Goal: Task Accomplishment & Management: Complete application form

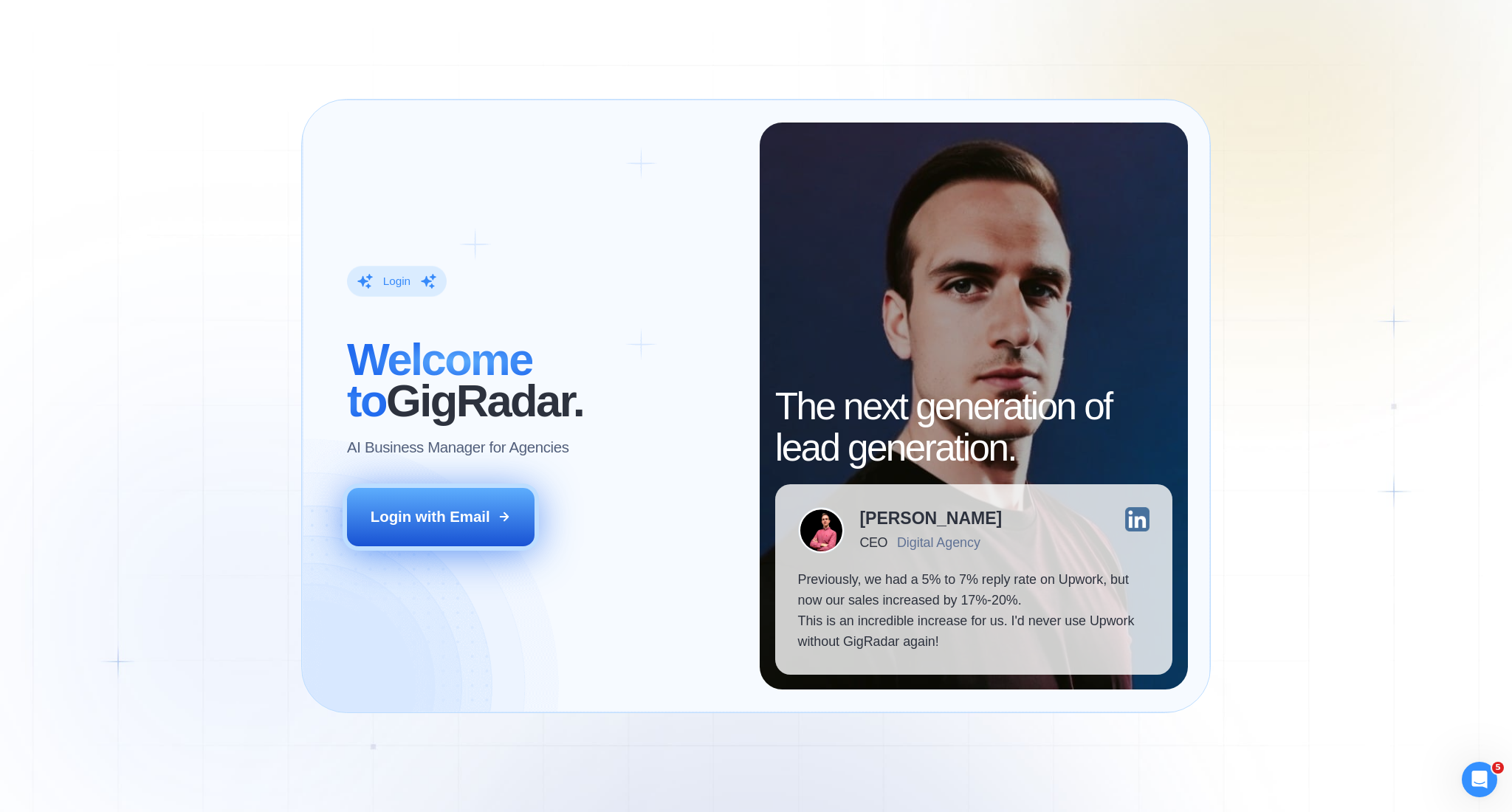
click at [453, 503] on button "Login with Email" at bounding box center [440, 517] width 187 height 58
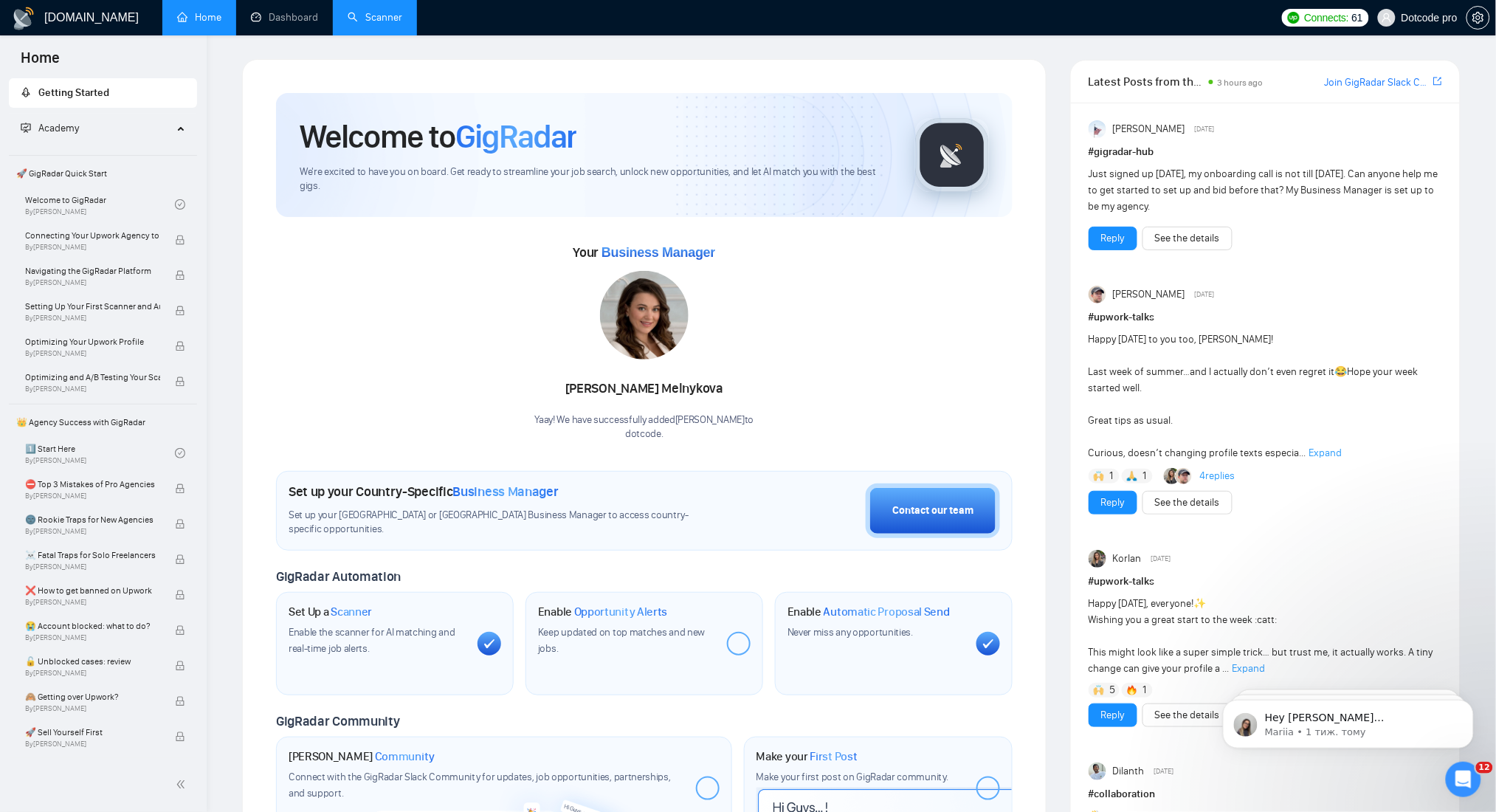
click at [348, 11] on link "Scanner" at bounding box center [375, 17] width 54 height 13
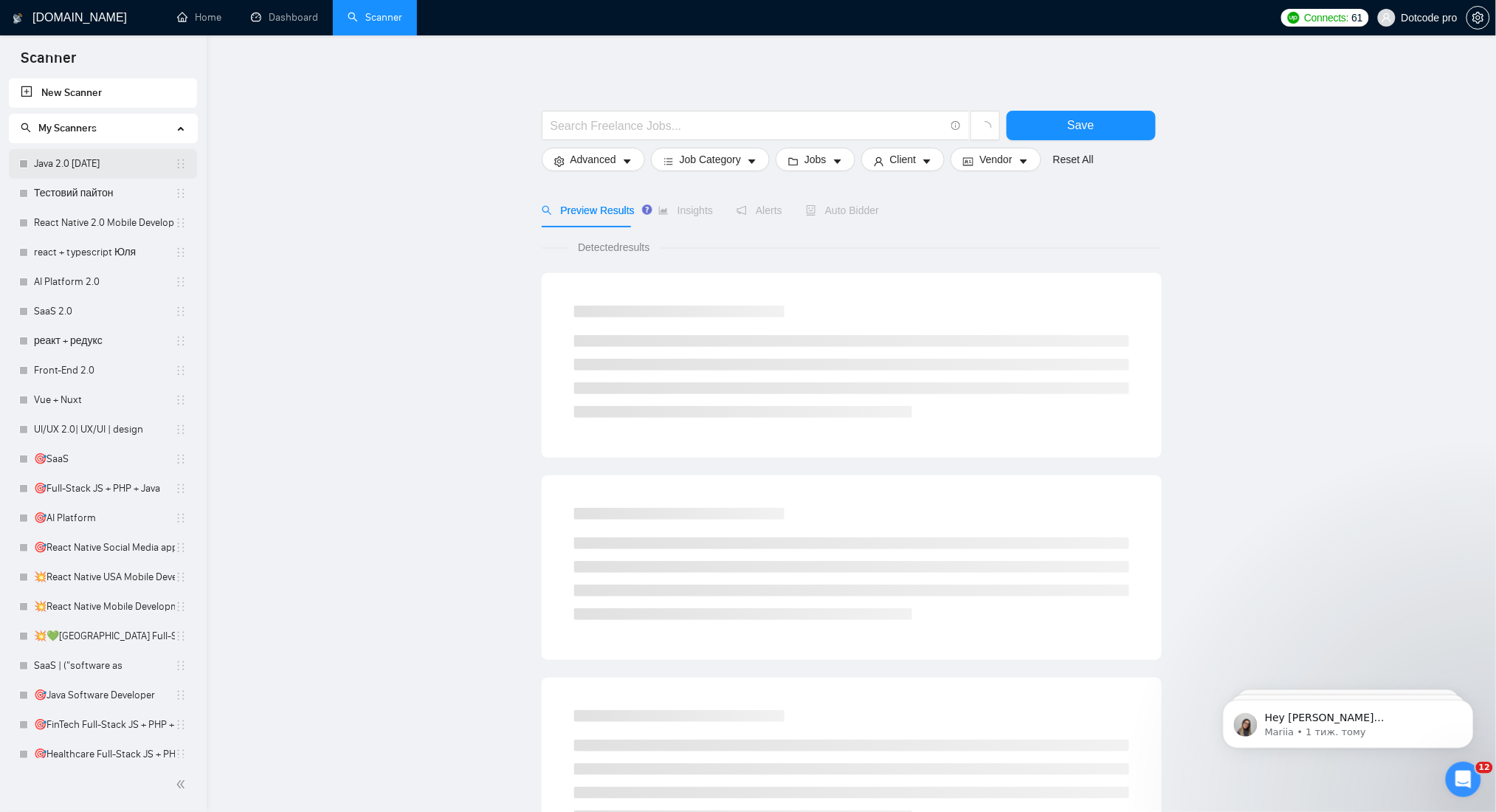
click at [100, 166] on link "Java 2.0 [DATE]" at bounding box center [104, 163] width 141 height 29
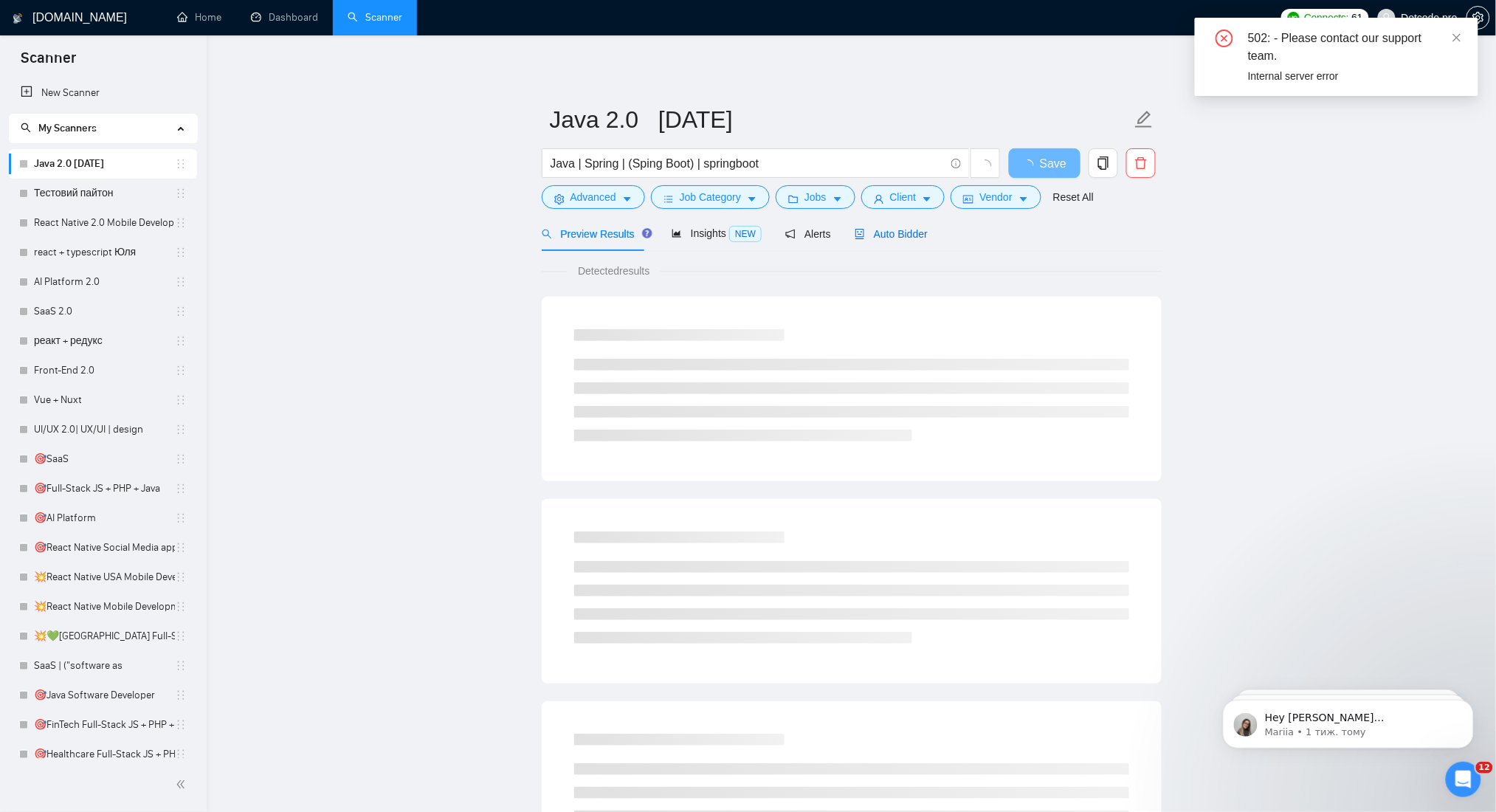
click at [877, 231] on span "Auto Bidder" at bounding box center [891, 234] width 73 height 12
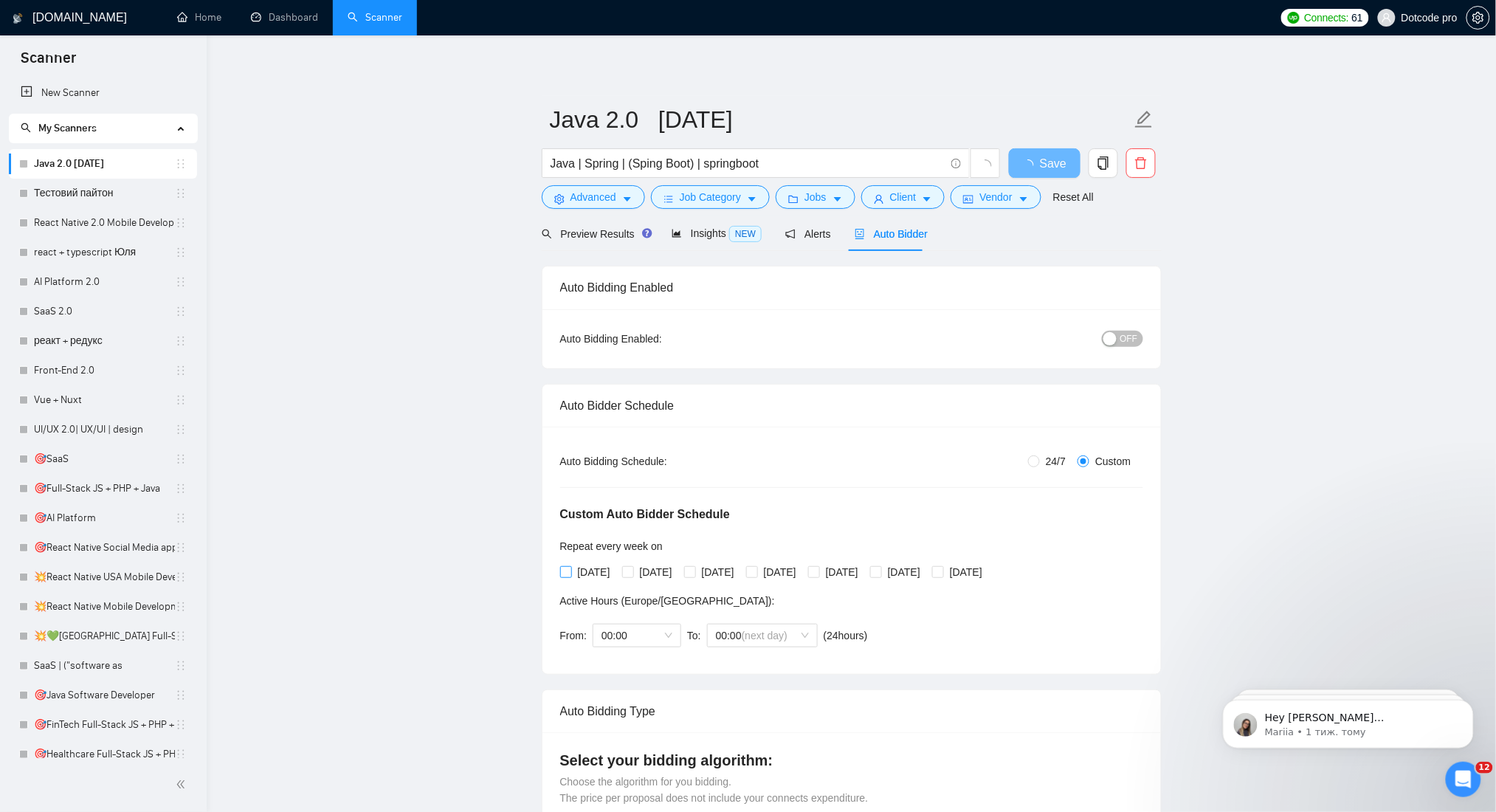
click at [603, 571] on span "Monday" at bounding box center [595, 571] width 45 height 17
click at [570, 571] on input "Monday" at bounding box center [565, 571] width 11 height 11
checkbox input "true"
drag, startPoint x: 652, startPoint y: 572, endPoint x: 735, endPoint y: 572, distance: 83.0
click at [653, 572] on span "Tuesday" at bounding box center [657, 571] width 45 height 17
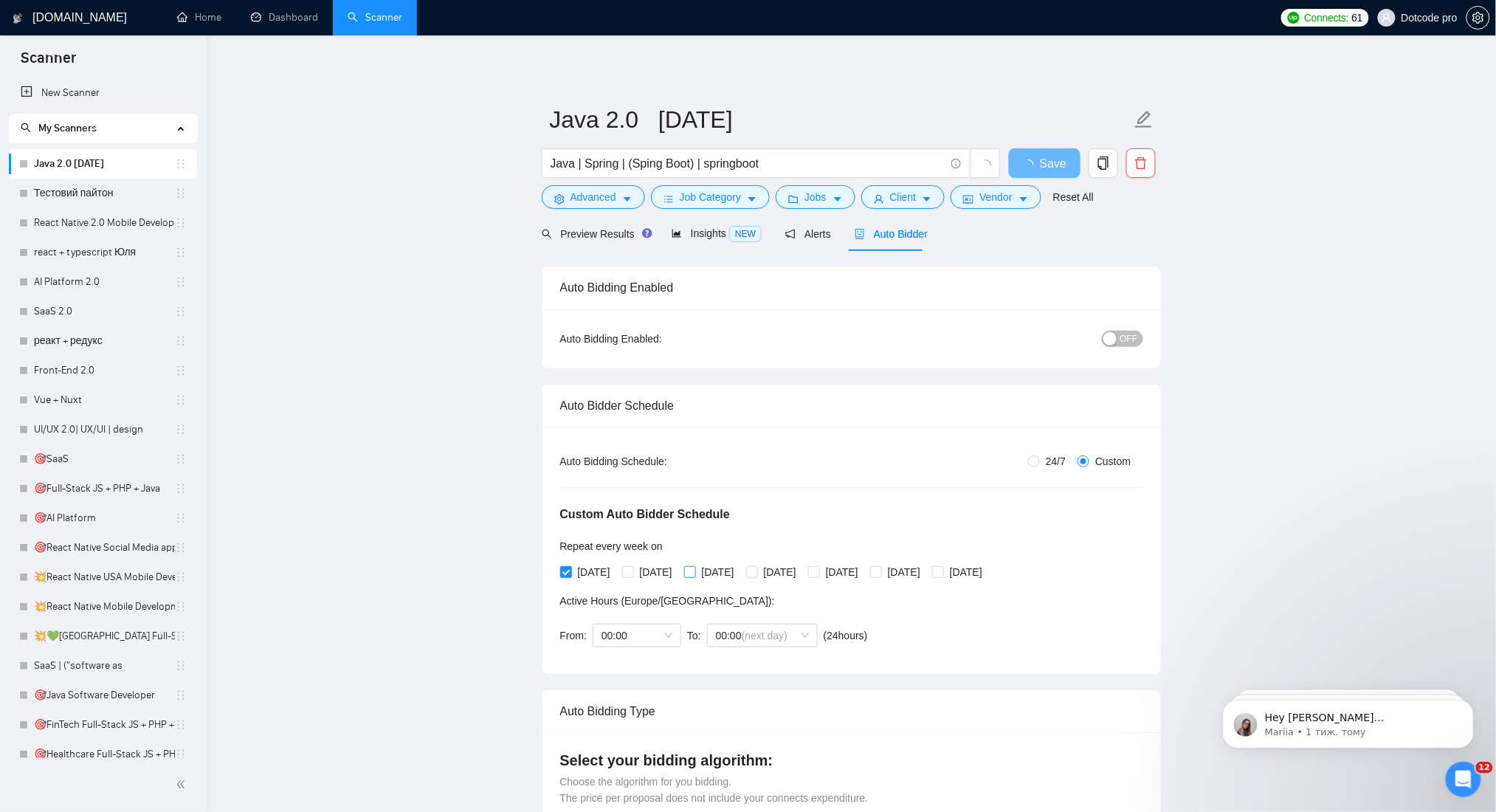
click at [632, 572] on input "Tuesday" at bounding box center [627, 571] width 11 height 11
checkbox input "true"
click at [737, 572] on span "Wednesday" at bounding box center [718, 571] width 45 height 17
click at [695, 572] on input "Wednesday" at bounding box center [689, 571] width 11 height 11
checkbox input "true"
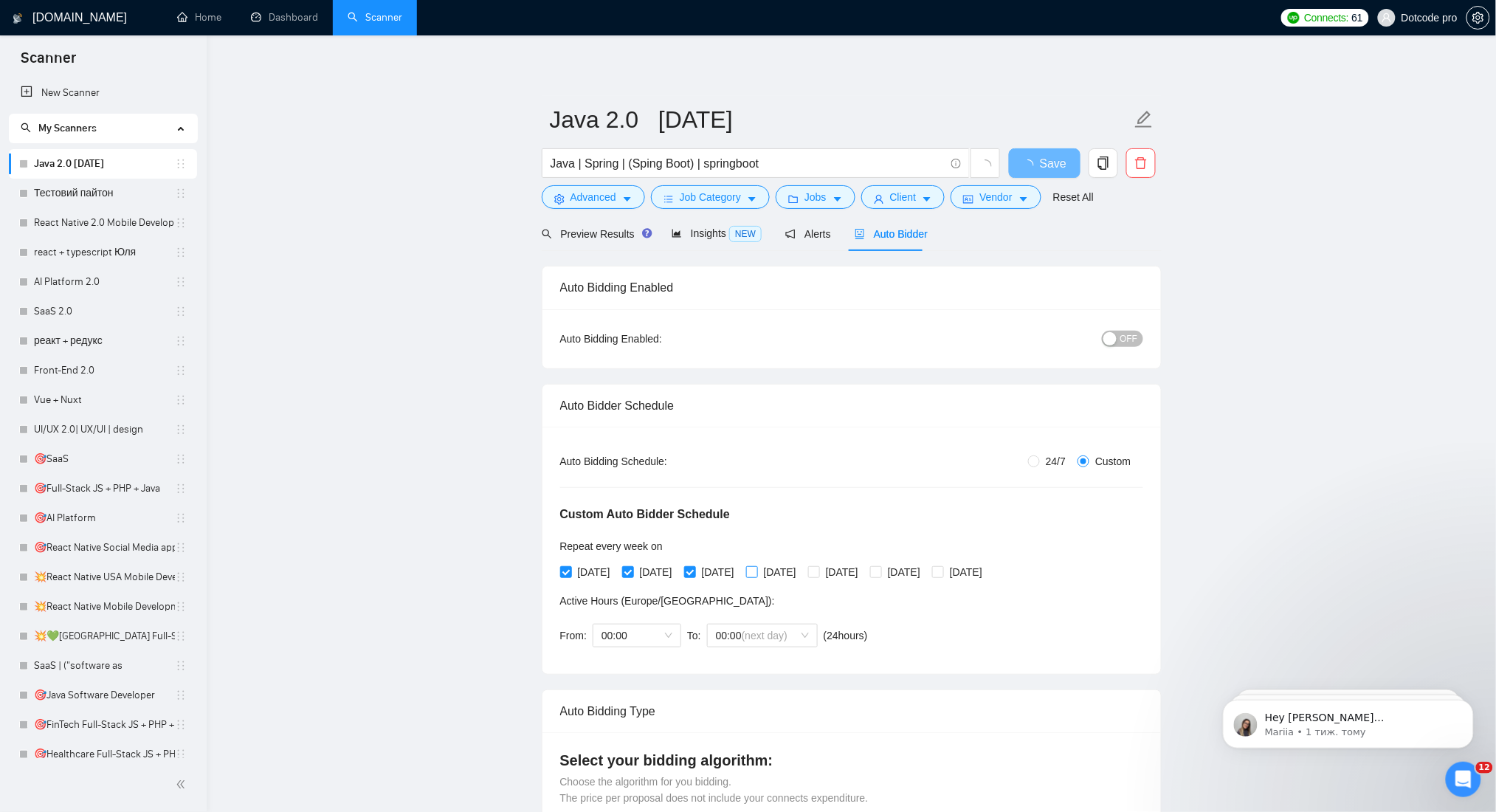
click at [791, 572] on span "Thursday" at bounding box center [780, 571] width 45 height 17
click at [757, 572] on input "Thursday" at bounding box center [751, 571] width 11 height 11
checkbox input "true"
click at [865, 572] on span "Friday" at bounding box center [842, 571] width 45 height 17
click at [818, 572] on input "Friday" at bounding box center [813, 571] width 11 height 11
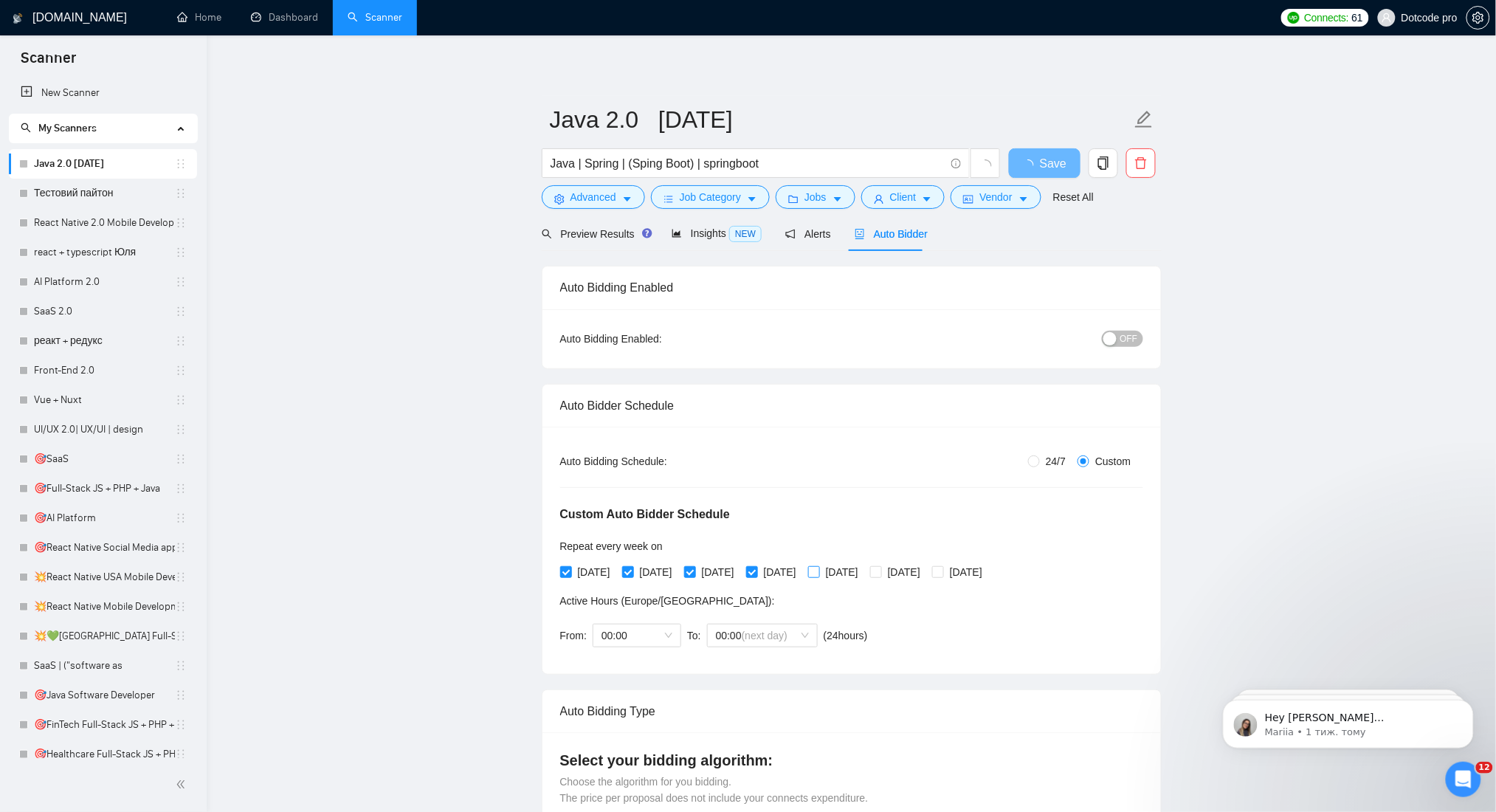
checkbox input "true"
click at [988, 572] on span "Sunday" at bounding box center [967, 571] width 45 height 17
click at [942, 572] on input "Sunday" at bounding box center [936, 571] width 11 height 11
checkbox input "true"
click at [1106, 332] on div "OFF" at bounding box center [1045, 338] width 194 height 17
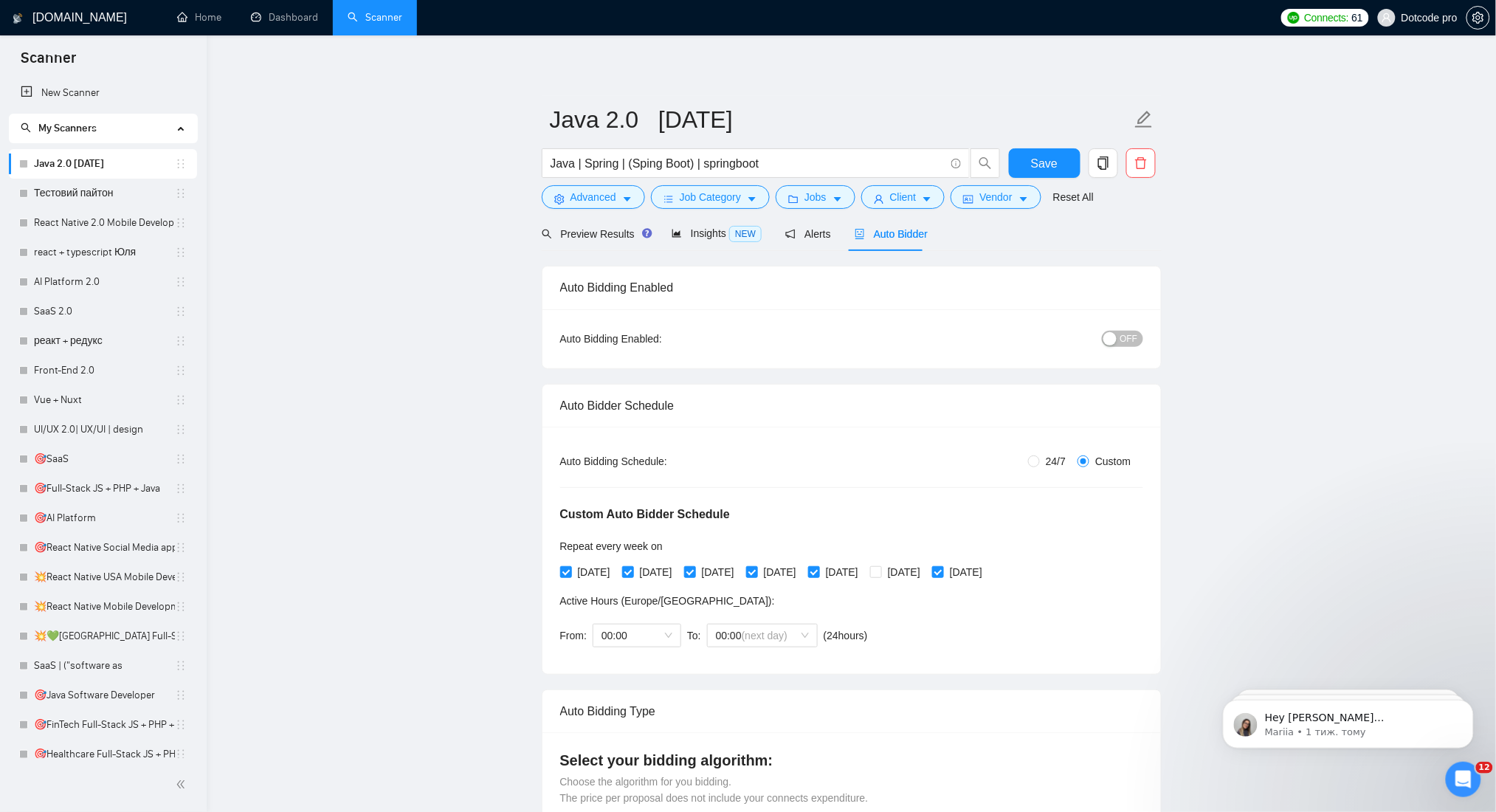
click at [1128, 338] on span "OFF" at bounding box center [1129, 338] width 17 height 17
click at [1040, 164] on span "Save" at bounding box center [1043, 163] width 26 height 18
click at [53, 184] on link "Тестовий пайтон" at bounding box center [104, 193] width 141 height 29
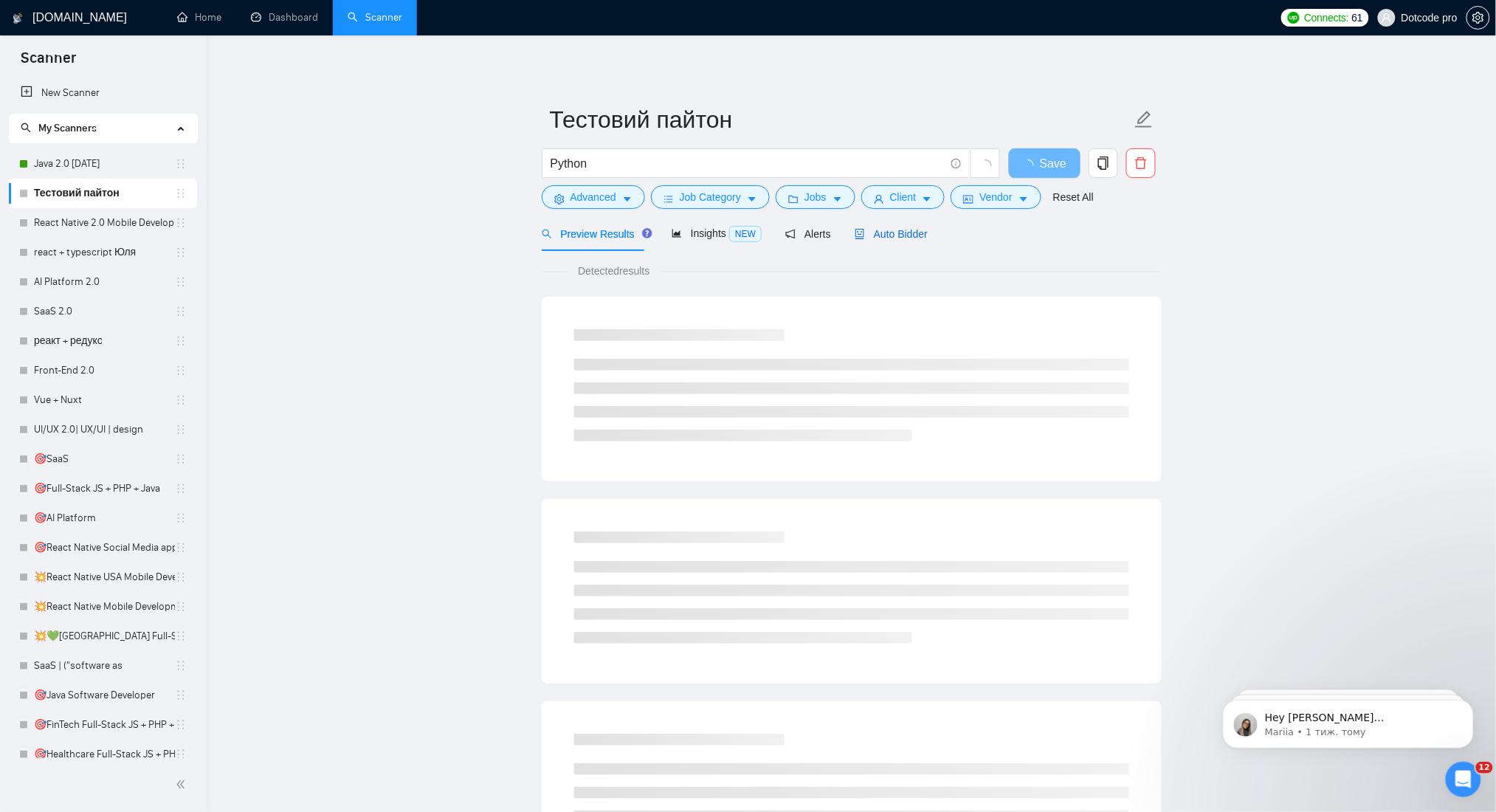
click at [880, 237] on span "Auto Bidder" at bounding box center [891, 234] width 73 height 12
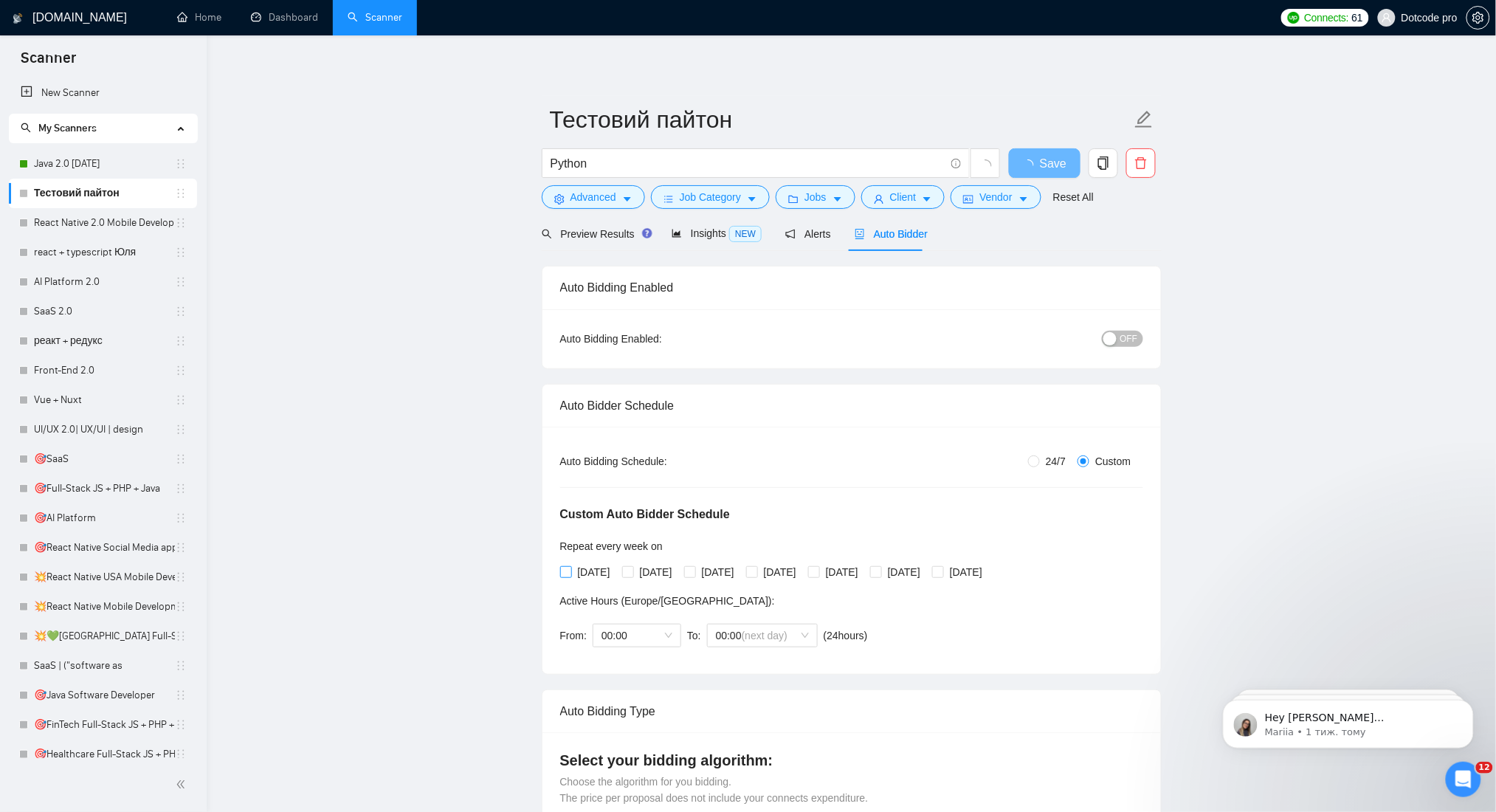
click at [570, 572] on span at bounding box center [566, 572] width 12 height 12
click at [570, 572] on input "Monday" at bounding box center [565, 571] width 11 height 11
checkbox input "true"
click at [632, 573] on input "Tuesday" at bounding box center [627, 571] width 11 height 11
checkbox input "true"
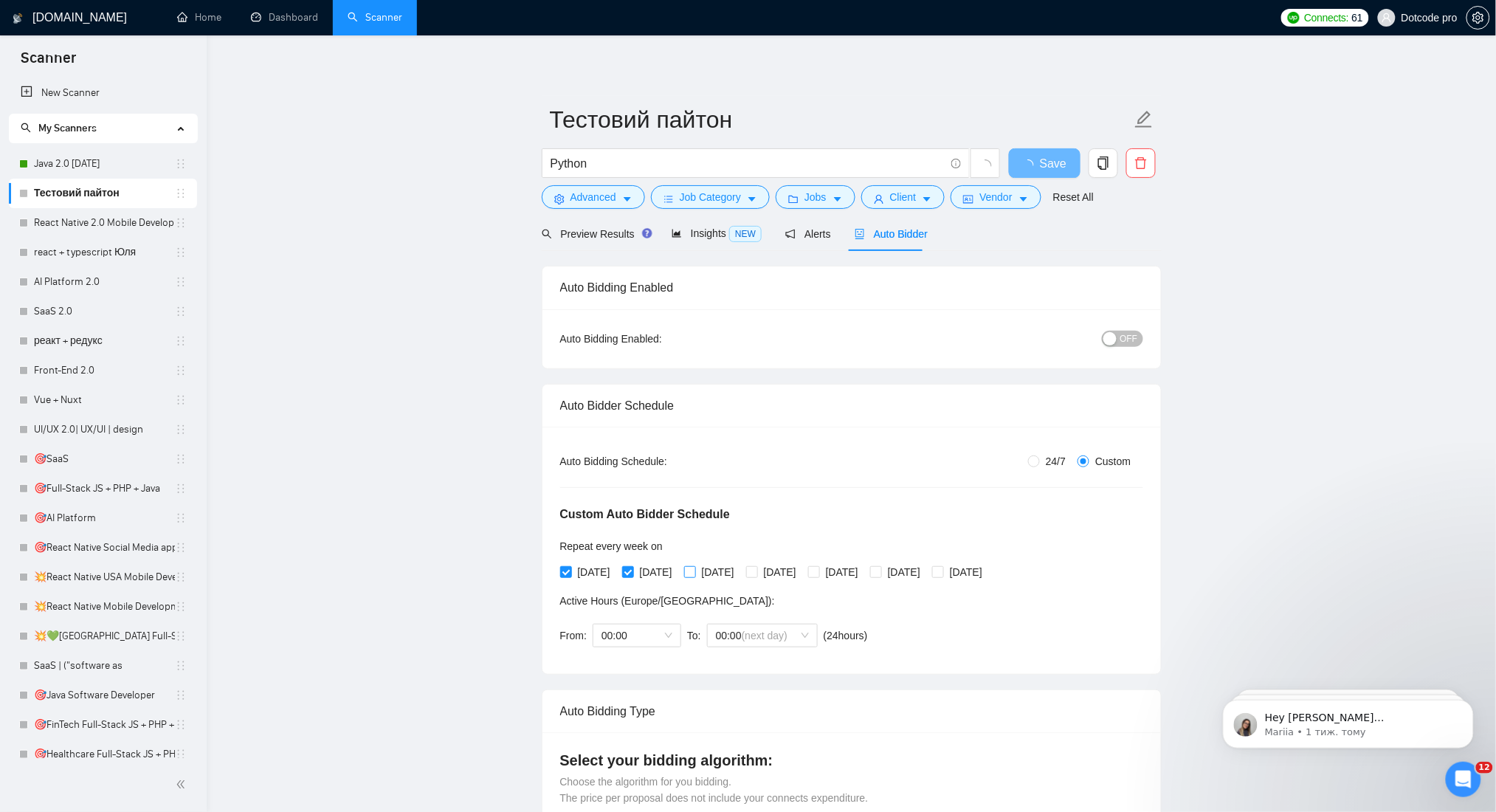
click at [718, 573] on span "Wednesday" at bounding box center [718, 571] width 45 height 17
click at [695, 573] on input "Wednesday" at bounding box center [689, 571] width 11 height 11
checkbox input "true"
click at [788, 573] on span "Thursday" at bounding box center [780, 571] width 45 height 17
click at [757, 573] on input "Thursday" at bounding box center [751, 571] width 11 height 11
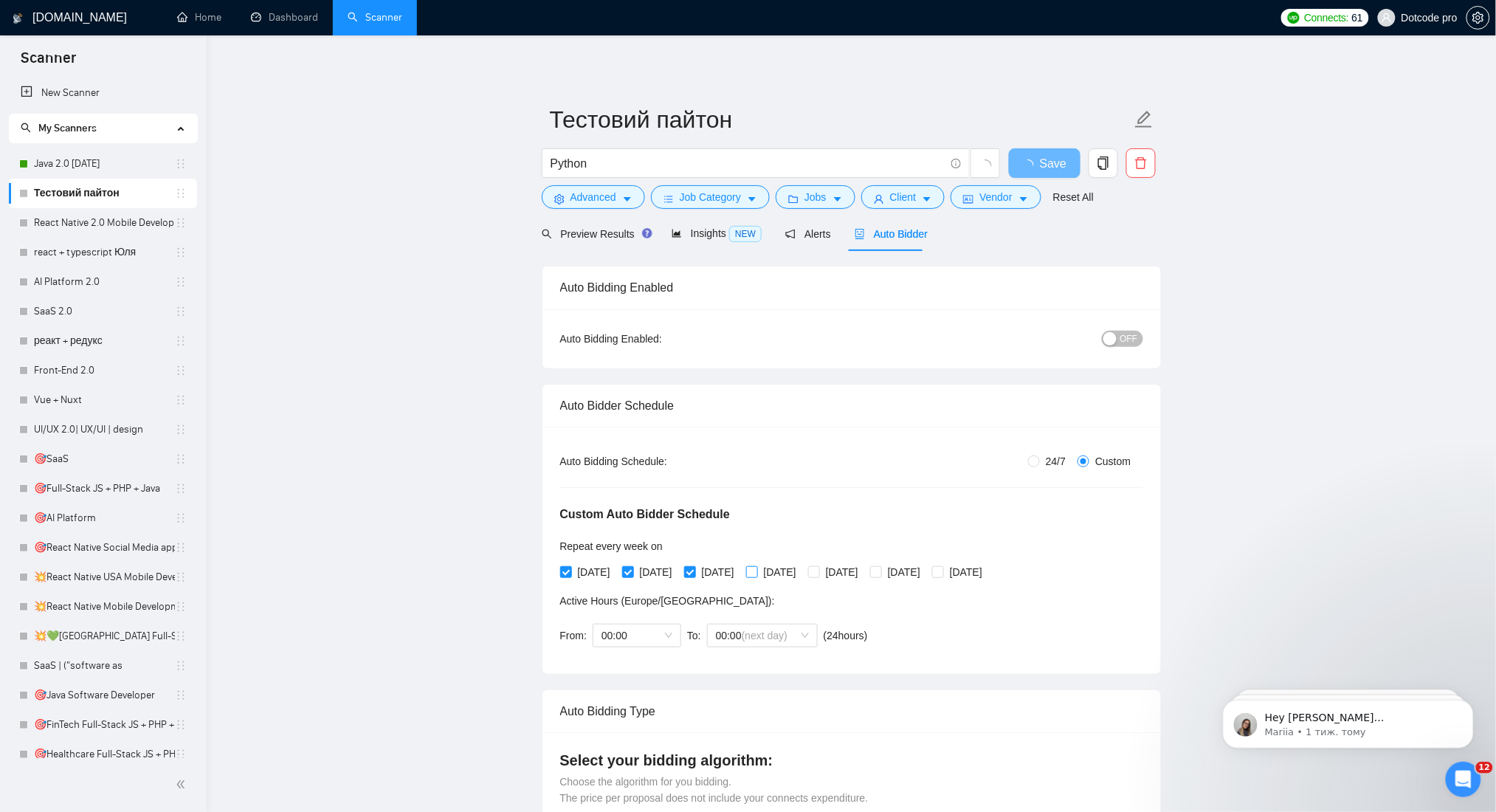
checkbox input "true"
click at [820, 578] on span at bounding box center [814, 572] width 12 height 12
click at [818, 576] on input "Friday" at bounding box center [813, 571] width 11 height 11
checkbox input "true"
click at [986, 579] on span "Sunday" at bounding box center [967, 571] width 45 height 17
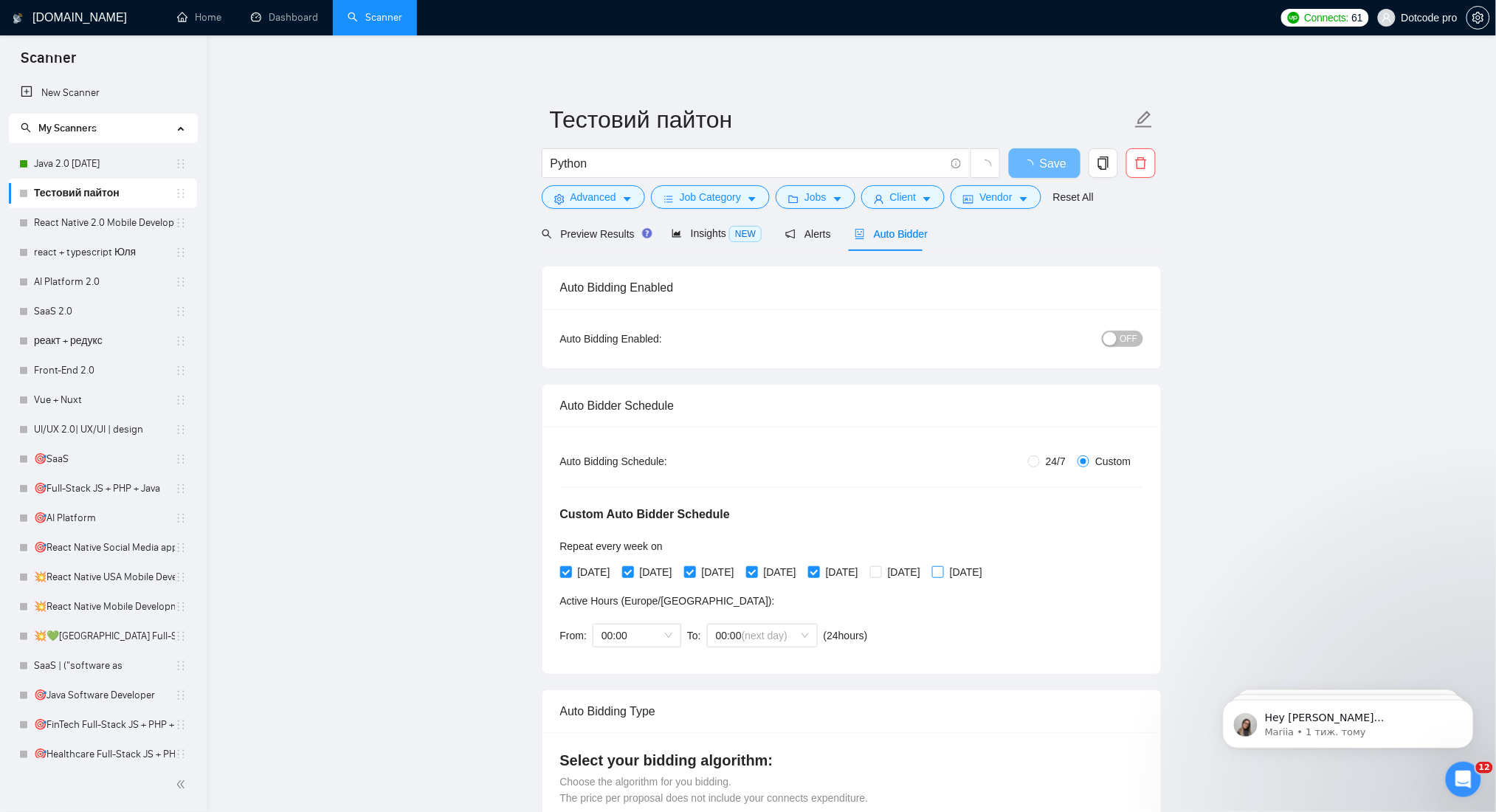
click at [942, 576] on input "Sunday" at bounding box center [936, 571] width 11 height 11
checkbox input "true"
click at [1130, 340] on span "OFF" at bounding box center [1129, 338] width 17 height 17
drag, startPoint x: 1026, startPoint y: 152, endPoint x: 930, endPoint y: 181, distance: 100.3
click at [1028, 155] on button "Save" at bounding box center [1044, 163] width 72 height 29
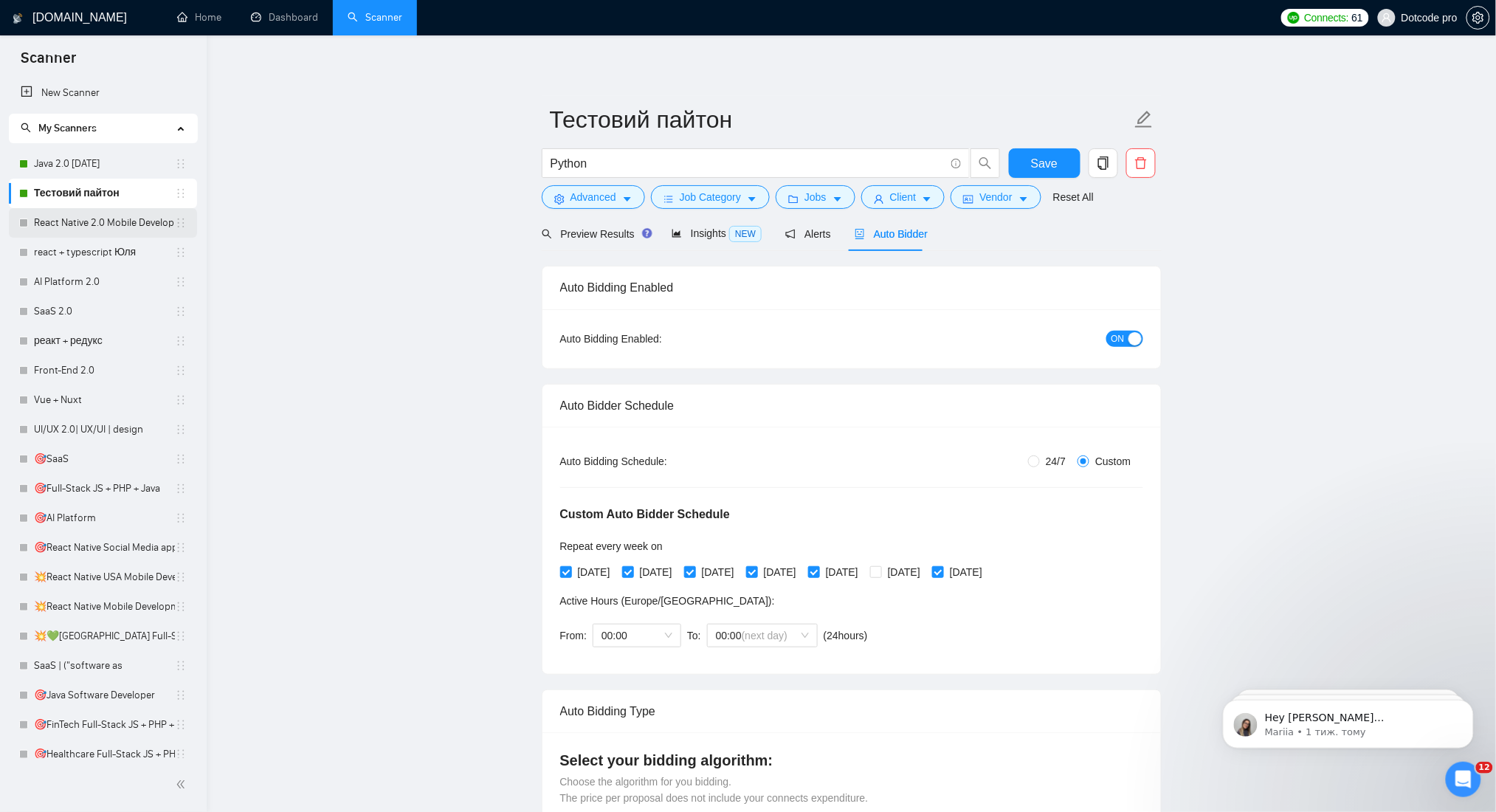
click at [53, 217] on link "React Native 2.0 Mobile Development" at bounding box center [104, 222] width 141 height 29
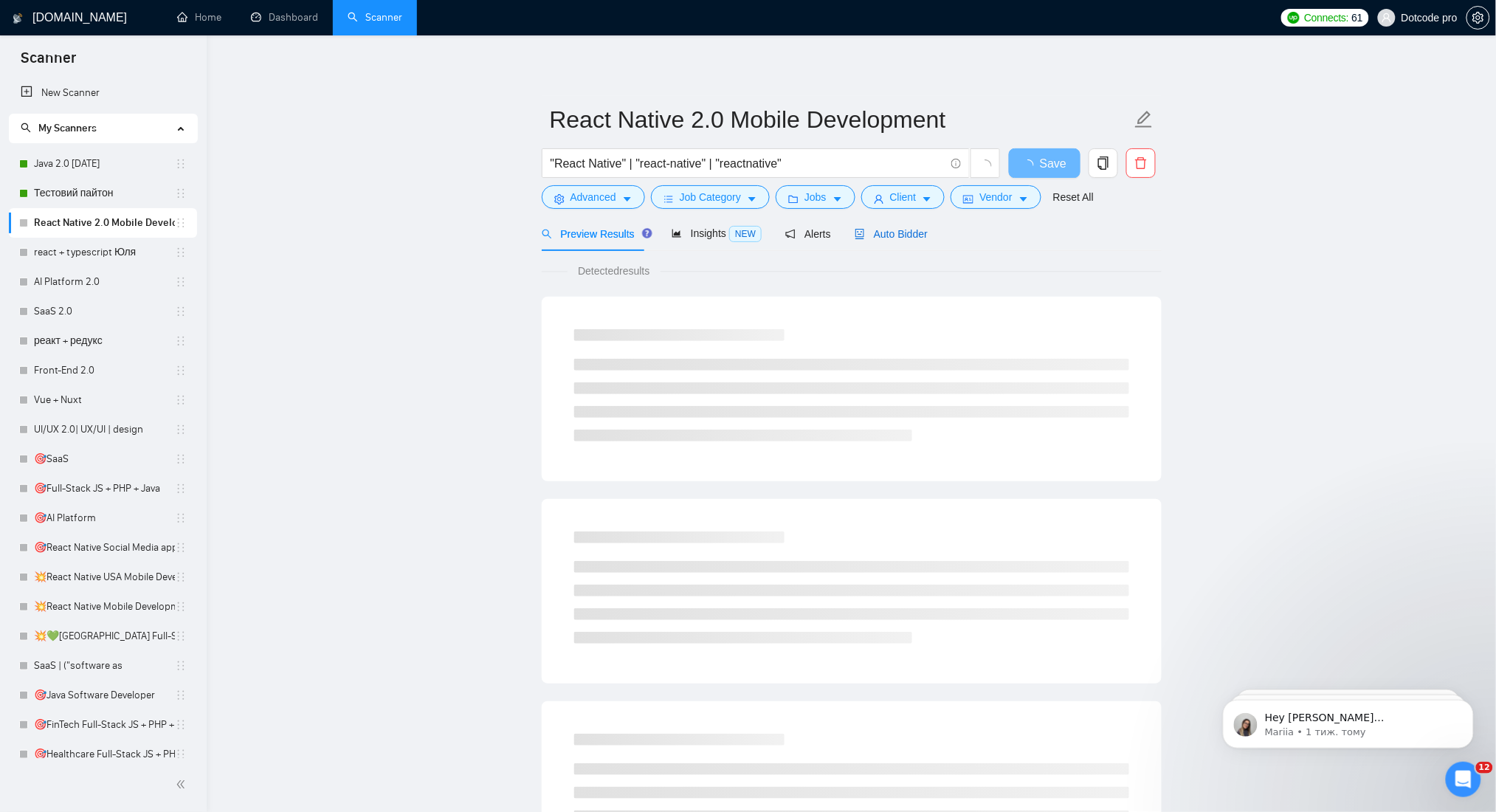
click at [893, 233] on span "Auto Bidder" at bounding box center [891, 234] width 73 height 12
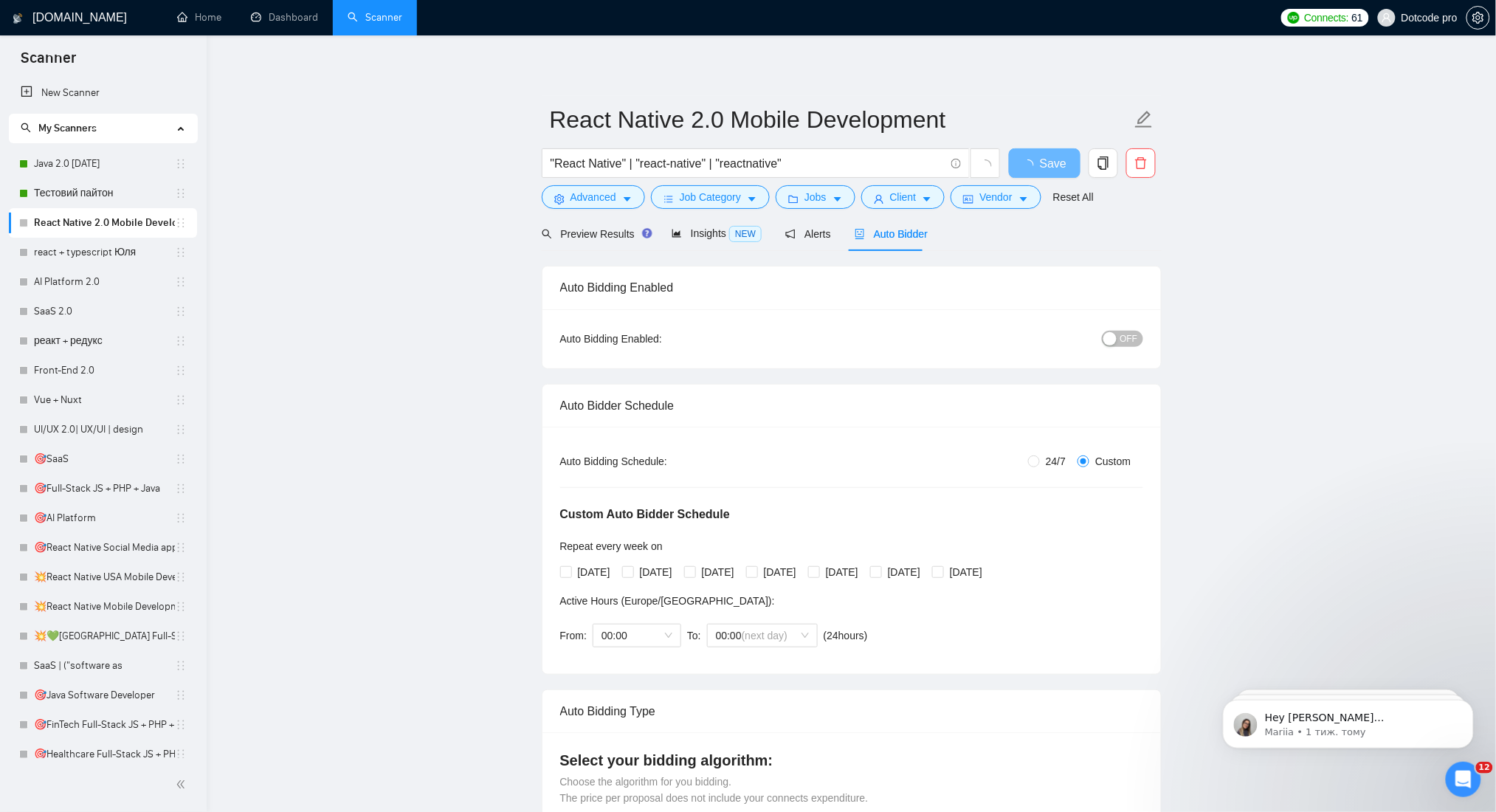
click at [579, 556] on div "Repeat every week on Monday Tuesday Wednesday Thursday Friday Saturday Sunday" at bounding box center [774, 560] width 428 height 46
click at [592, 567] on span "Monday" at bounding box center [595, 571] width 45 height 17
click at [570, 567] on input "Monday" at bounding box center [565, 571] width 11 height 11
checkbox input "true"
click at [677, 564] on span "Tuesday" at bounding box center [657, 571] width 45 height 17
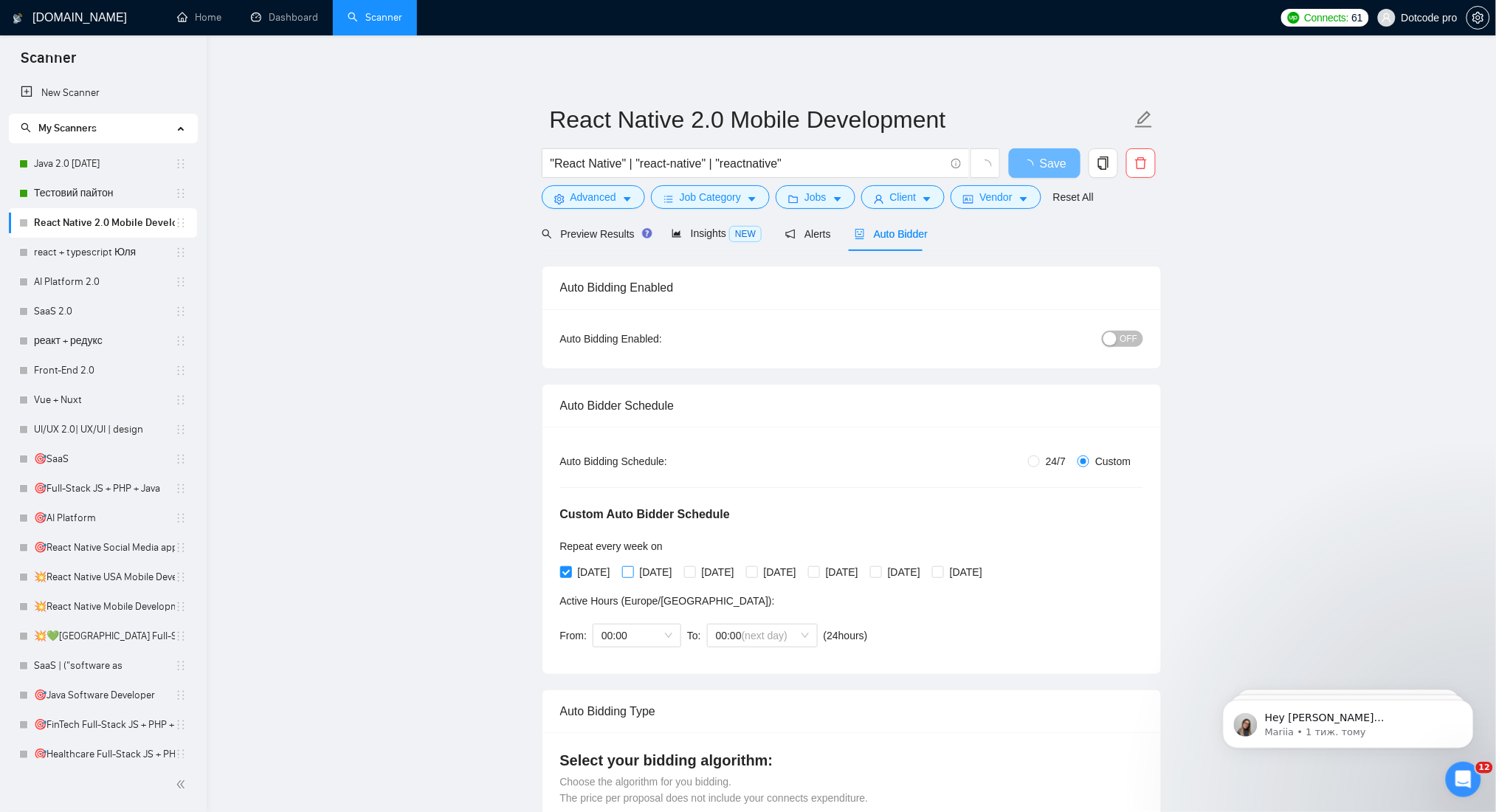
click at [632, 566] on input "Tuesday" at bounding box center [627, 571] width 11 height 11
checkbox input "true"
click at [740, 566] on span "Wednesday" at bounding box center [718, 571] width 45 height 17
click at [695, 566] on input "Wednesday" at bounding box center [689, 571] width 11 height 11
checkbox input "true"
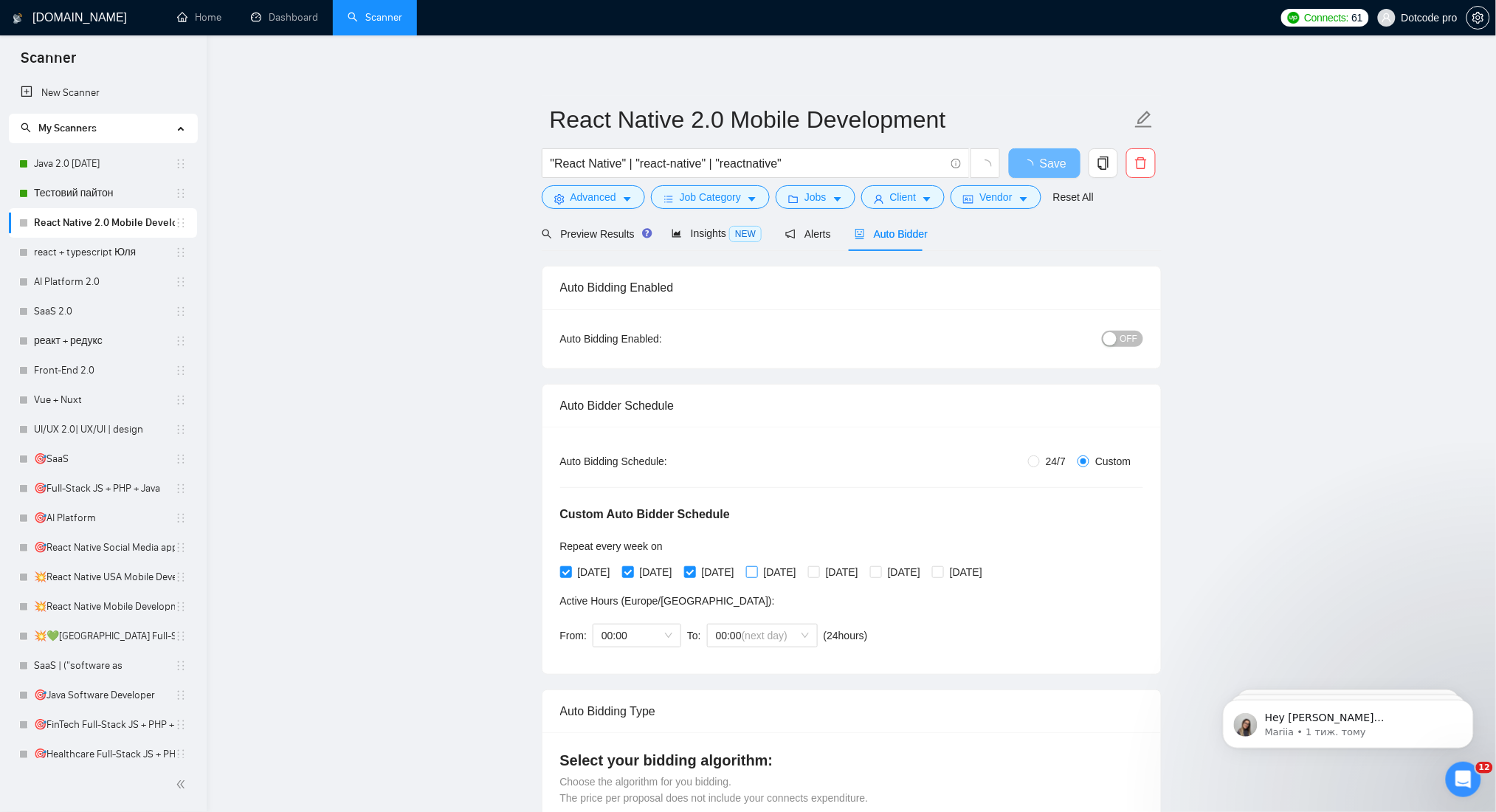
click at [802, 576] on span "Thursday" at bounding box center [780, 571] width 45 height 17
click at [757, 576] on input "Thursday" at bounding box center [751, 571] width 11 height 11
checkbox input "true"
click at [880, 576] on input "Saturday" at bounding box center [875, 571] width 11 height 11
checkbox input "true"
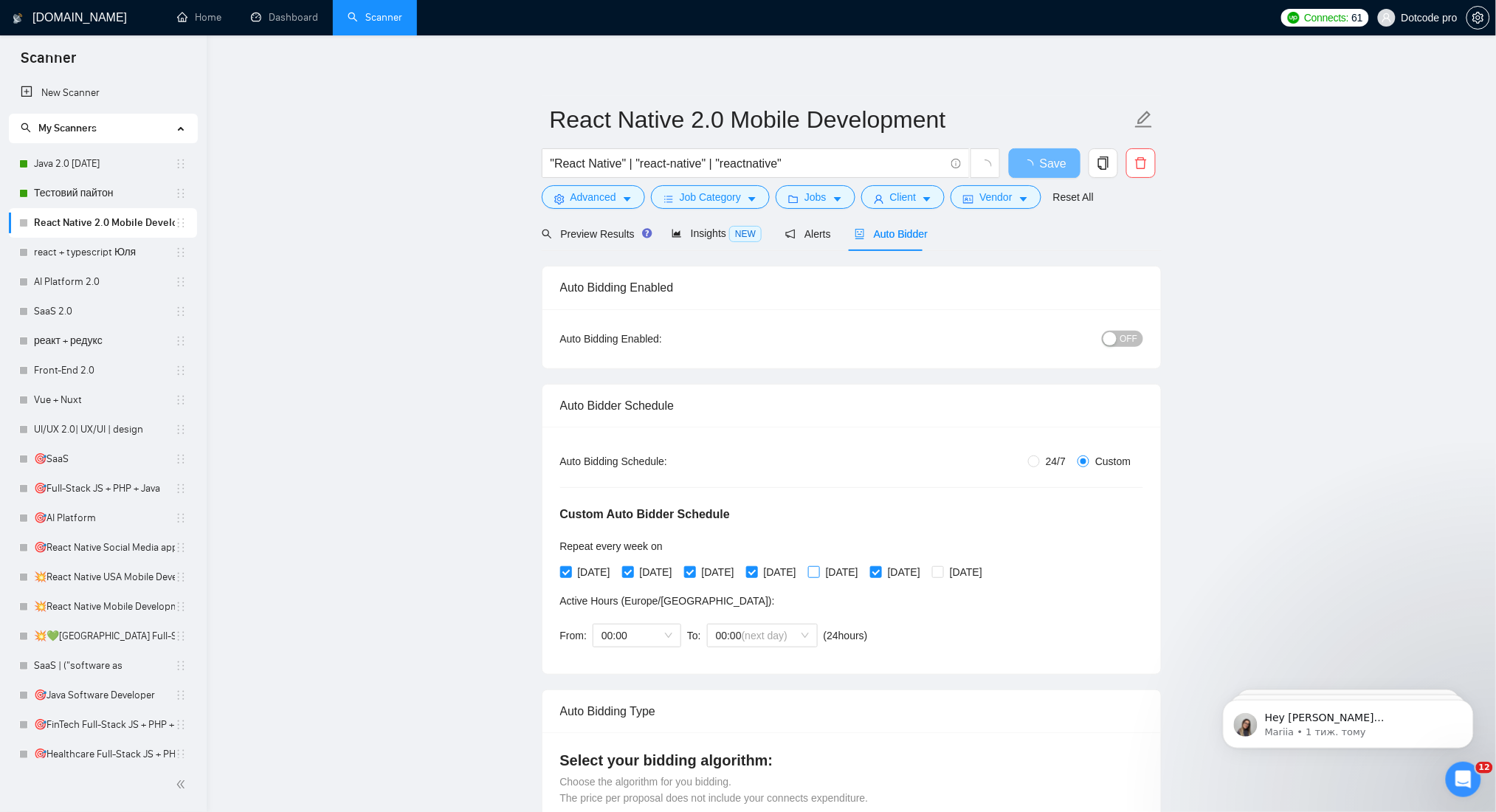
click at [865, 576] on span "Friday" at bounding box center [842, 571] width 45 height 17
click at [818, 576] on input "Friday" at bounding box center [813, 571] width 11 height 11
checkbox input "true"
drag, startPoint x: 907, startPoint y: 576, endPoint x: 920, endPoint y: 576, distance: 13.0
click at [880, 576] on input "Saturday" at bounding box center [875, 571] width 11 height 11
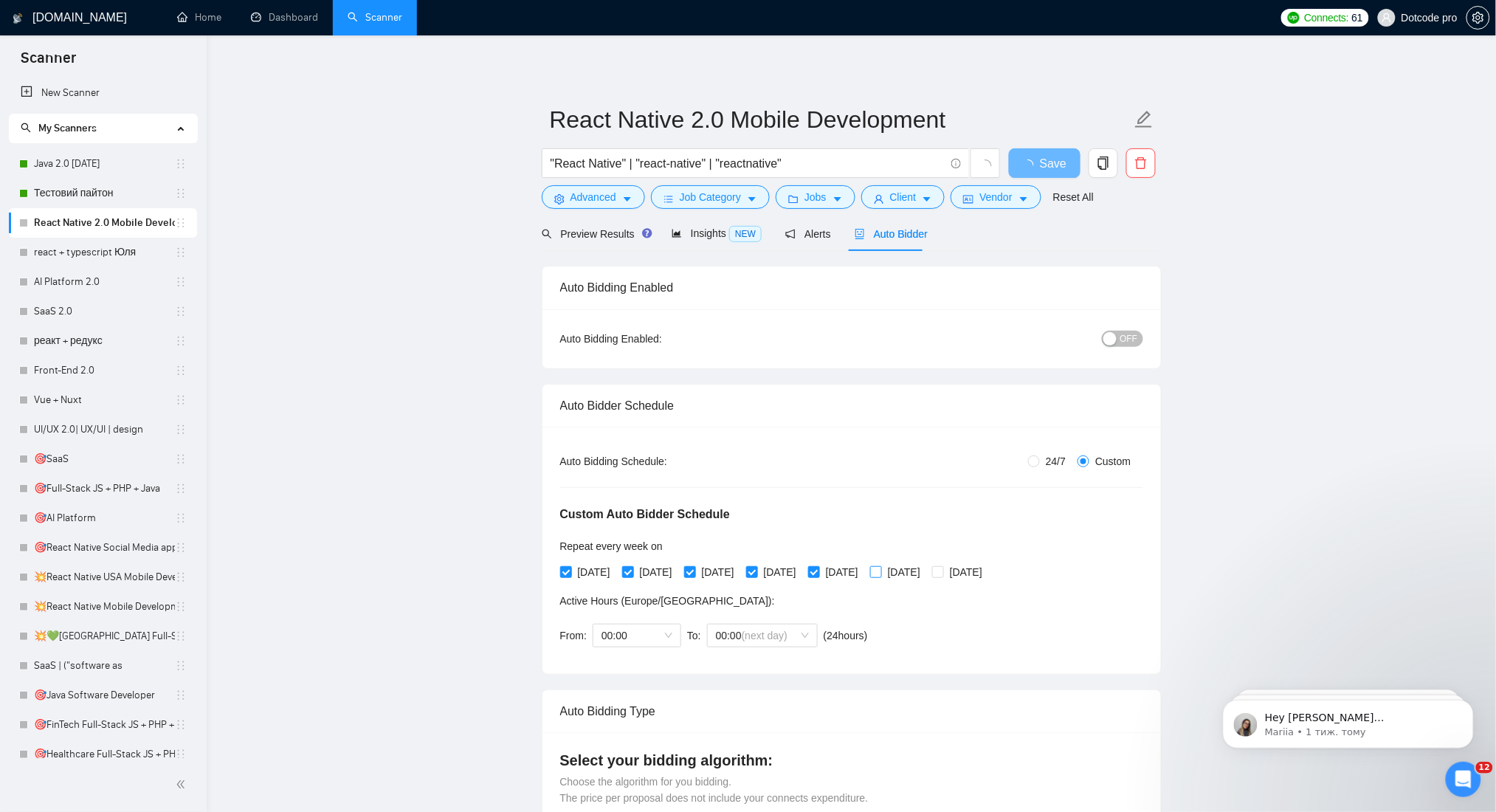
click at [926, 576] on span "Saturday" at bounding box center [904, 571] width 45 height 17
click at [880, 576] on input "Saturday" at bounding box center [875, 571] width 11 height 11
checkbox input "true"
click at [988, 576] on span "Sunday" at bounding box center [967, 571] width 45 height 17
click at [942, 576] on input "Sunday" at bounding box center [936, 571] width 11 height 11
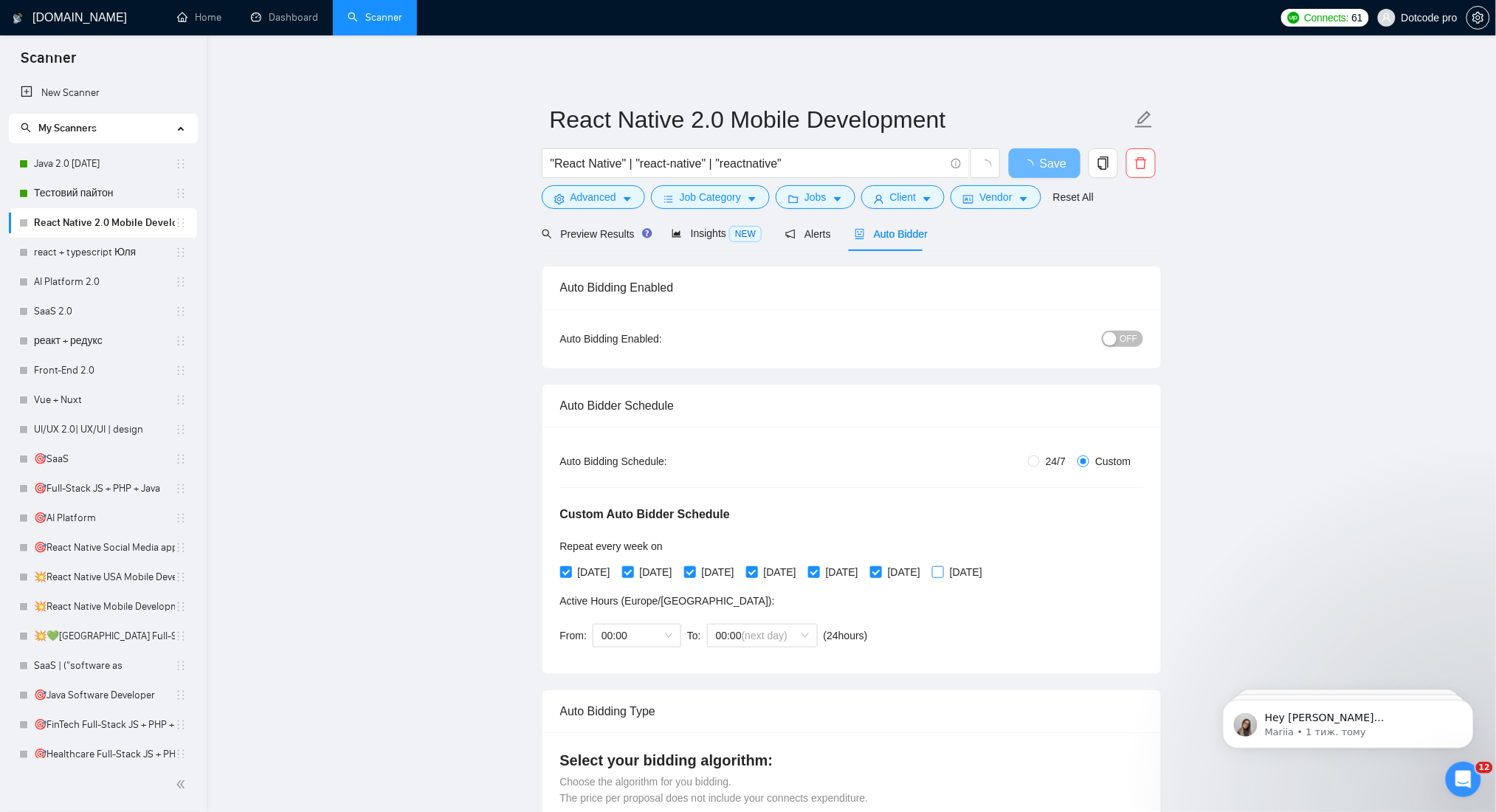
checkbox input "true"
click at [880, 572] on input "Saturday" at bounding box center [875, 571] width 11 height 11
checkbox input "false"
click at [1104, 332] on div "OFF" at bounding box center [1045, 338] width 194 height 17
click at [1129, 340] on span "OFF" at bounding box center [1129, 338] width 17 height 17
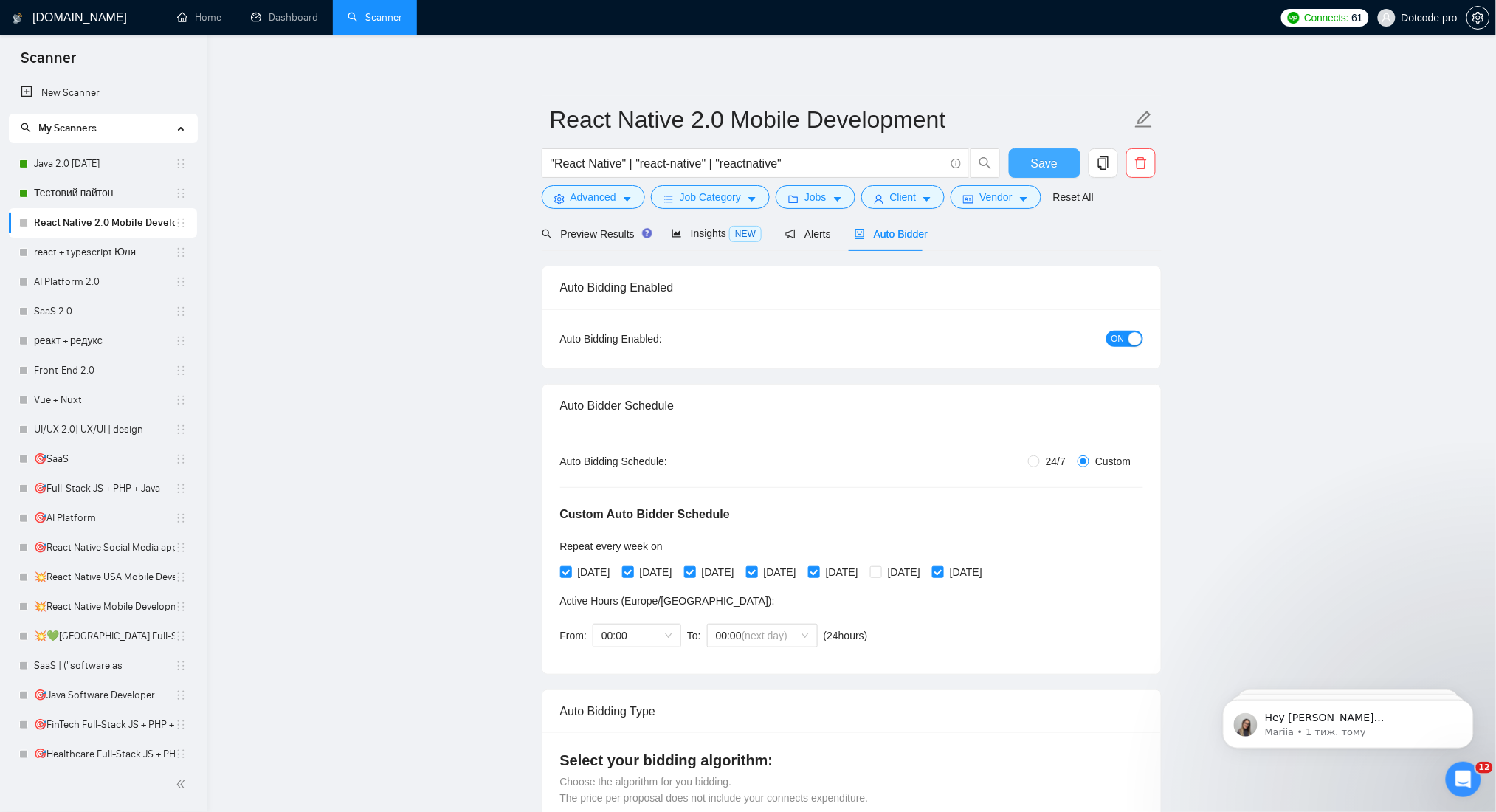
click at [1024, 163] on button "Save" at bounding box center [1044, 163] width 72 height 29
drag, startPoint x: 1034, startPoint y: 161, endPoint x: 597, endPoint y: 179, distance: 437.4
click at [1036, 161] on span "Save" at bounding box center [1043, 163] width 26 height 18
click at [90, 246] on link "react + typescript Юля" at bounding box center [104, 253] width 141 height 29
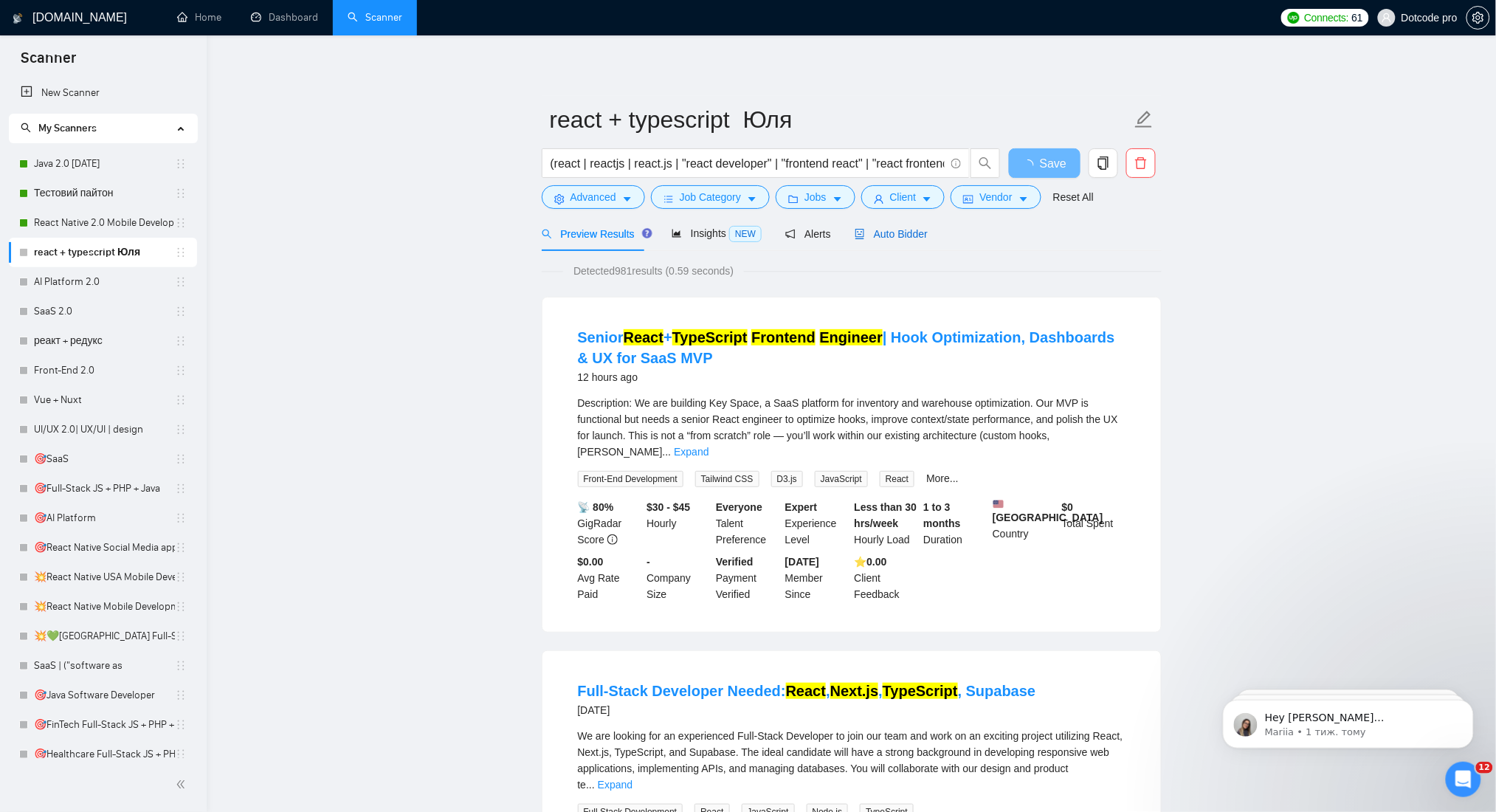
click at [907, 239] on span "Auto Bidder" at bounding box center [891, 234] width 73 height 12
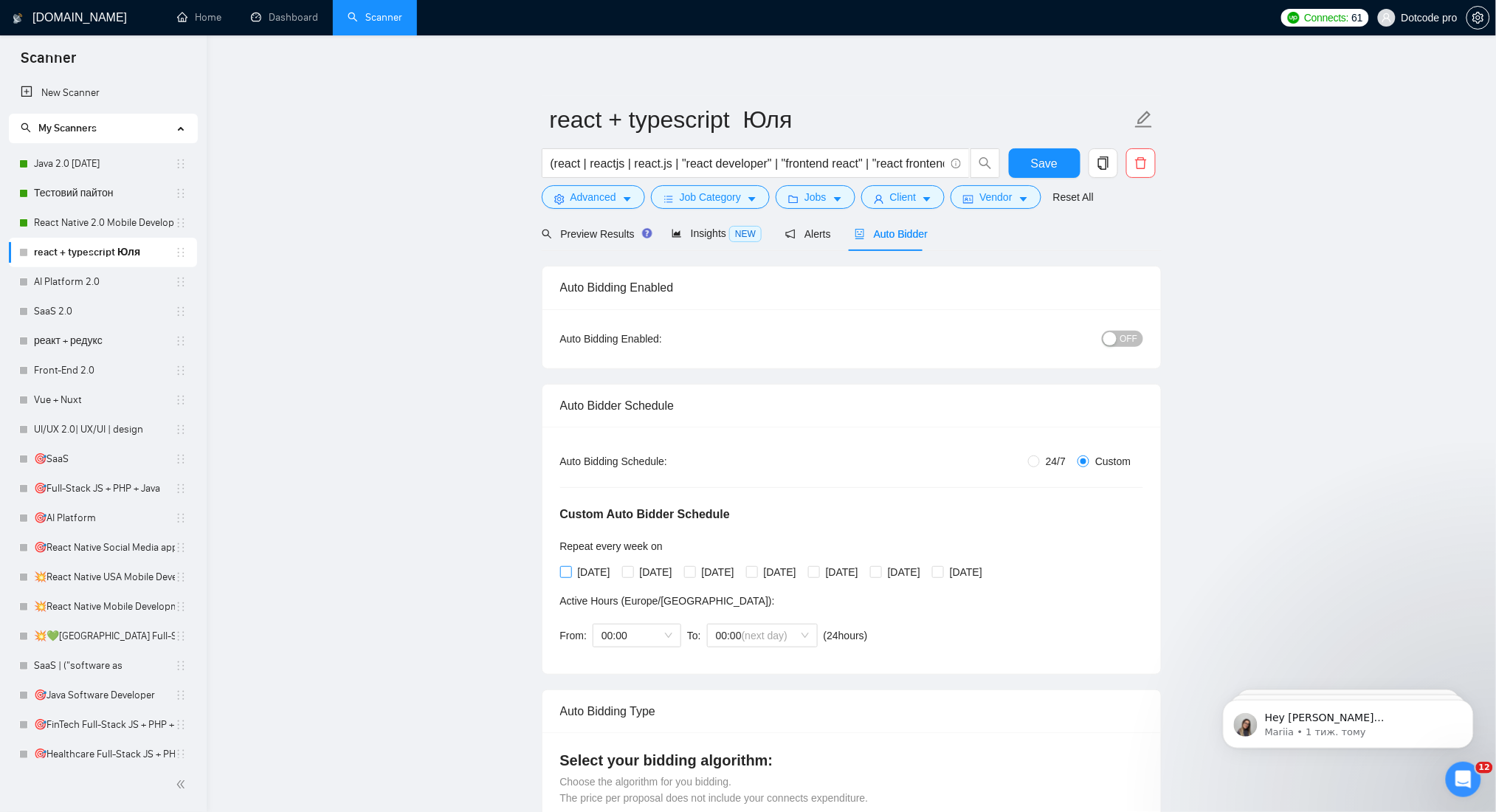
click at [593, 569] on span "Monday" at bounding box center [595, 571] width 45 height 17
click at [570, 569] on input "Monday" at bounding box center [565, 571] width 11 height 11
checkbox input "true"
drag, startPoint x: 655, startPoint y: 569, endPoint x: 738, endPoint y: 572, distance: 83.1
click at [657, 569] on span "Tuesday" at bounding box center [657, 571] width 45 height 17
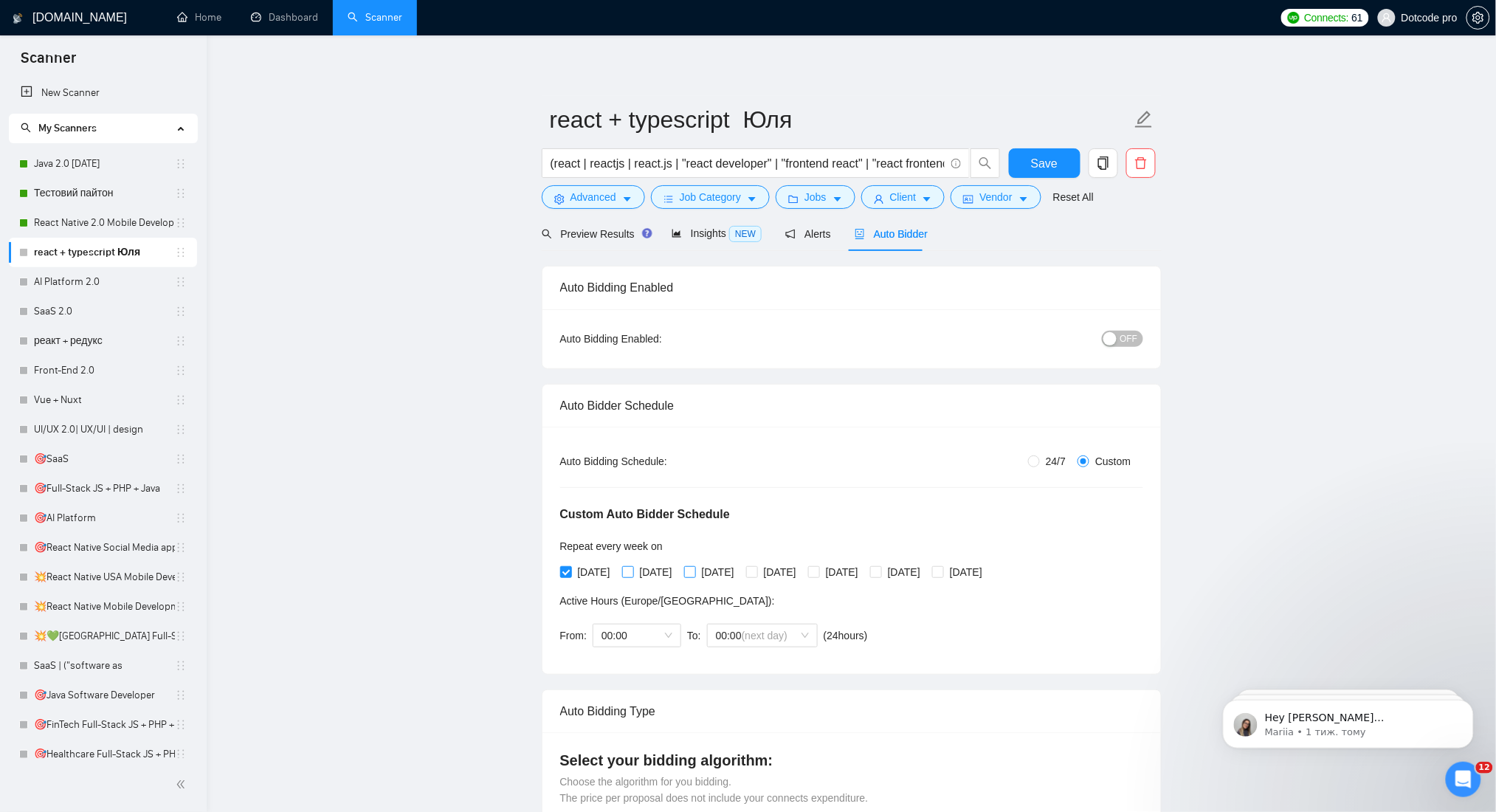
click at [632, 569] on input "Tuesday" at bounding box center [627, 571] width 11 height 11
checkbox input "true"
click at [740, 572] on span "Wednesday" at bounding box center [718, 571] width 45 height 17
click at [695, 572] on input "Wednesday" at bounding box center [689, 571] width 11 height 11
checkbox input "true"
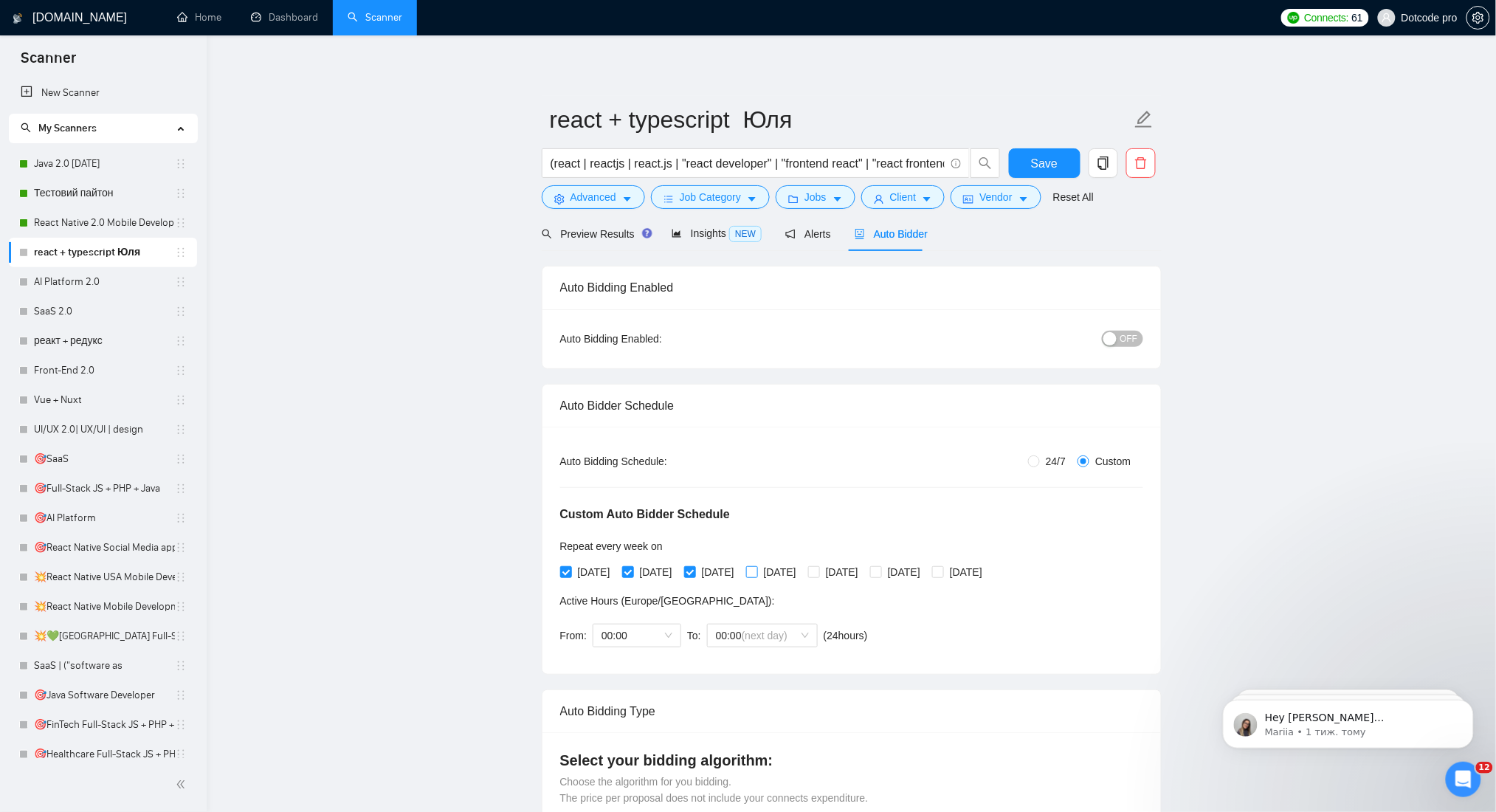
drag, startPoint x: 798, startPoint y: 572, endPoint x: 818, endPoint y: 572, distance: 20.0
click at [799, 572] on span "Thursday" at bounding box center [780, 571] width 45 height 17
click at [757, 572] on input "Thursday" at bounding box center [751, 571] width 11 height 11
checkbox input "true"
click at [865, 571] on span "Friday" at bounding box center [842, 571] width 45 height 17
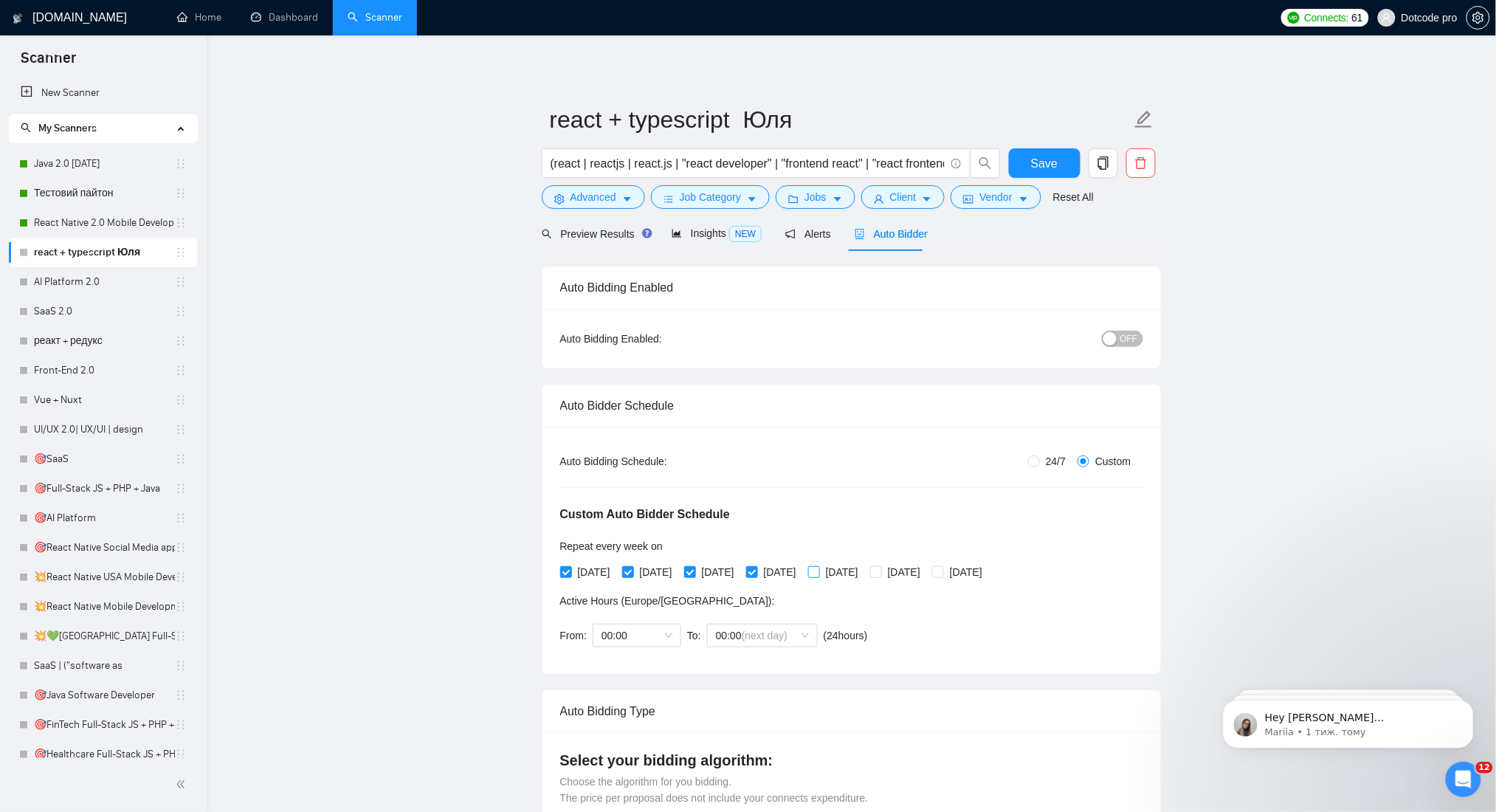
click at [818, 571] on input "Friday" at bounding box center [813, 571] width 11 height 11
checkbox input "true"
click at [988, 566] on span "Sunday" at bounding box center [967, 571] width 45 height 17
click at [942, 566] on input "Sunday" at bounding box center [936, 571] width 11 height 11
checkbox input "true"
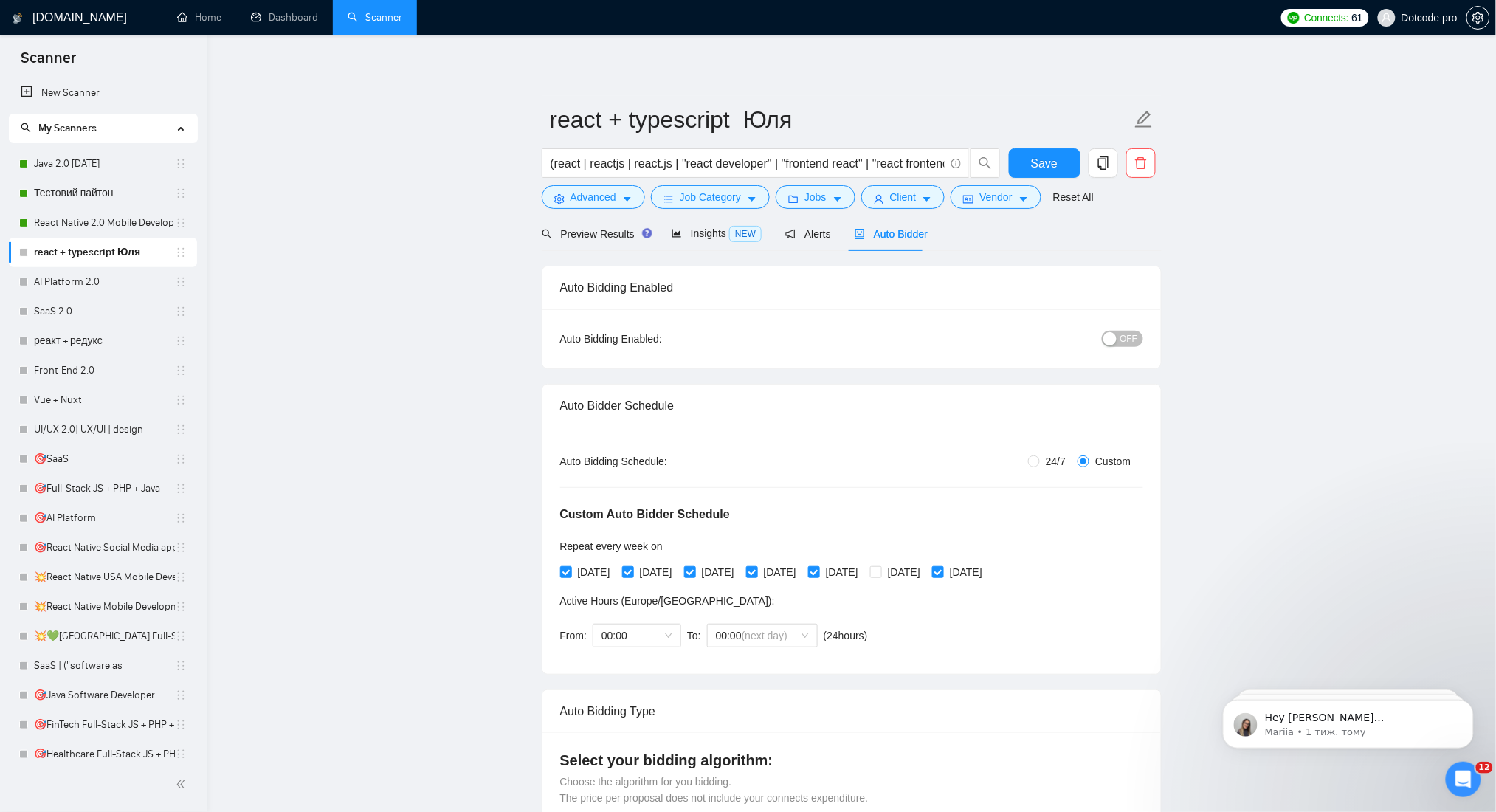
click at [1119, 336] on button "OFF" at bounding box center [1122, 338] width 42 height 17
click at [1030, 152] on button "Save" at bounding box center [1044, 163] width 72 height 29
click at [45, 281] on link "AI Platform 2.0" at bounding box center [104, 282] width 141 height 29
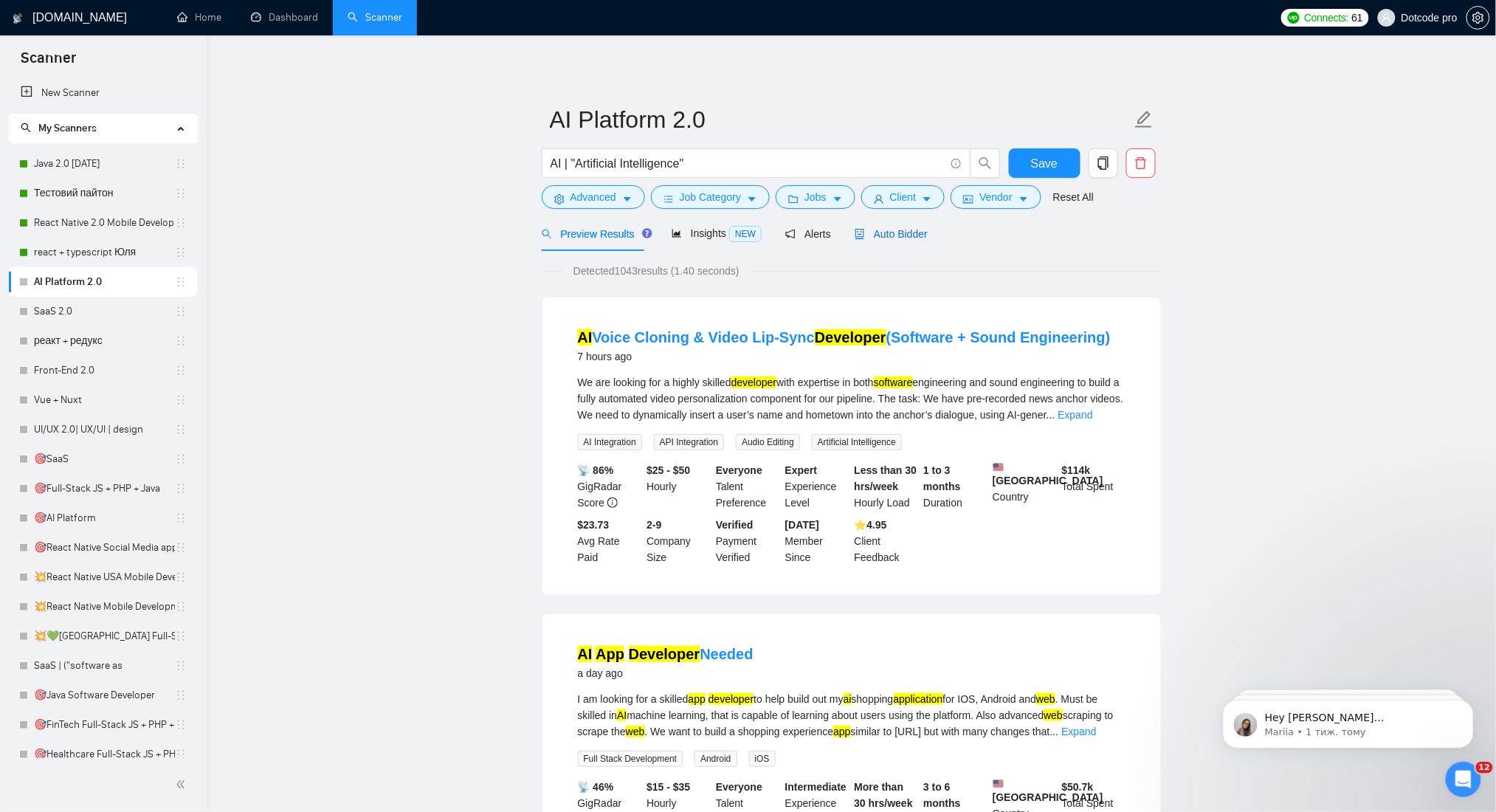
click at [887, 232] on span "Auto Bidder" at bounding box center [891, 234] width 73 height 12
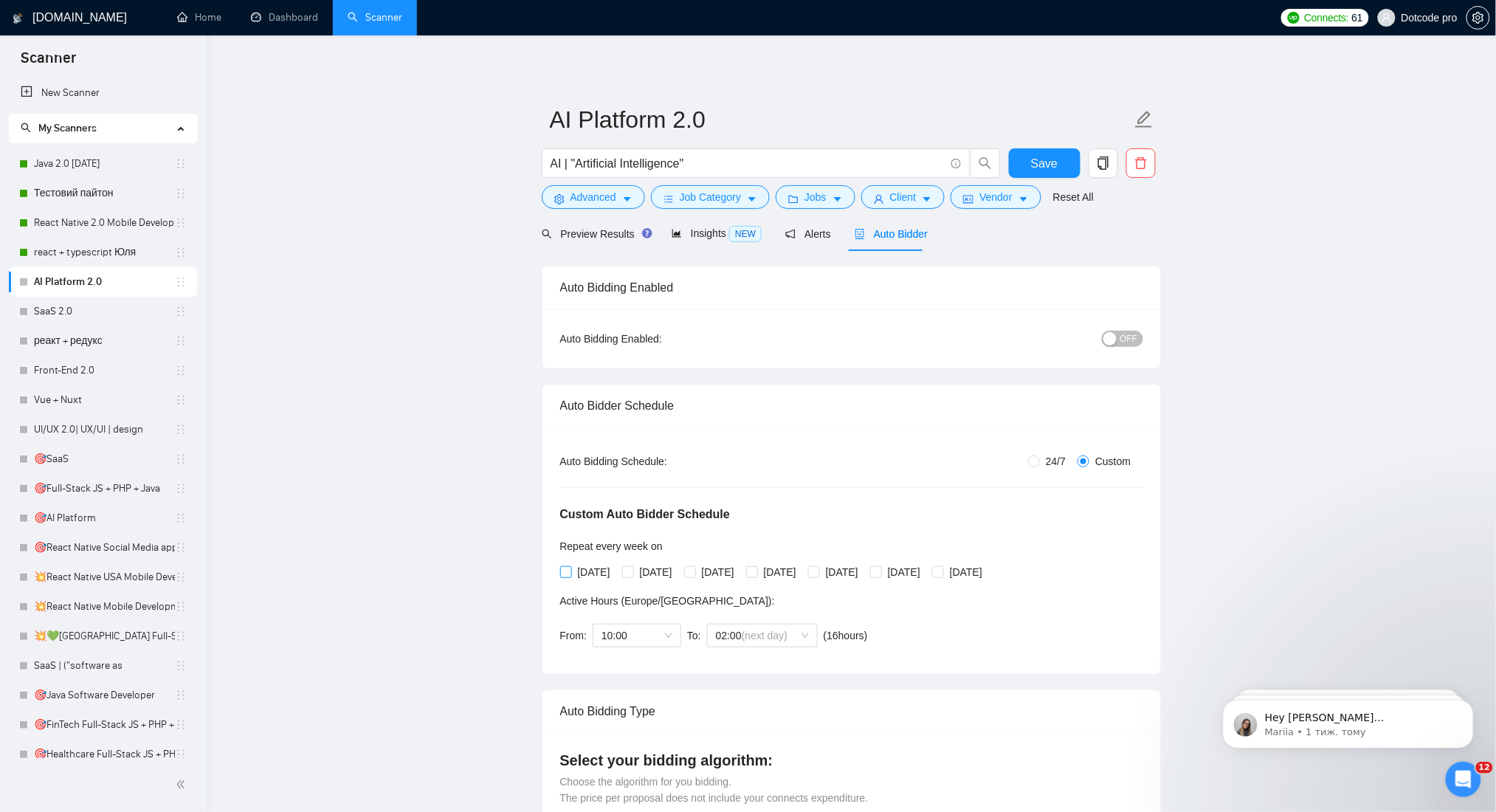
click at [582, 572] on span "Monday" at bounding box center [595, 571] width 45 height 17
click at [570, 572] on input "Monday" at bounding box center [565, 571] width 11 height 11
checkbox input "true"
click at [644, 570] on span "Tuesday" at bounding box center [657, 571] width 45 height 17
click at [632, 570] on input "Tuesday" at bounding box center [627, 571] width 11 height 11
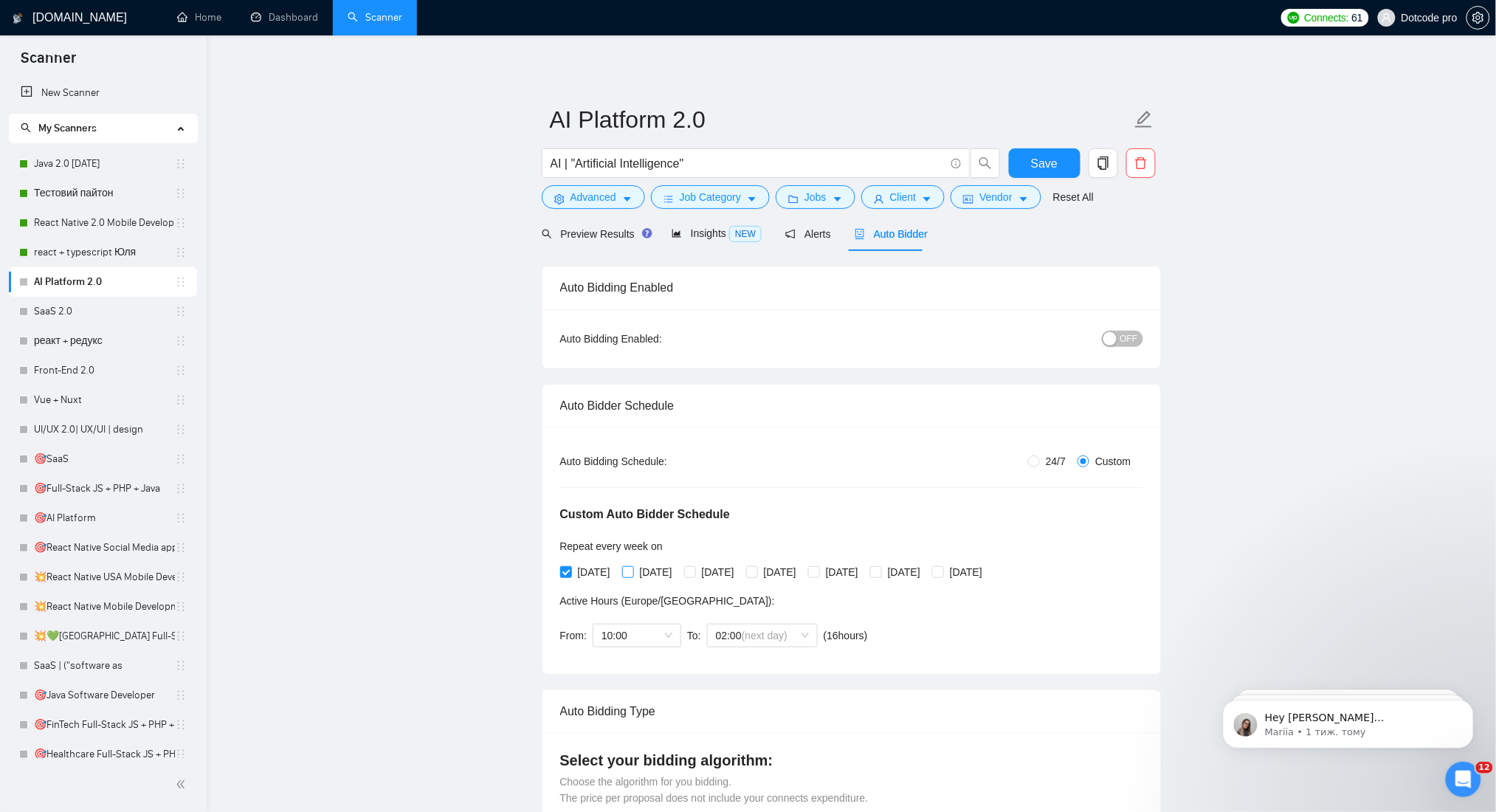
checkbox input "true"
click at [772, 570] on div "Monday Tuesday Wednesday Thursday Friday Saturday Sunday" at bounding box center [774, 571] width 428 height 17
click at [740, 570] on span "Wednesday" at bounding box center [718, 571] width 45 height 17
click at [695, 570] on input "Wednesday" at bounding box center [689, 571] width 11 height 11
checkbox input "true"
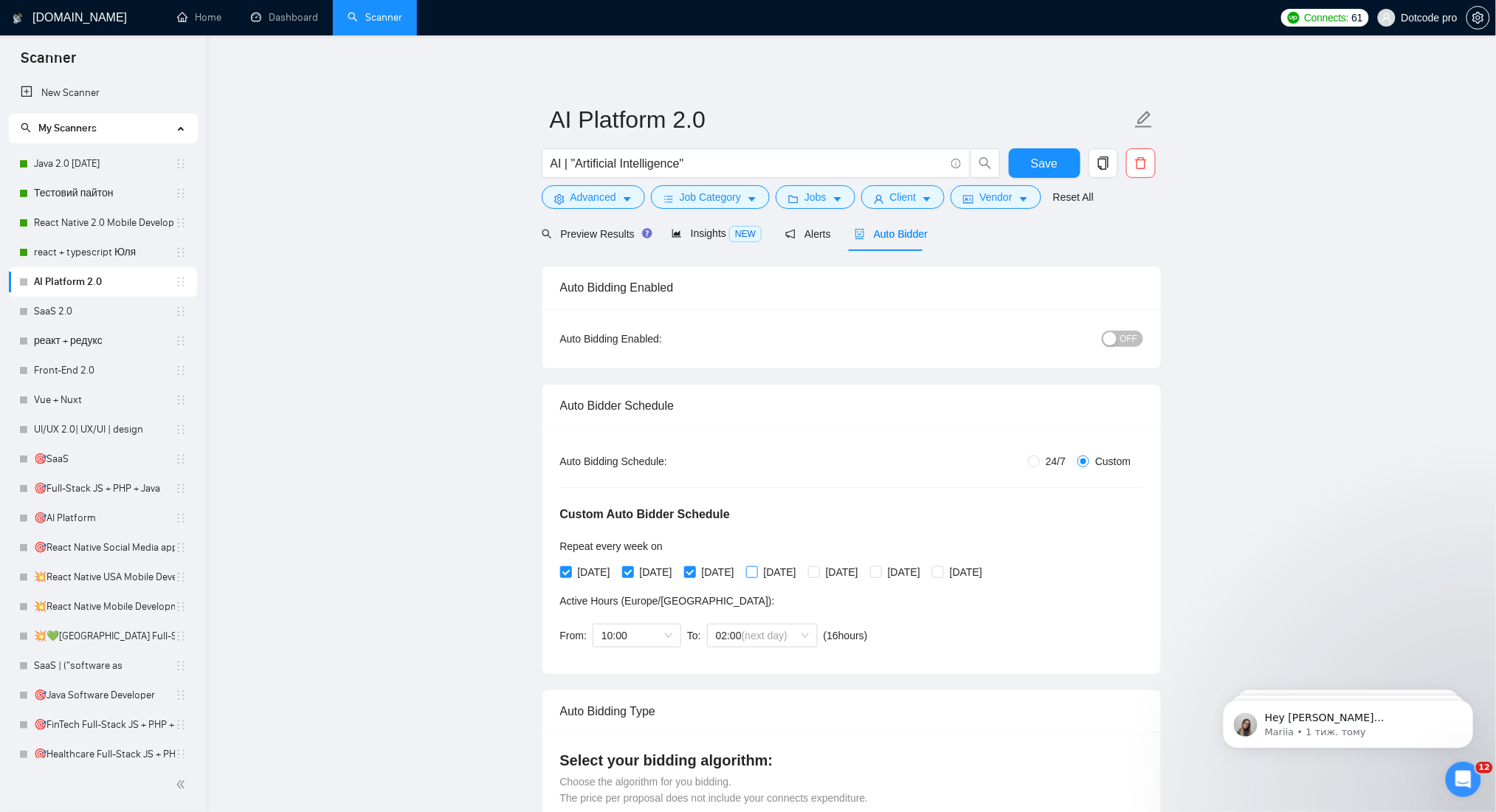
click at [797, 571] on span "Thursday" at bounding box center [780, 571] width 45 height 17
click at [757, 571] on input "Thursday" at bounding box center [751, 571] width 11 height 11
checkbox input "true"
click at [865, 577] on span "Friday" at bounding box center [842, 571] width 45 height 17
click at [818, 576] on input "Friday" at bounding box center [813, 571] width 11 height 11
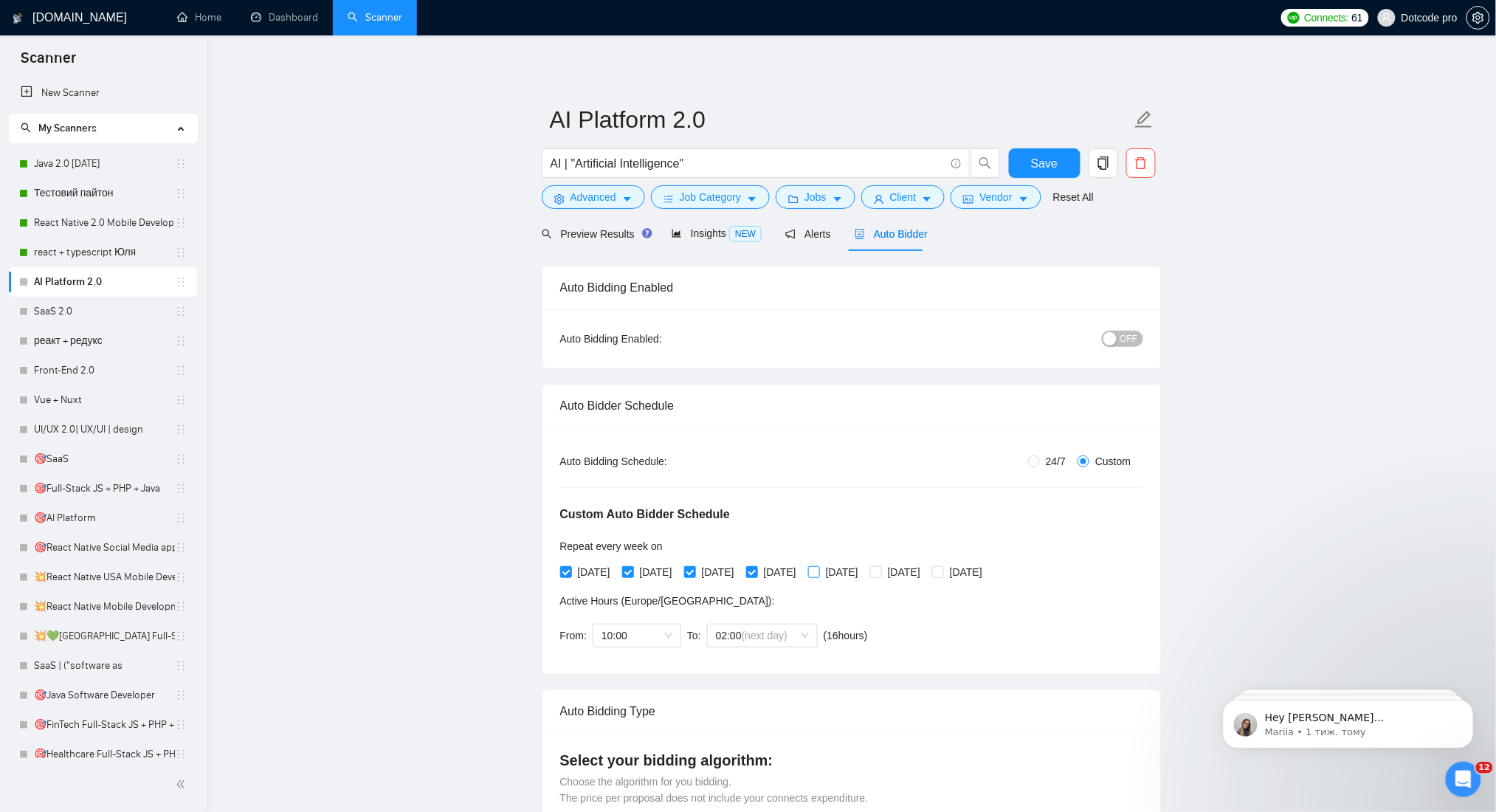
checkbox input "true"
click at [988, 574] on span "Sunday" at bounding box center [967, 571] width 45 height 17
click at [942, 574] on input "Sunday" at bounding box center [936, 571] width 11 height 11
checkbox input "true"
click at [1125, 333] on span "OFF" at bounding box center [1129, 338] width 17 height 17
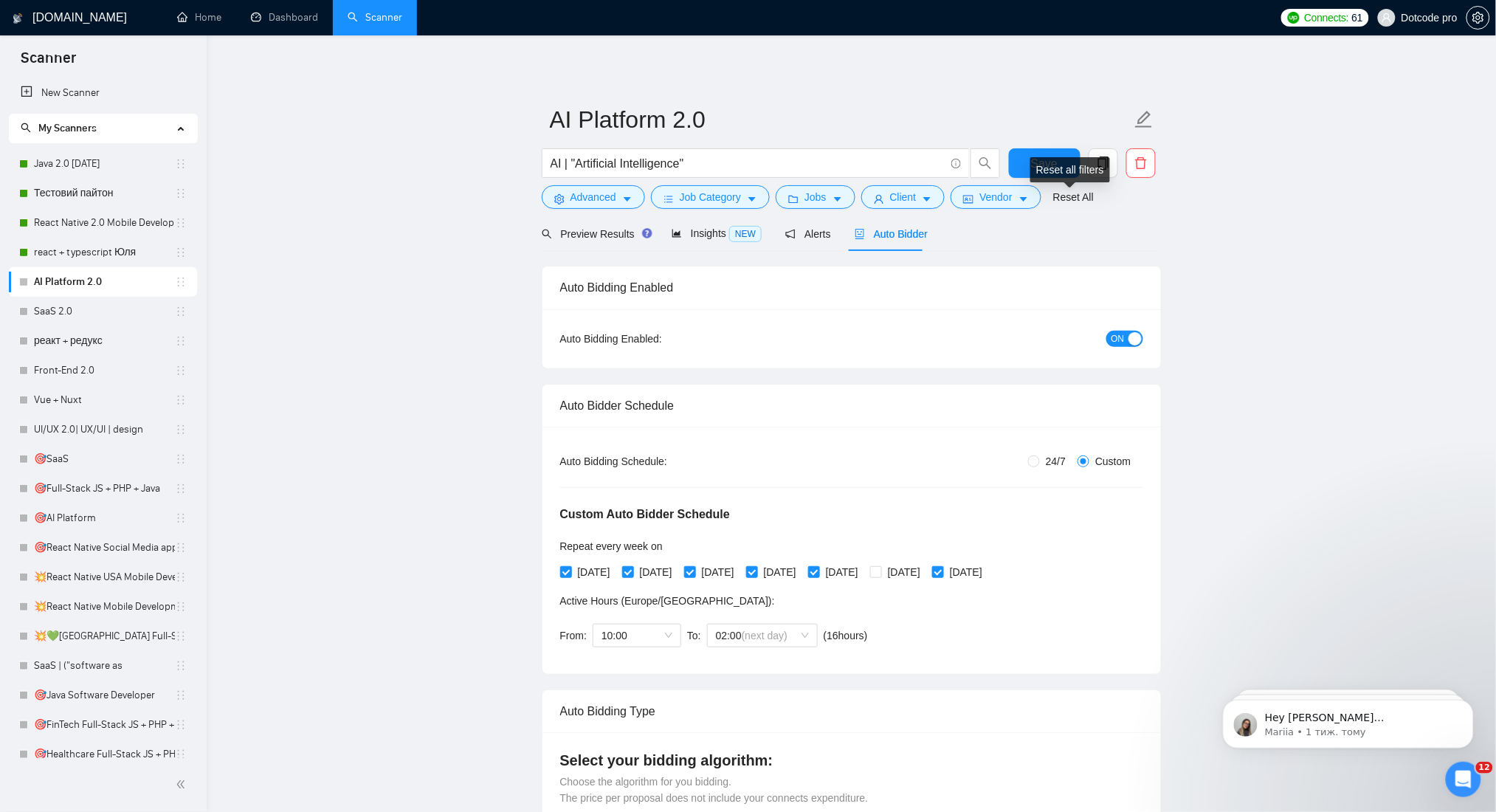
click at [1040, 160] on div "Reset all filters" at bounding box center [1070, 170] width 80 height 25
click at [998, 158] on span "search" at bounding box center [985, 163] width 28 height 14
click at [1026, 158] on button "Save" at bounding box center [1044, 163] width 72 height 29
click at [56, 302] on link "SaaS 2.0" at bounding box center [104, 311] width 141 height 29
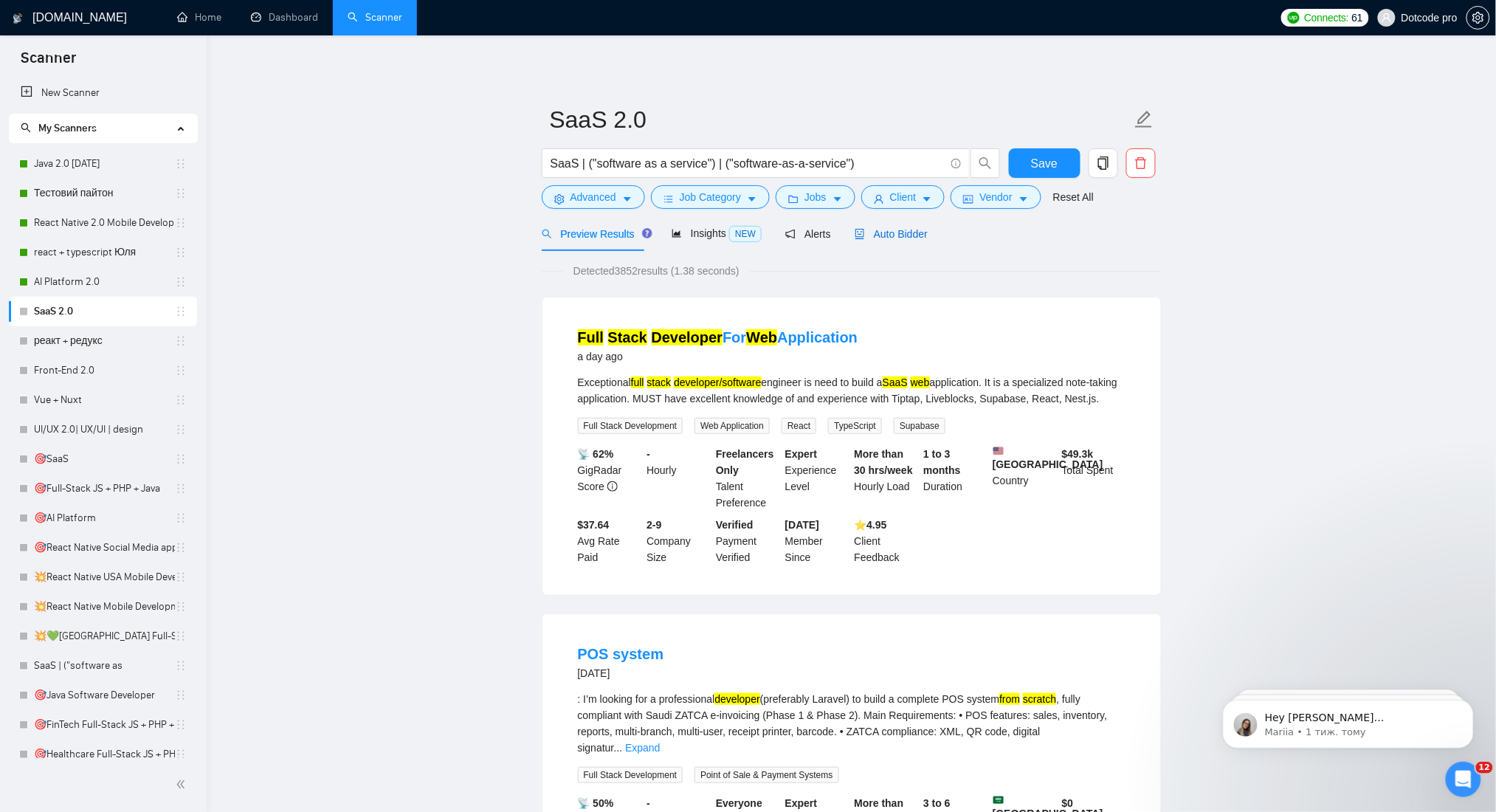
click at [891, 228] on span "Auto Bidder" at bounding box center [891, 234] width 73 height 12
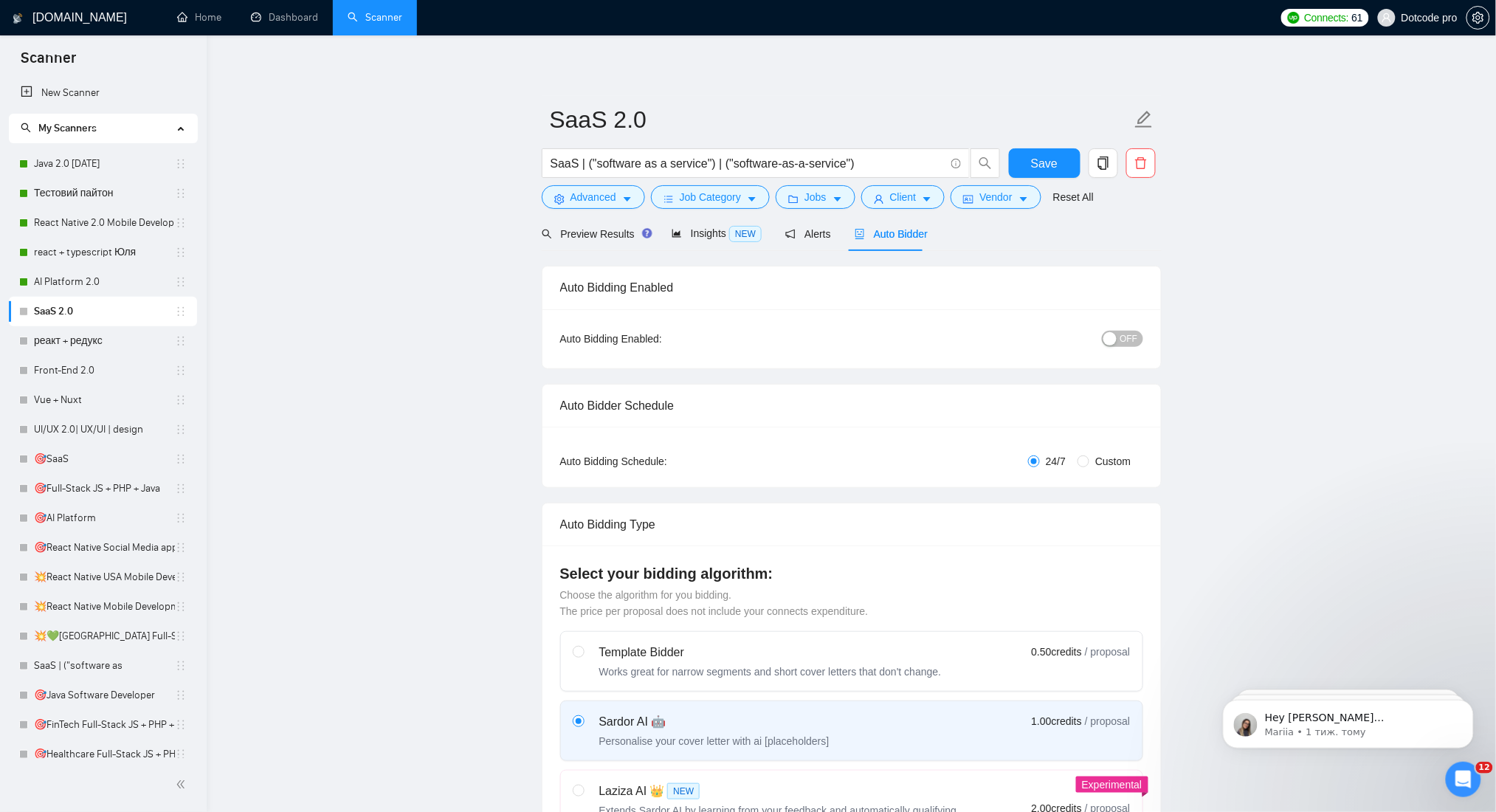
radio input "false"
radio input "true"
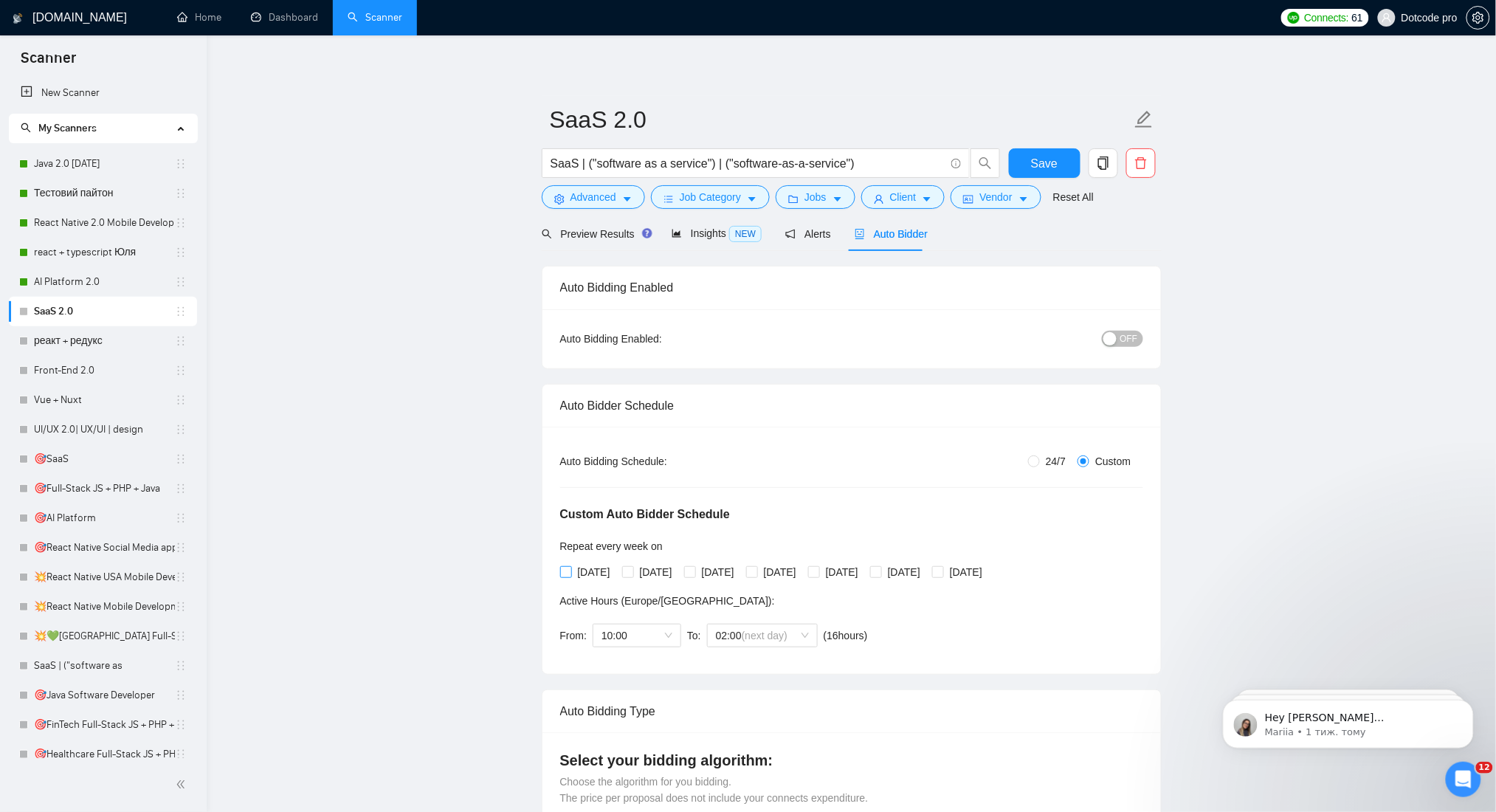
click at [595, 569] on span "Monday" at bounding box center [595, 571] width 45 height 17
click at [570, 569] on input "Monday" at bounding box center [565, 571] width 11 height 11
checkbox input "true"
click at [651, 570] on span "Tuesday" at bounding box center [657, 571] width 45 height 17
click at [632, 570] on input "Tuesday" at bounding box center [627, 571] width 11 height 11
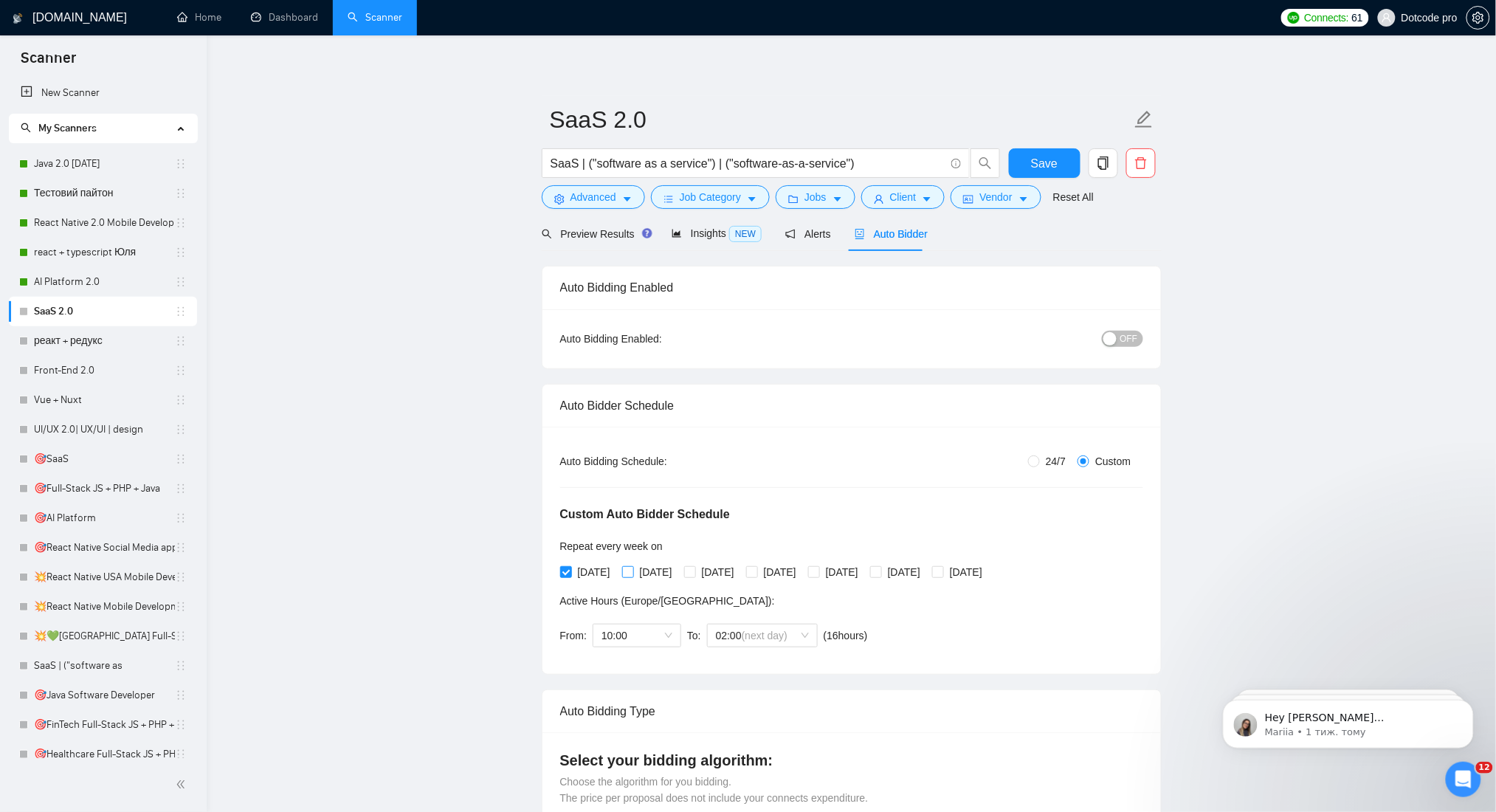
checkbox input "true"
click at [708, 569] on span "Wednesday" at bounding box center [718, 571] width 45 height 17
click at [695, 569] on input "Wednesday" at bounding box center [689, 571] width 11 height 11
checkbox input "true"
click at [802, 568] on span "Thursday" at bounding box center [780, 571] width 45 height 17
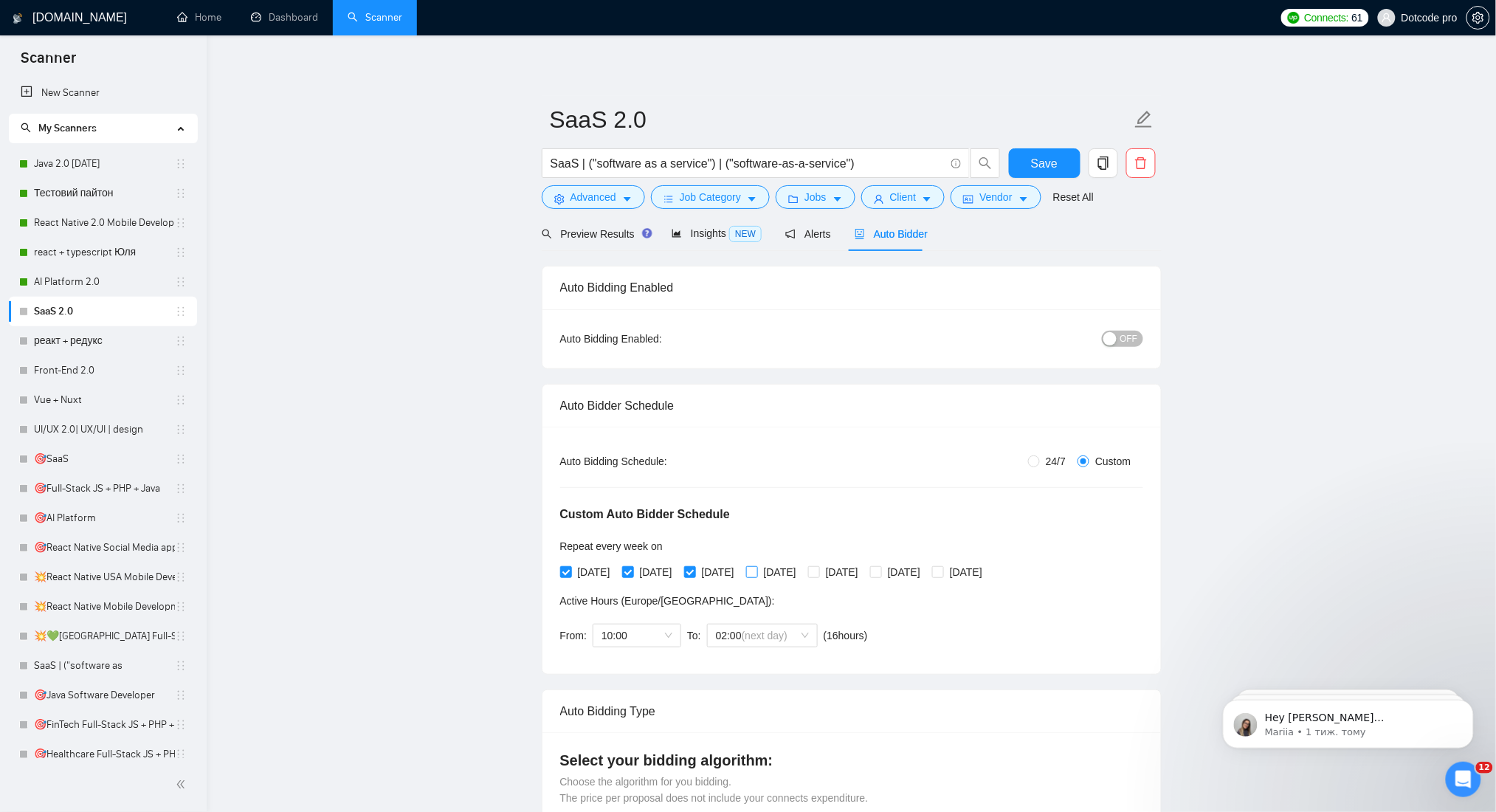
click at [757, 568] on input "Thursday" at bounding box center [751, 571] width 11 height 11
checkbox input "true"
click at [818, 572] on input "Friday" at bounding box center [813, 571] width 11 height 11
checkbox input "true"
drag, startPoint x: 1032, startPoint y: 572, endPoint x: 1017, endPoint y: 571, distance: 15.0
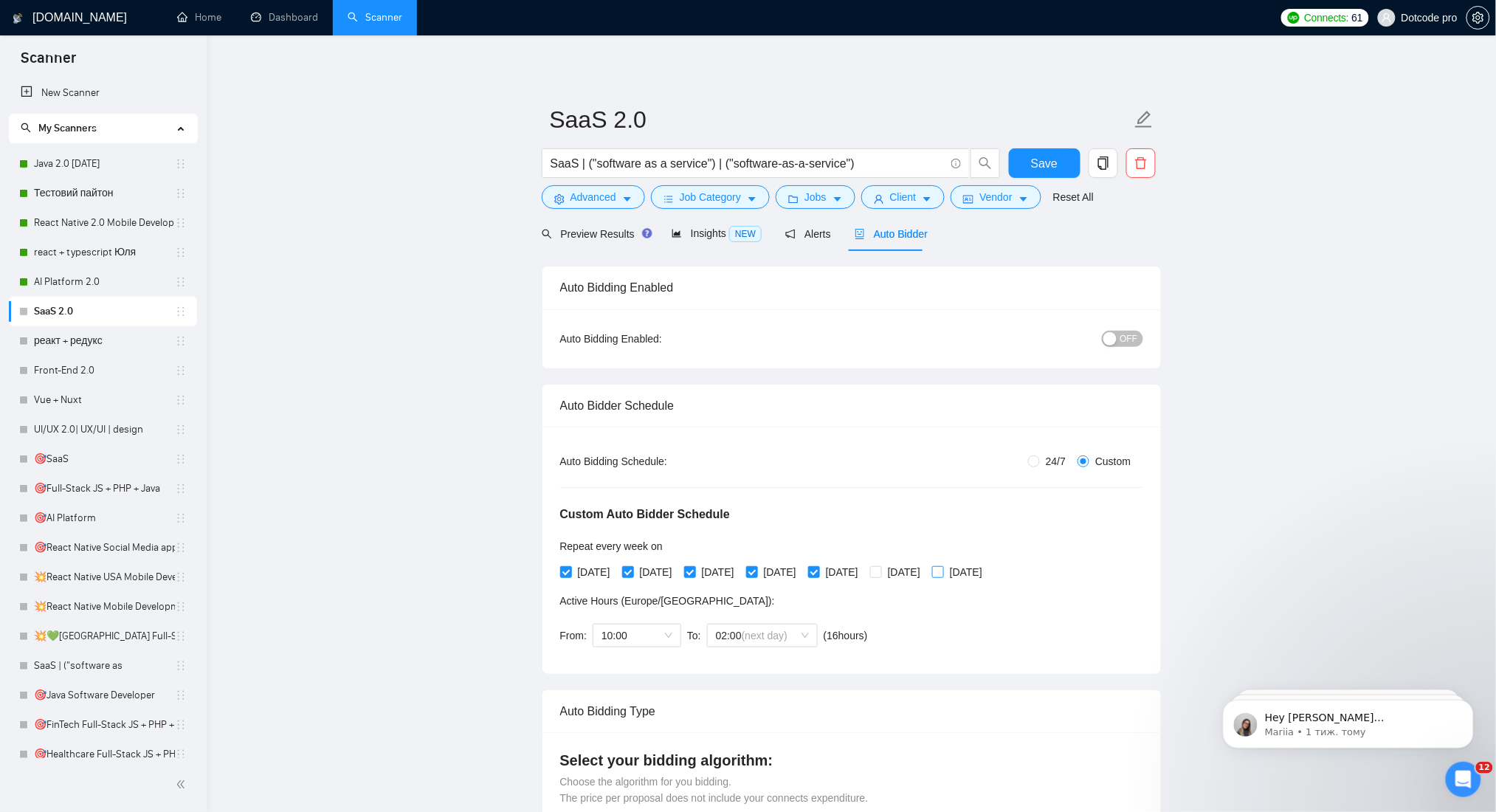
click at [1030, 572] on div "Custom Auto Bidder Schedule Repeat every week on Monday Tuesday Wednesday Thurs…" at bounding box center [852, 562] width 583 height 186
click at [988, 570] on span "Sunday" at bounding box center [967, 571] width 45 height 17
click at [942, 570] on input "Sunday" at bounding box center [936, 571] width 11 height 11
checkbox input "true"
click at [1123, 335] on span "OFF" at bounding box center [1129, 338] width 17 height 17
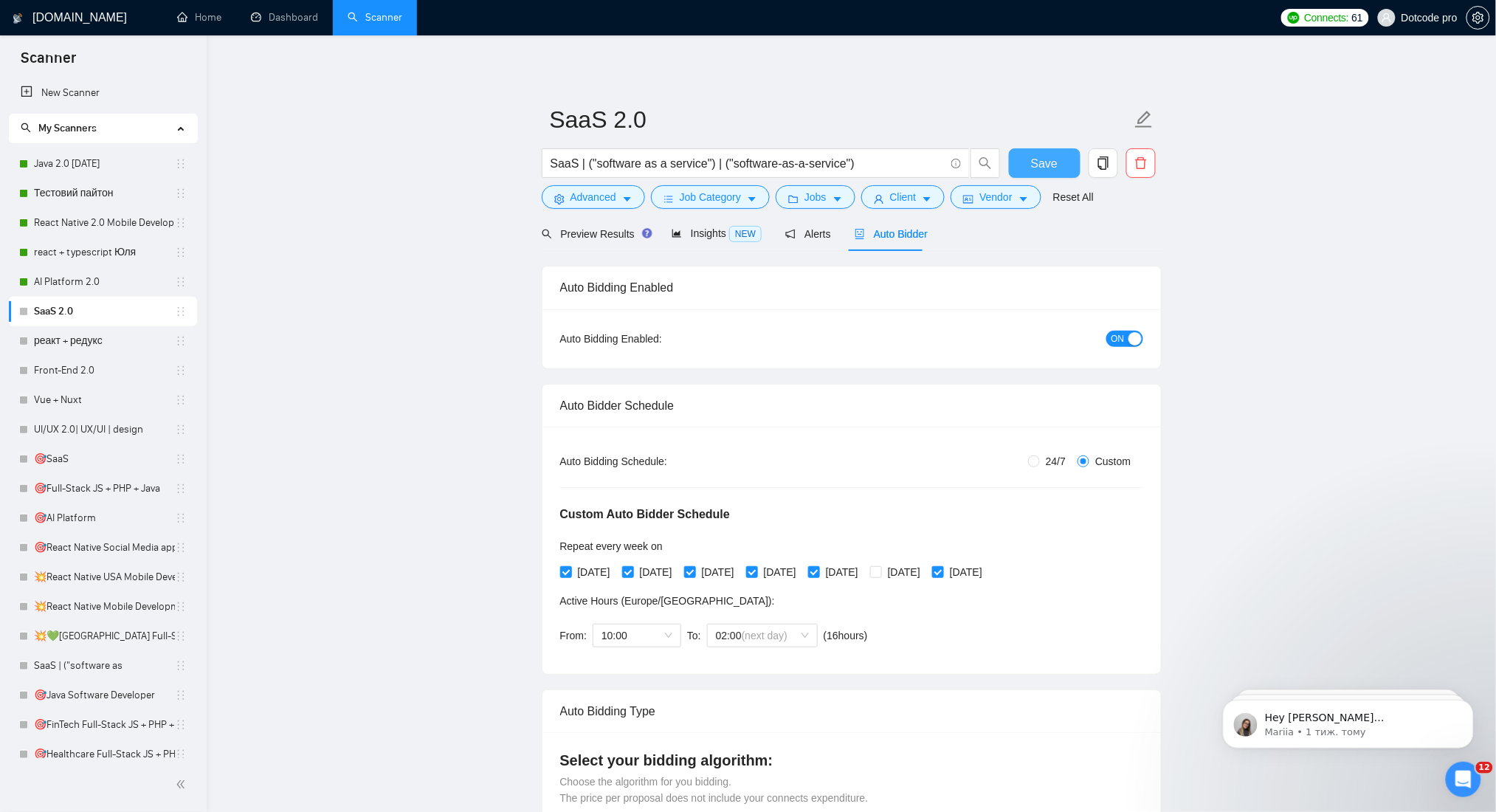
click at [1034, 152] on button "Save" at bounding box center [1044, 163] width 72 height 29
click at [51, 344] on link "реакт + редукс" at bounding box center [104, 341] width 141 height 29
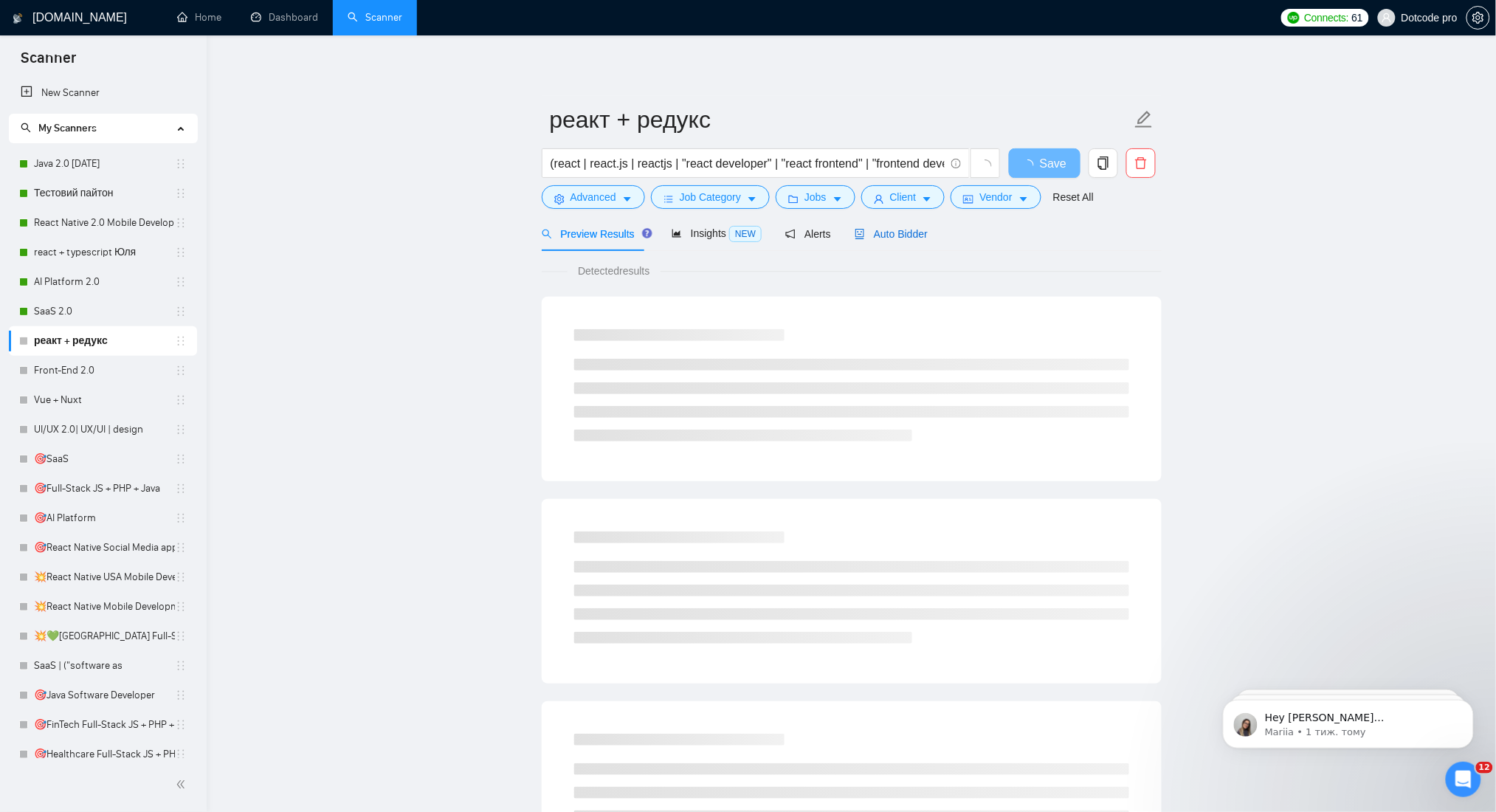
click at [881, 229] on span "Auto Bidder" at bounding box center [891, 234] width 73 height 12
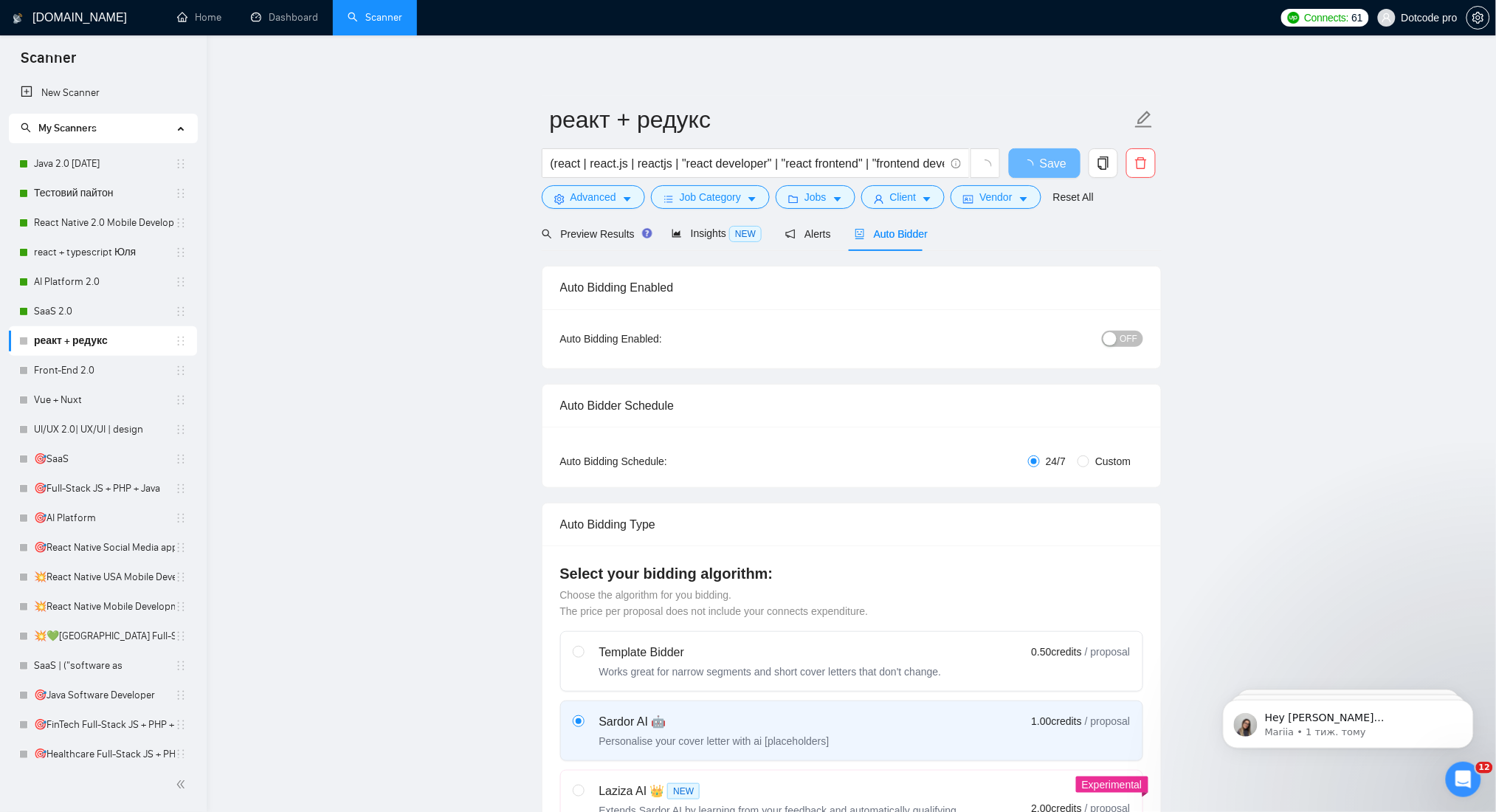
radio input "false"
radio input "true"
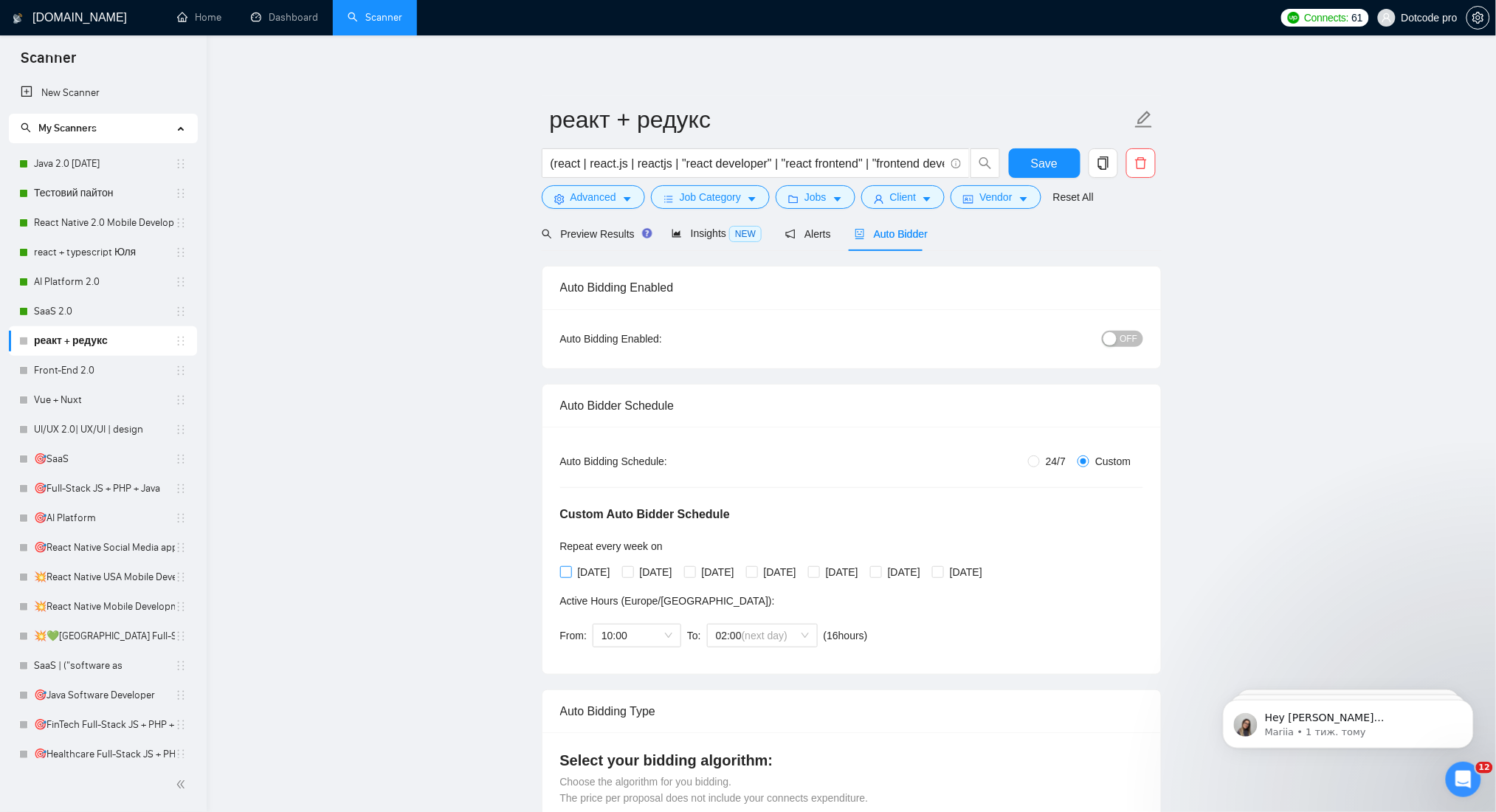
click at [609, 569] on span "Monday" at bounding box center [595, 571] width 45 height 17
click at [570, 569] on input "Monday" at bounding box center [565, 571] width 11 height 11
checkbox input "true"
click at [655, 572] on span "Tuesday" at bounding box center [657, 571] width 45 height 17
click at [632, 572] on input "Tuesday" at bounding box center [627, 571] width 11 height 11
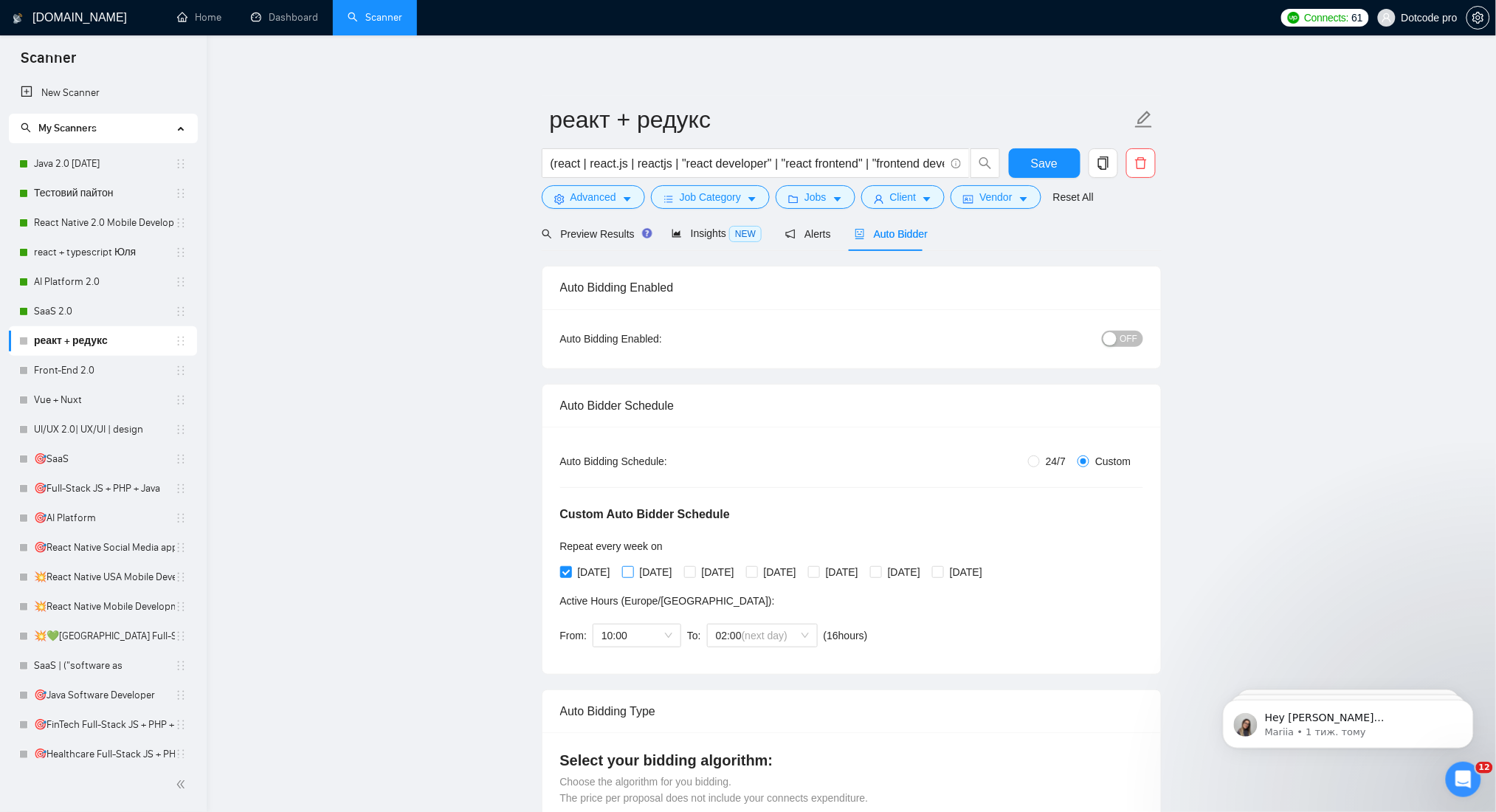
checkbox input "true"
click at [725, 572] on span "Wednesday" at bounding box center [718, 571] width 45 height 17
click at [695, 572] on input "Wednesday" at bounding box center [689, 571] width 11 height 11
checkbox input "true"
click at [802, 572] on span "Thursday" at bounding box center [780, 571] width 45 height 17
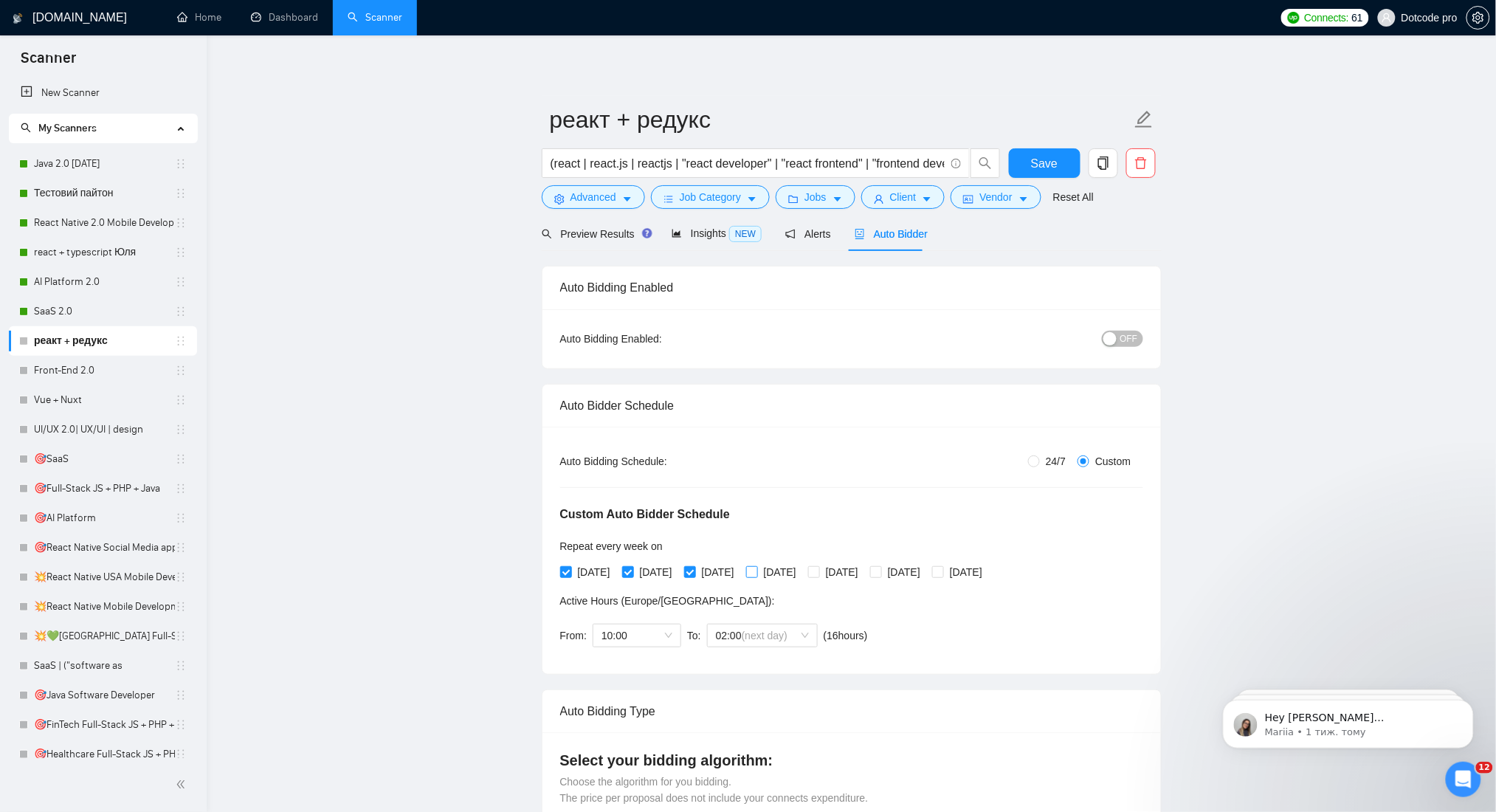
click at [757, 572] on input "Thursday" at bounding box center [751, 571] width 11 height 11
checkbox input "true"
click at [818, 572] on input "Friday" at bounding box center [813, 571] width 11 height 11
checkbox input "true"
click at [988, 572] on span "Sunday" at bounding box center [967, 571] width 45 height 17
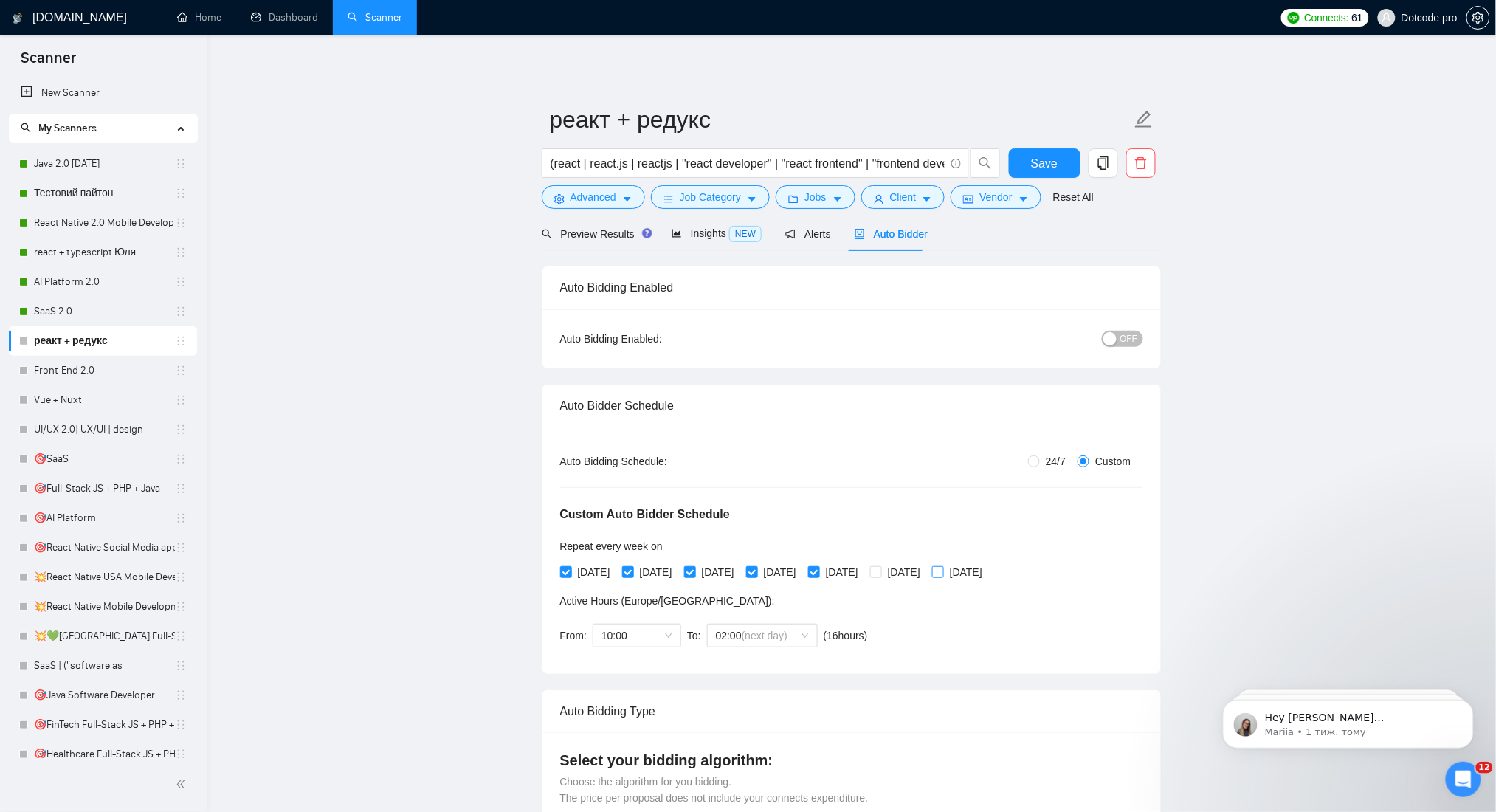
click at [942, 572] on input "Sunday" at bounding box center [936, 571] width 11 height 11
checkbox input "true"
click at [1135, 331] on span "OFF" at bounding box center [1129, 338] width 17 height 17
click at [1022, 160] on button "Save" at bounding box center [1044, 163] width 72 height 29
click at [53, 364] on link "Front-End 2.0" at bounding box center [104, 370] width 141 height 29
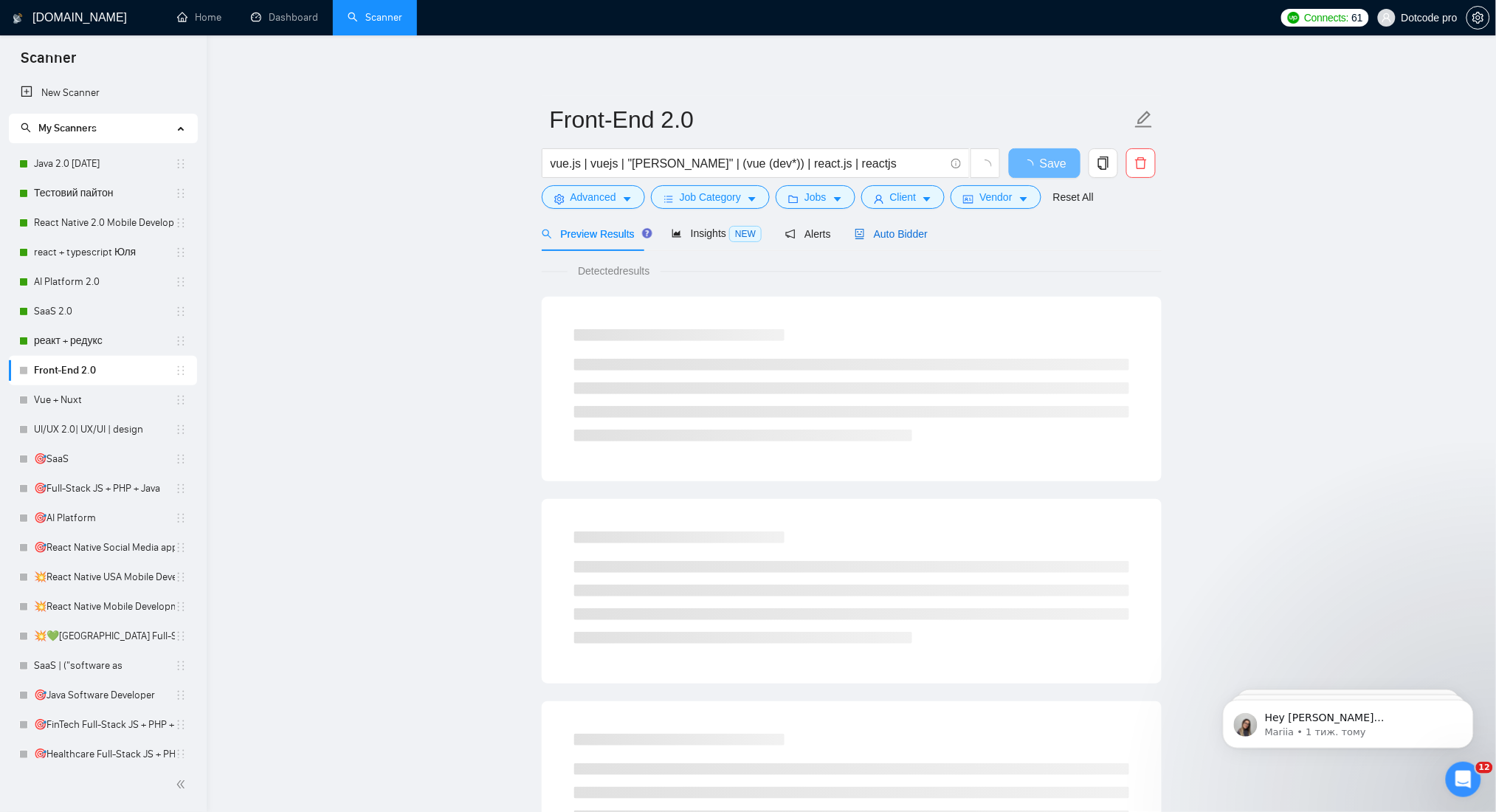
click at [883, 238] on span "Auto Bidder" at bounding box center [891, 234] width 73 height 12
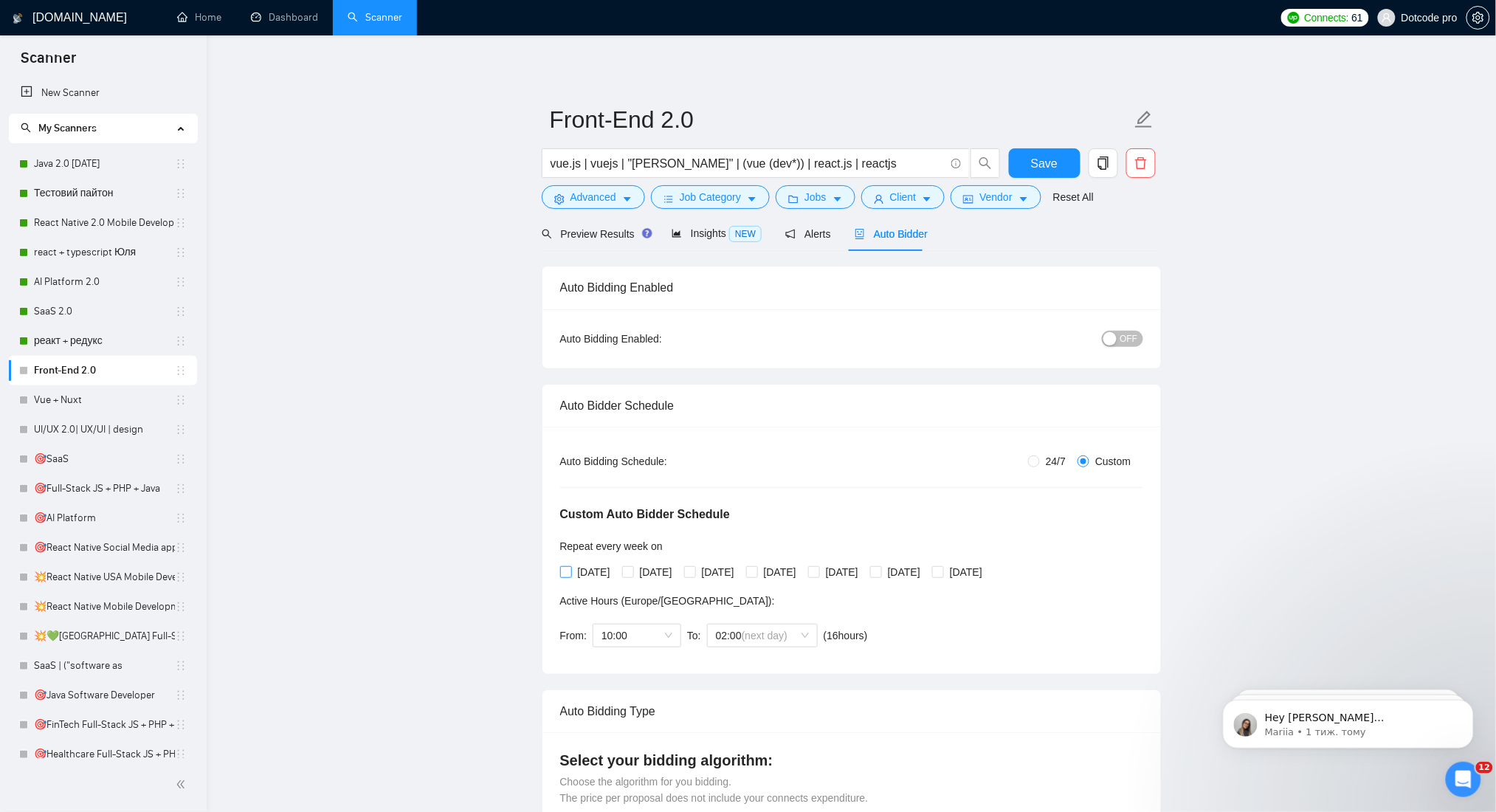
click at [589, 576] on span "Monday" at bounding box center [595, 571] width 45 height 17
click at [570, 576] on input "Monday" at bounding box center [565, 571] width 11 height 11
checkbox input "true"
click at [710, 576] on span "Wednesday" at bounding box center [718, 571] width 45 height 17
click at [695, 576] on input "Wednesday" at bounding box center [689, 571] width 11 height 11
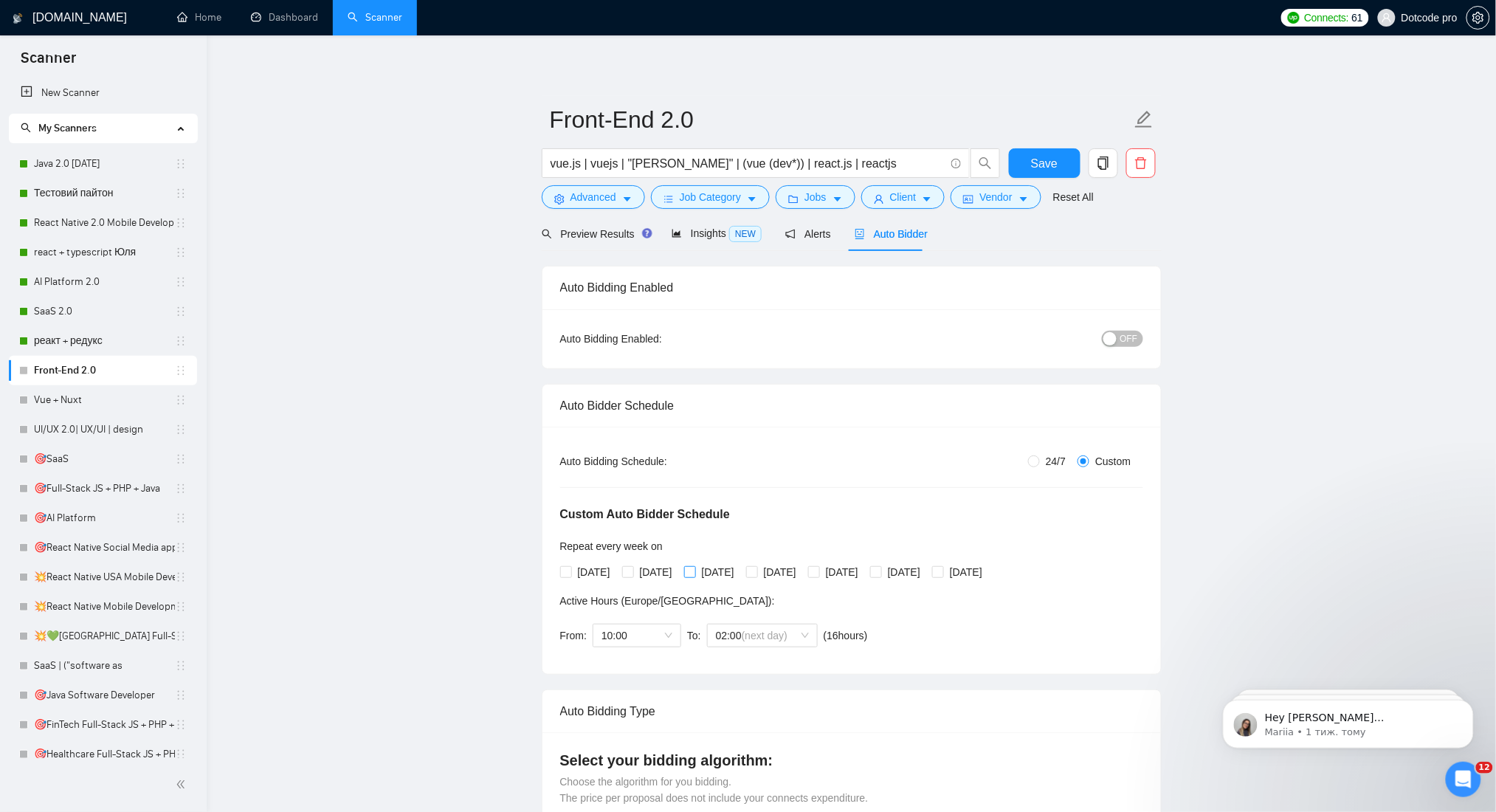
checkbox input "true"
click at [663, 576] on span "Tuesday" at bounding box center [657, 571] width 45 height 17
click at [632, 576] on input "Tuesday" at bounding box center [627, 571] width 11 height 11
checkbox input "true"
click at [802, 572] on span "Thursday" at bounding box center [780, 571] width 45 height 17
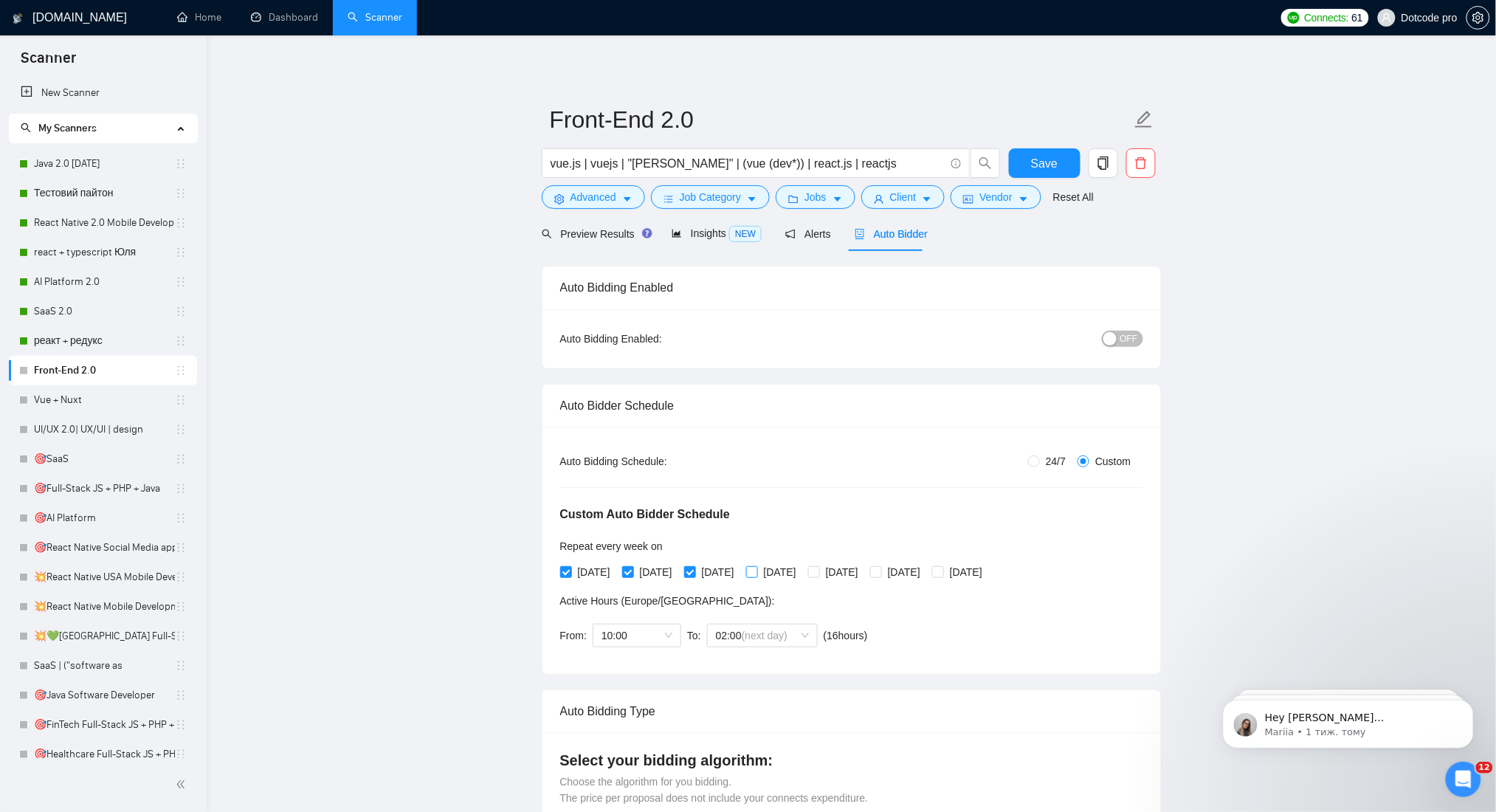
click at [757, 572] on input "Thursday" at bounding box center [751, 571] width 11 height 11
checkbox input "true"
click at [880, 572] on input "Saturday" at bounding box center [875, 571] width 11 height 11
checkbox input "true"
click at [865, 573] on span "Friday" at bounding box center [842, 571] width 45 height 17
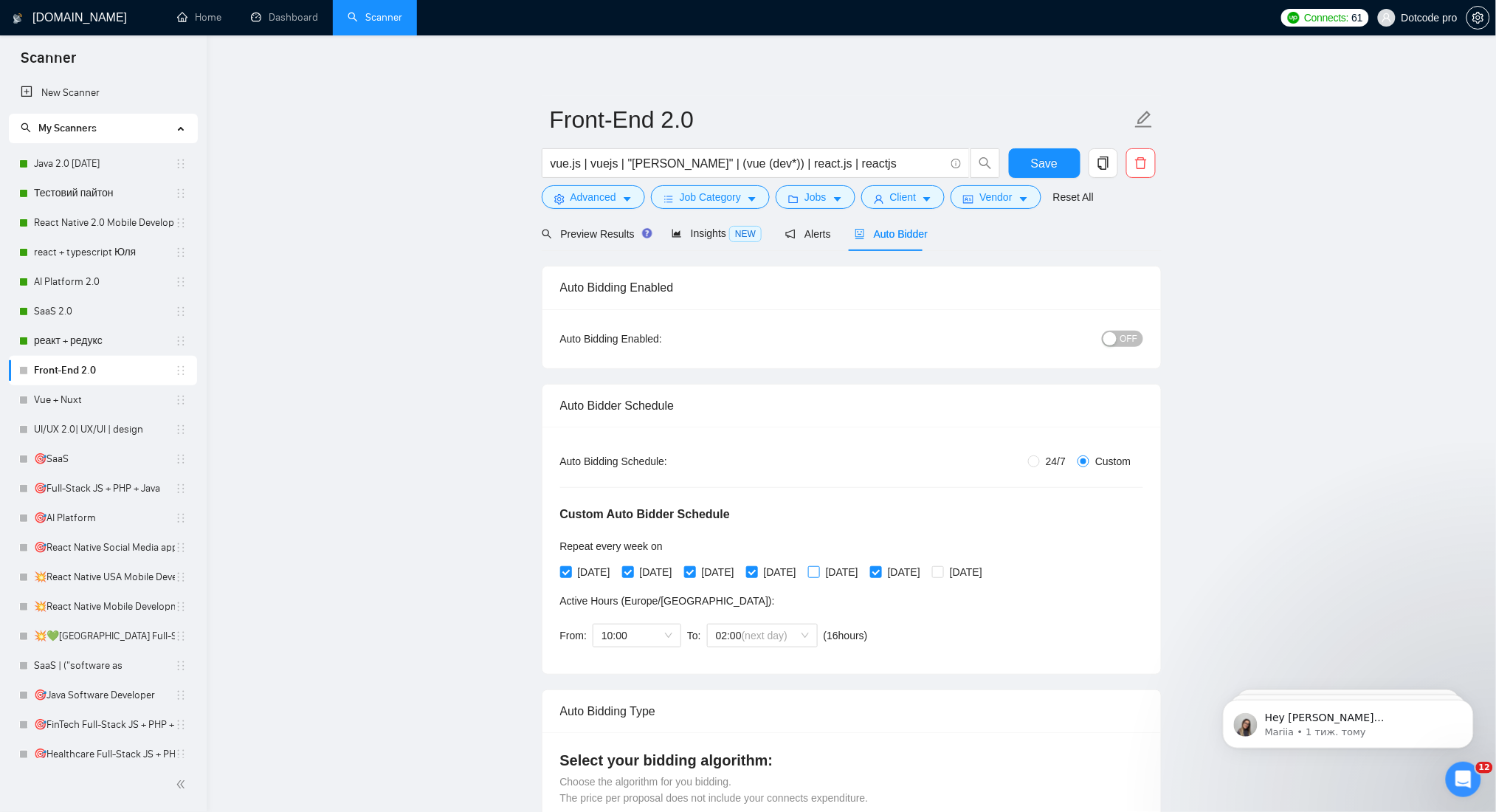
click at [818, 573] on input "Friday" at bounding box center [813, 571] width 11 height 11
checkbox input "true"
click at [926, 573] on span "Saturday" at bounding box center [904, 571] width 45 height 17
click at [880, 573] on input "Saturday" at bounding box center [875, 571] width 11 height 11
checkbox input "false"
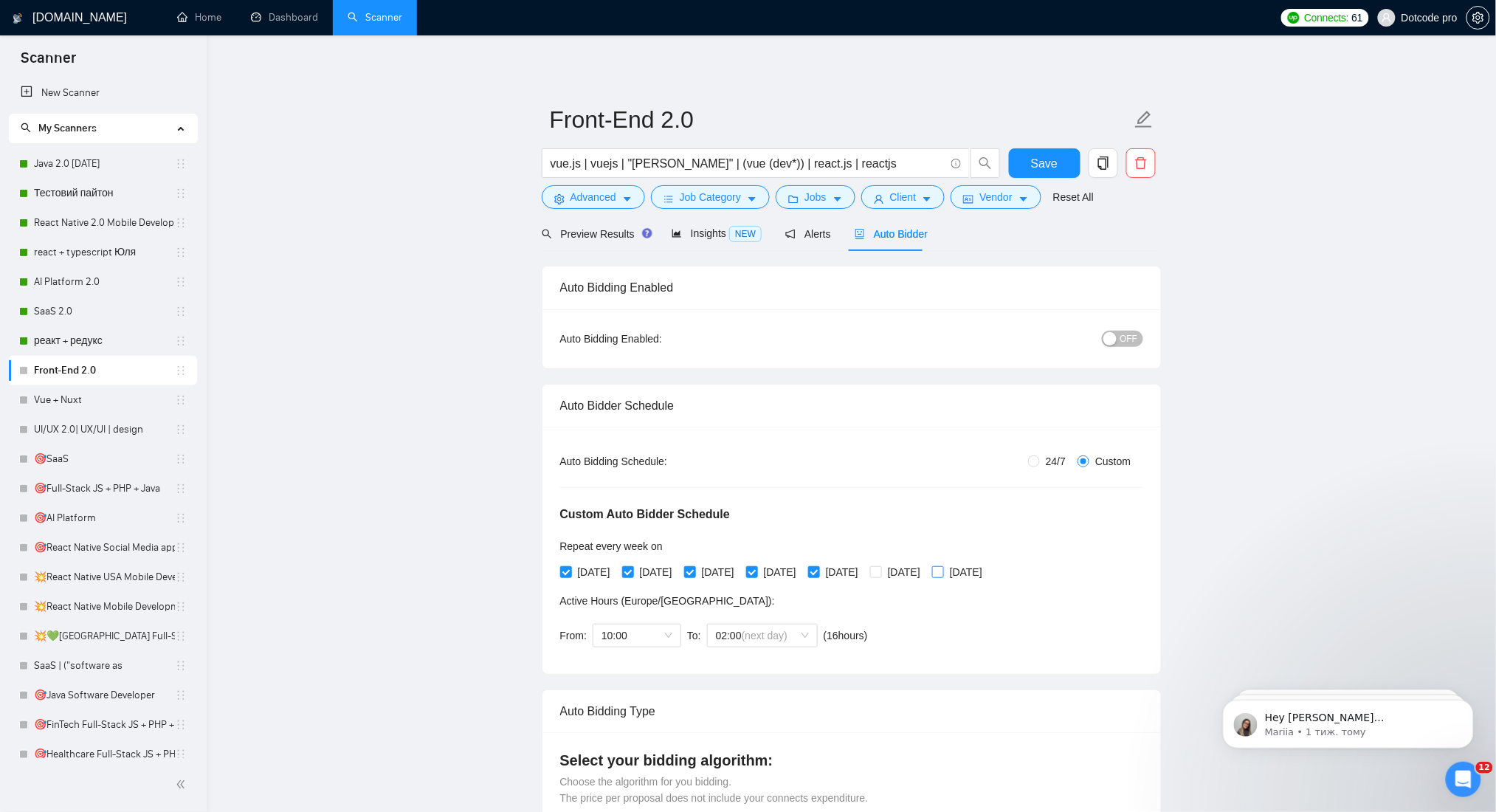
click at [988, 573] on span "Sunday" at bounding box center [967, 571] width 45 height 17
click at [942, 573] on input "Sunday" at bounding box center [936, 571] width 11 height 11
checkbox input "true"
click at [1139, 329] on div "OFF" at bounding box center [1045, 339] width 194 height 23
click at [1134, 336] on span "OFF" at bounding box center [1129, 338] width 17 height 17
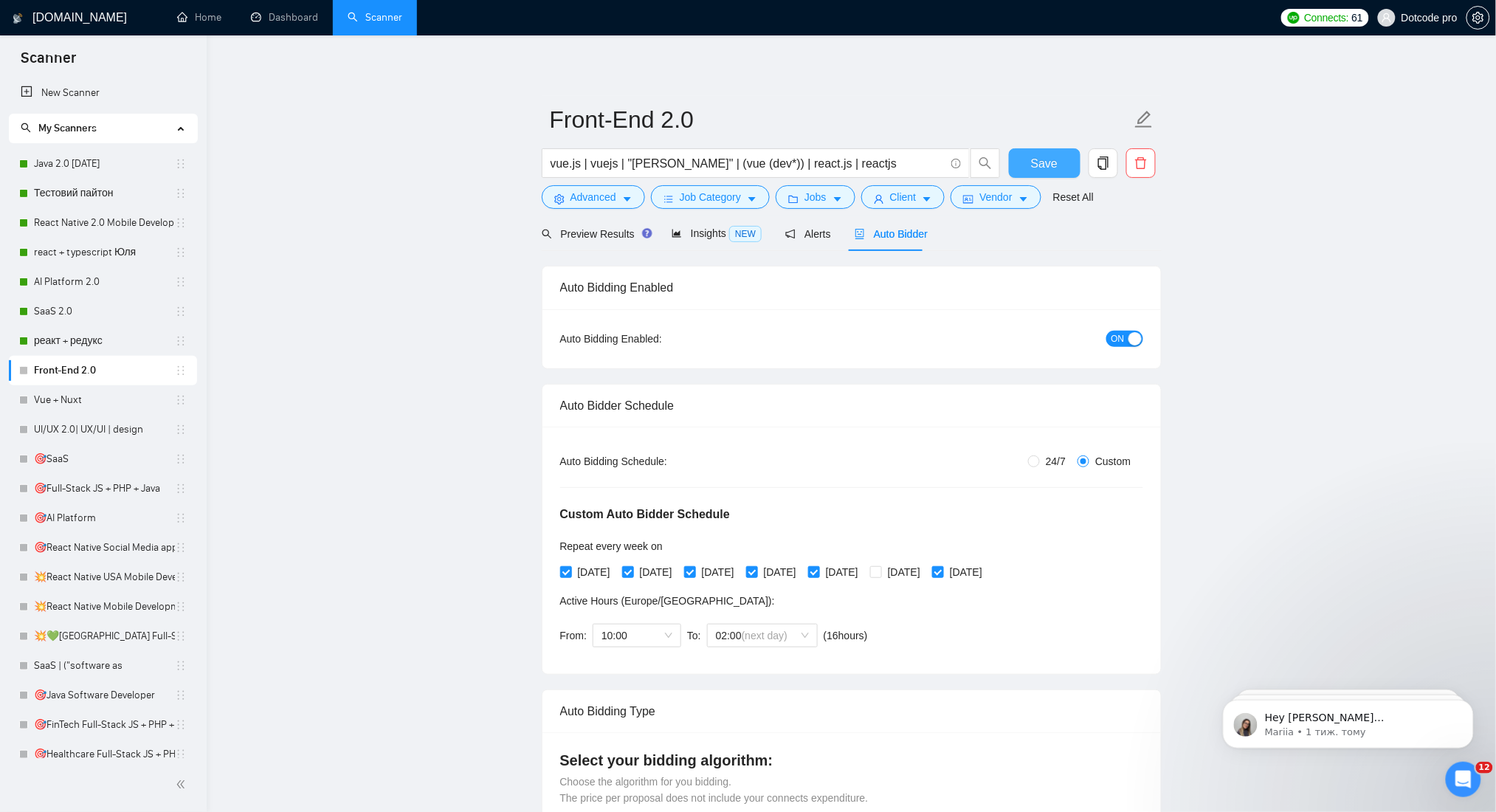
click at [1047, 157] on span "Save" at bounding box center [1043, 163] width 26 height 18
click at [74, 398] on link "Vue + Nuxt" at bounding box center [104, 400] width 141 height 29
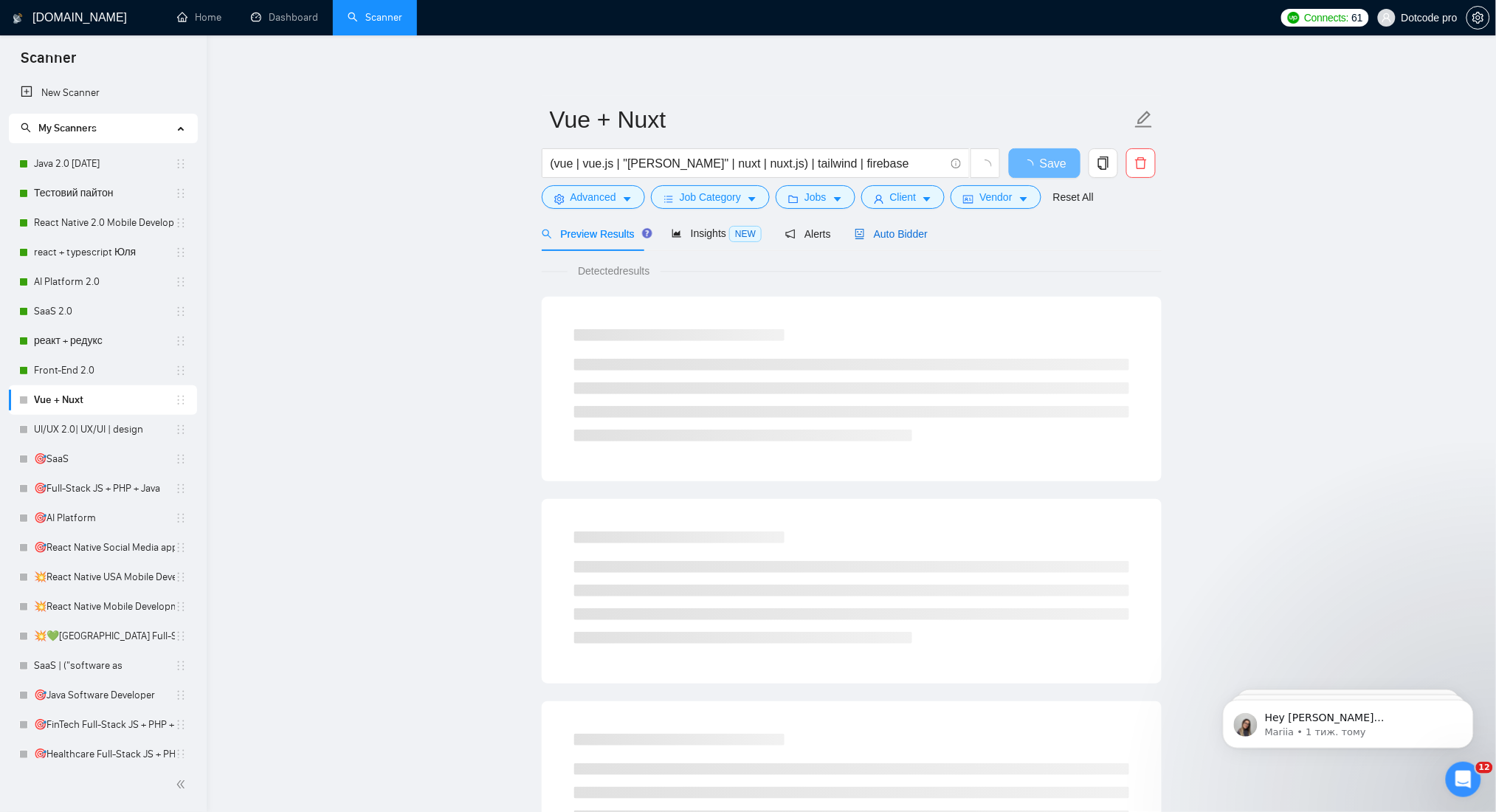
drag, startPoint x: 874, startPoint y: 228, endPoint x: 532, endPoint y: 482, distance: 426.0
click at [875, 229] on span "Auto Bidder" at bounding box center [891, 234] width 73 height 12
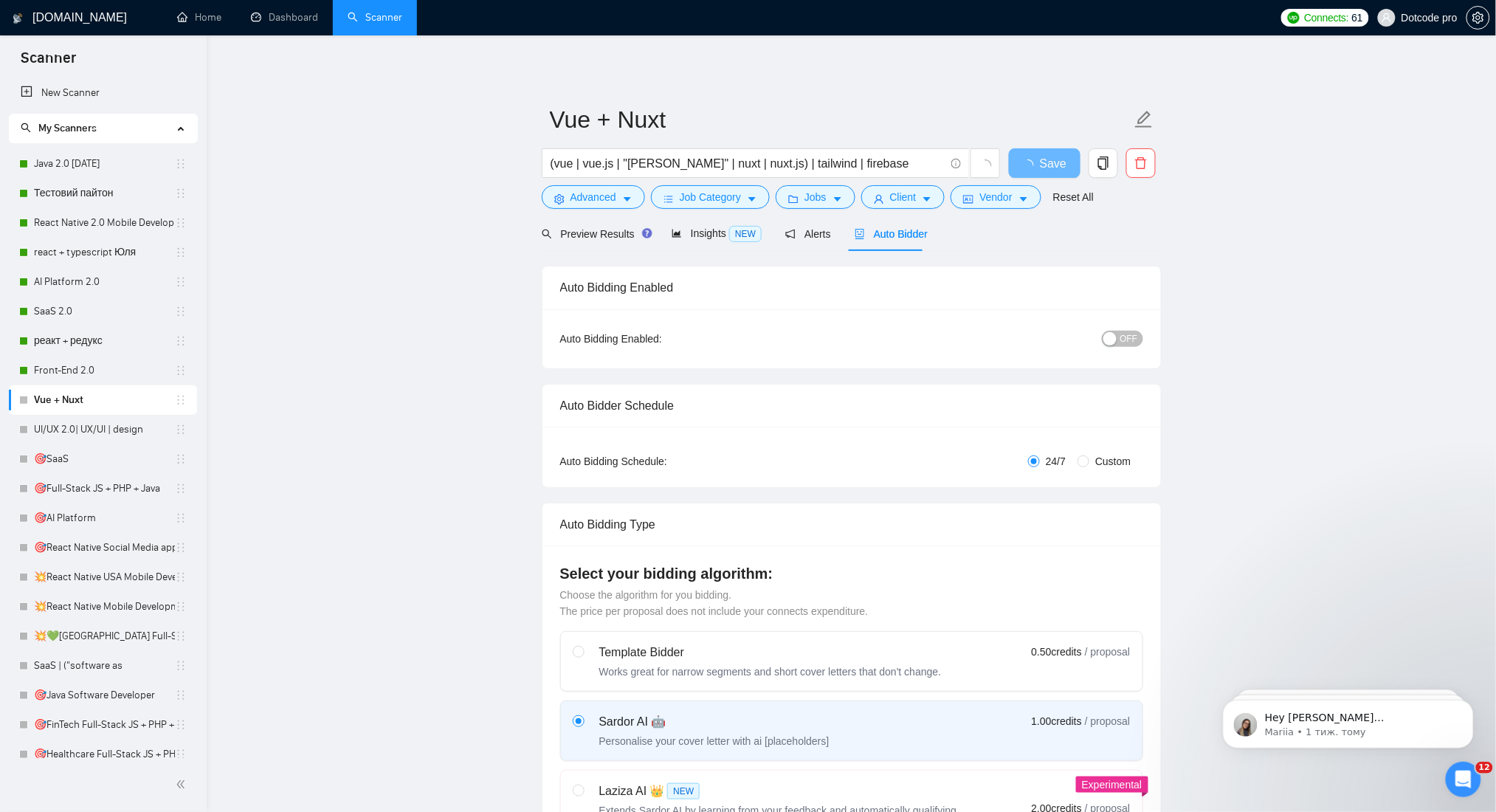
radio input "false"
radio input "true"
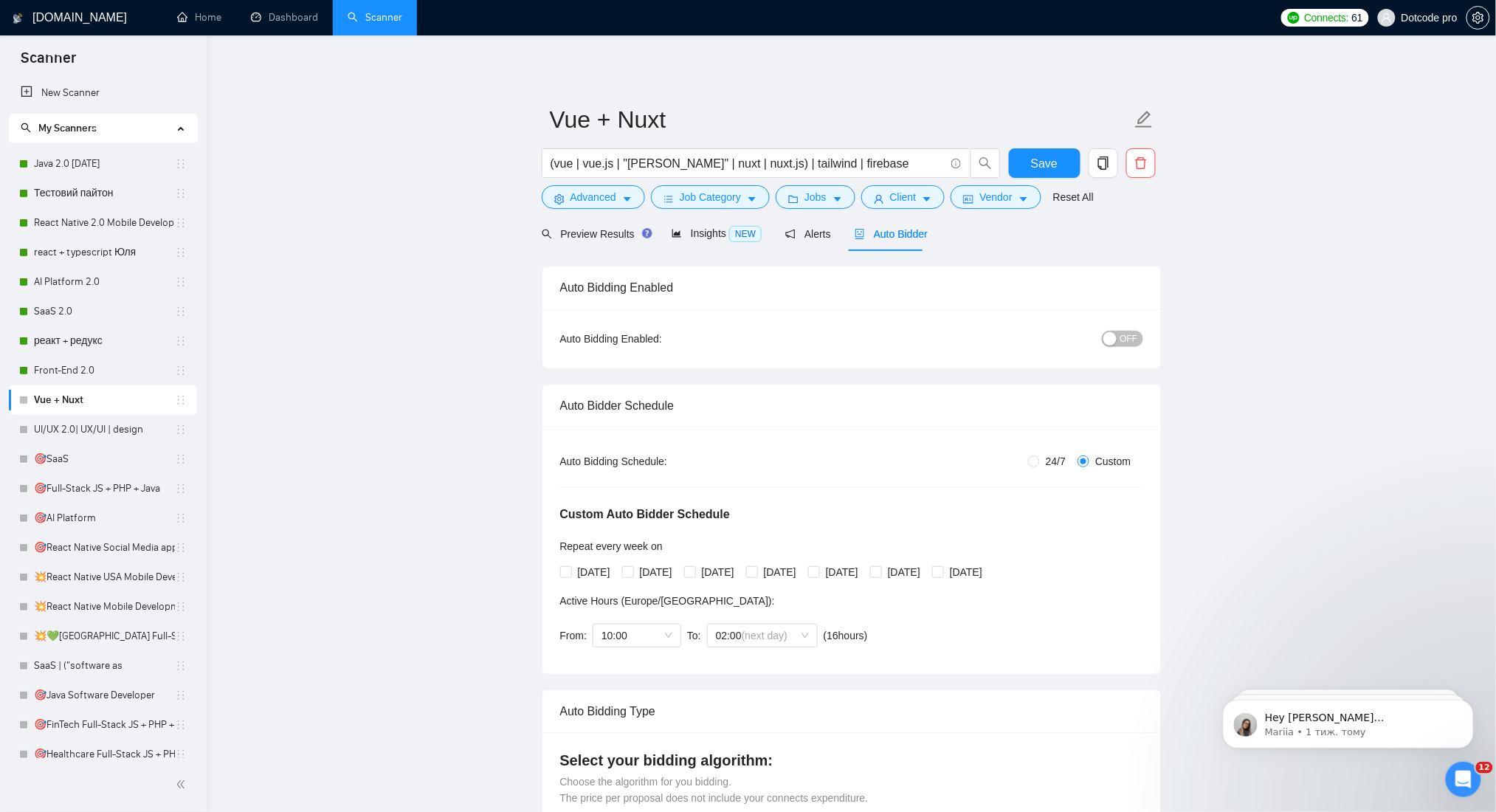
click at [603, 562] on div "Monday Tuesday Wednesday Thursday Friday Saturday Sunday" at bounding box center [774, 572] width 428 height 23
click at [585, 576] on span "Monday" at bounding box center [595, 571] width 45 height 17
click at [570, 576] on input "Monday" at bounding box center [565, 571] width 11 height 11
checkbox input "true"
click at [678, 579] on span "Tuesday" at bounding box center [657, 571] width 45 height 17
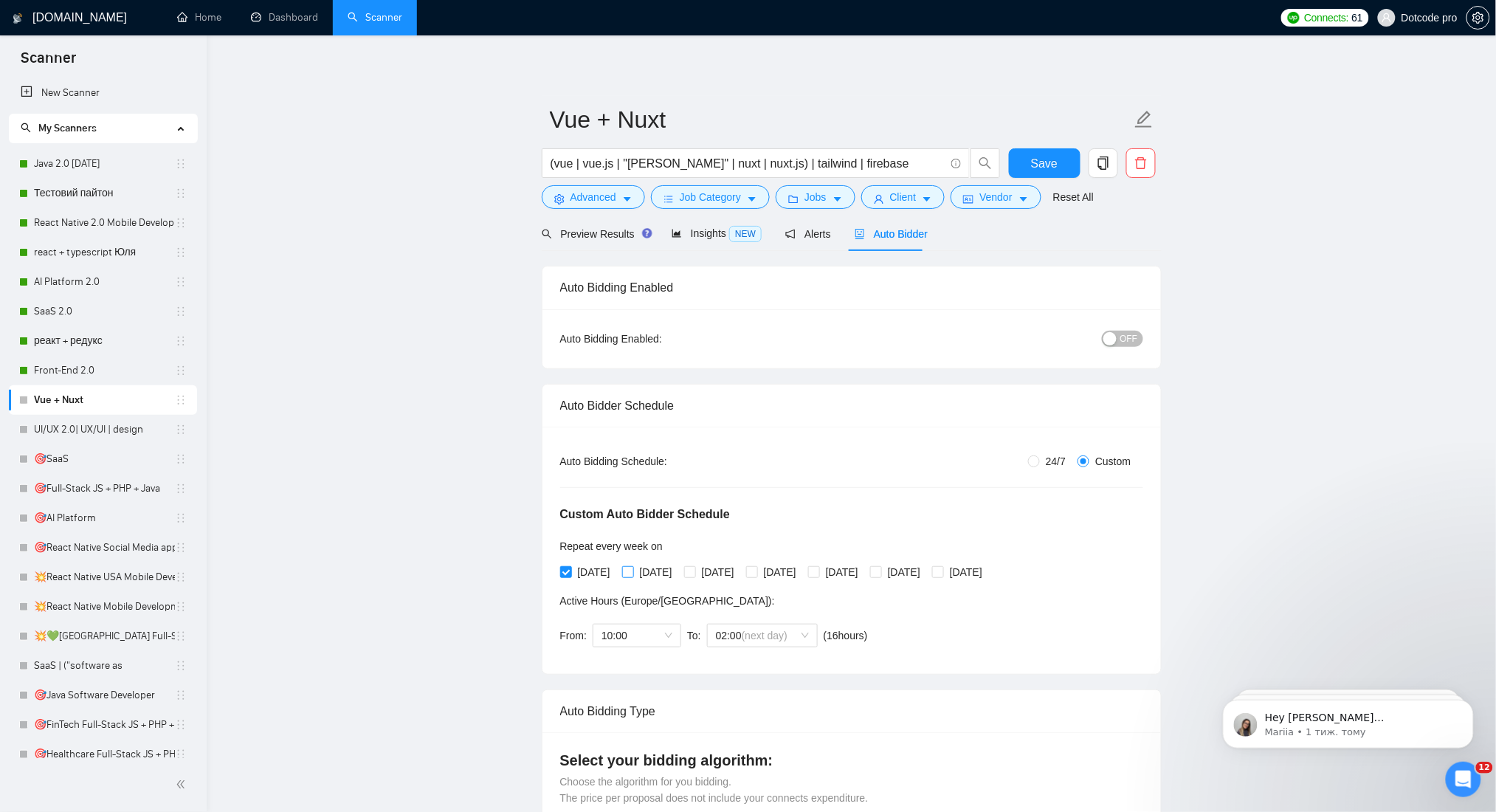
click at [632, 576] on input "Tuesday" at bounding box center [627, 571] width 11 height 11
checkbox input "true"
click at [718, 576] on span "Wednesday" at bounding box center [718, 571] width 45 height 17
click at [695, 576] on input "Wednesday" at bounding box center [689, 571] width 11 height 11
checkbox input "true"
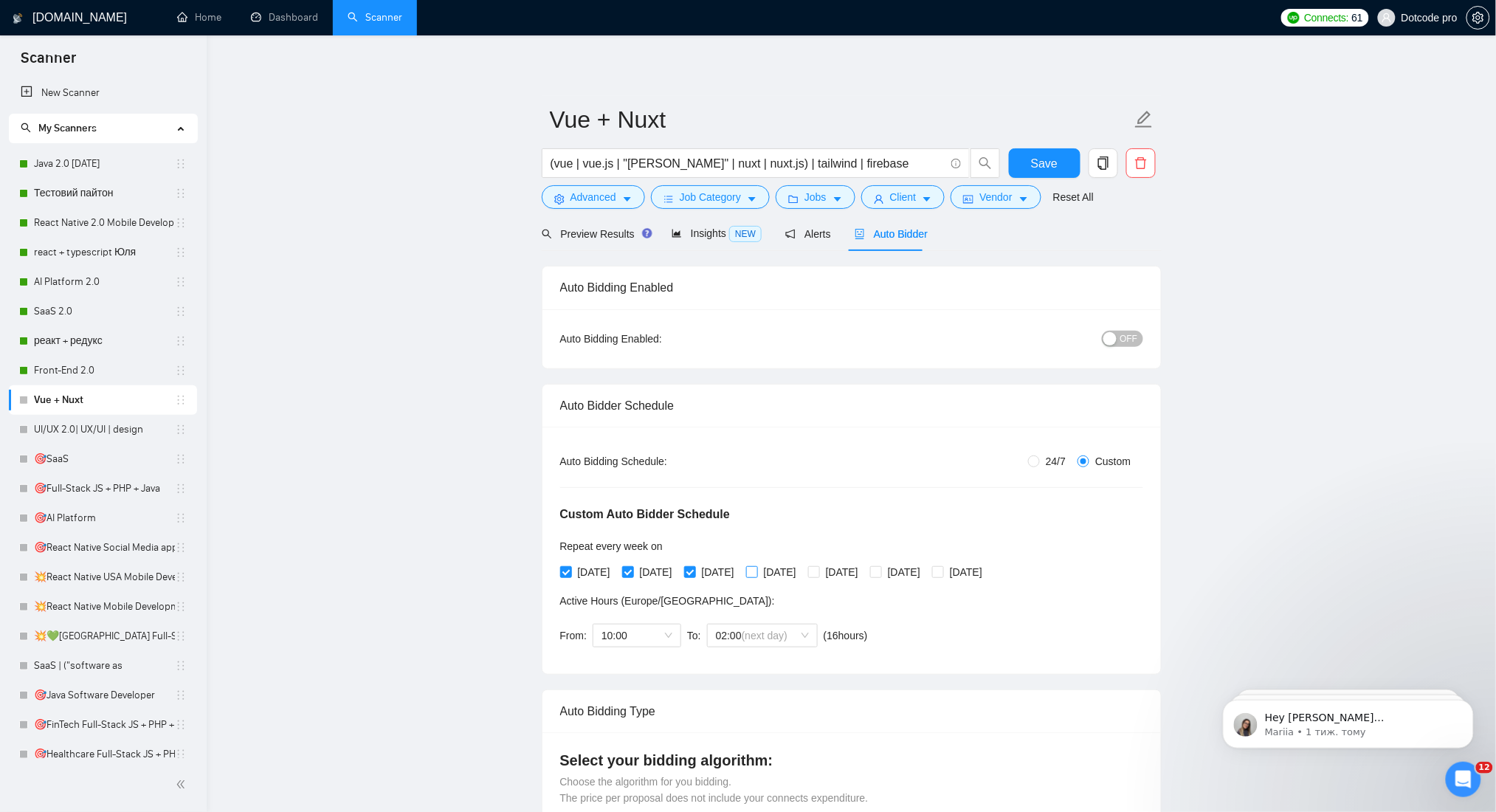
click at [802, 574] on span "Thursday" at bounding box center [780, 571] width 45 height 17
click at [757, 574] on input "Thursday" at bounding box center [751, 571] width 11 height 11
checkbox input "true"
click at [864, 572] on span "Friday" at bounding box center [842, 571] width 45 height 17
click at [818, 572] on input "Friday" at bounding box center [813, 571] width 11 height 11
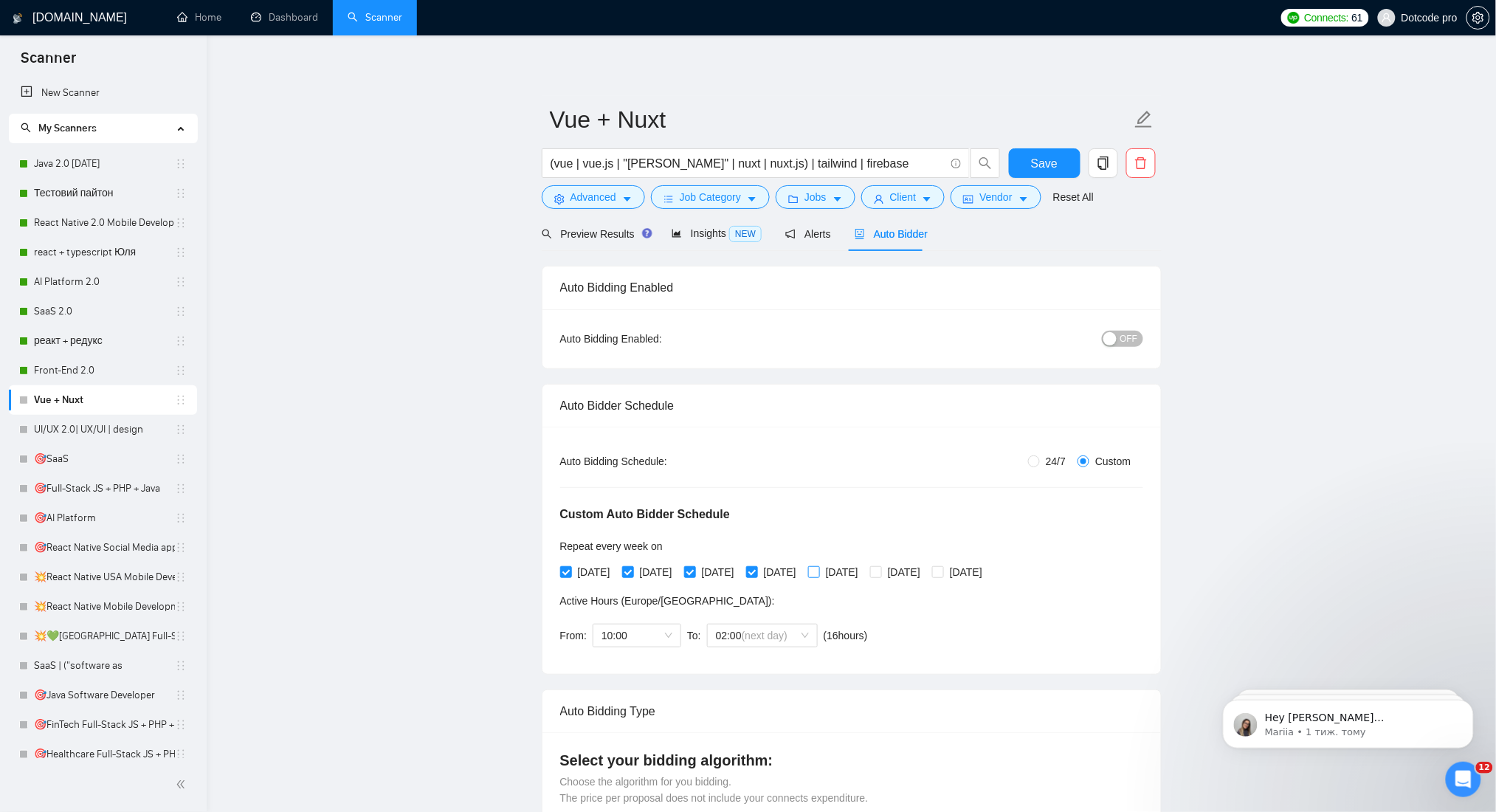
checkbox input "true"
click at [926, 571] on span "Saturday" at bounding box center [904, 571] width 45 height 17
click at [880, 571] on input "Saturday" at bounding box center [875, 571] width 11 height 11
checkbox input "true"
click at [942, 571] on input "Sunday" at bounding box center [936, 571] width 11 height 11
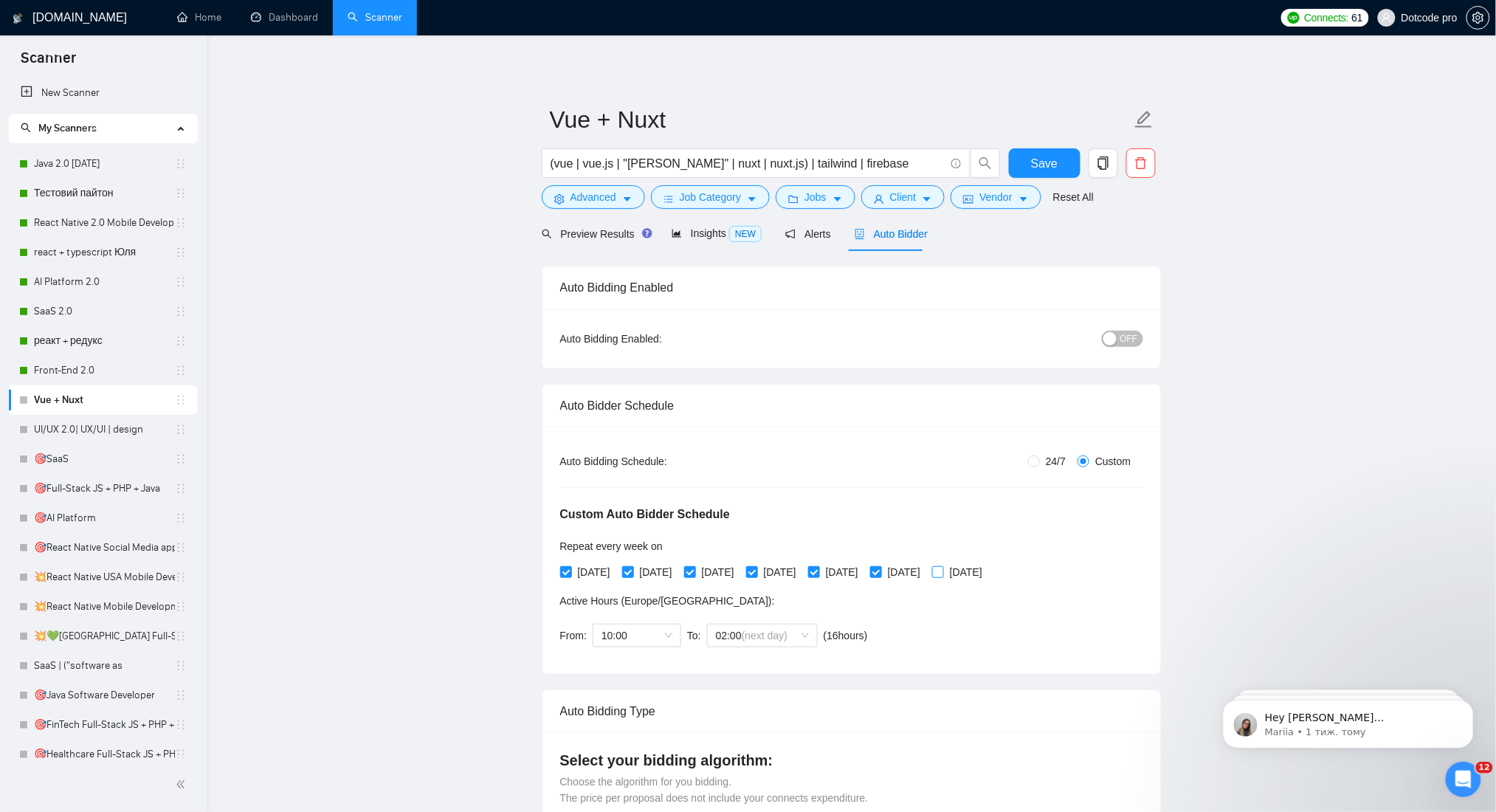
checkbox input "true"
click at [926, 571] on span "Saturday" at bounding box center [904, 571] width 45 height 17
click at [880, 571] on input "Saturday" at bounding box center [875, 571] width 11 height 11
checkbox input "false"
click at [1116, 340] on div "button" at bounding box center [1110, 339] width 14 height 14
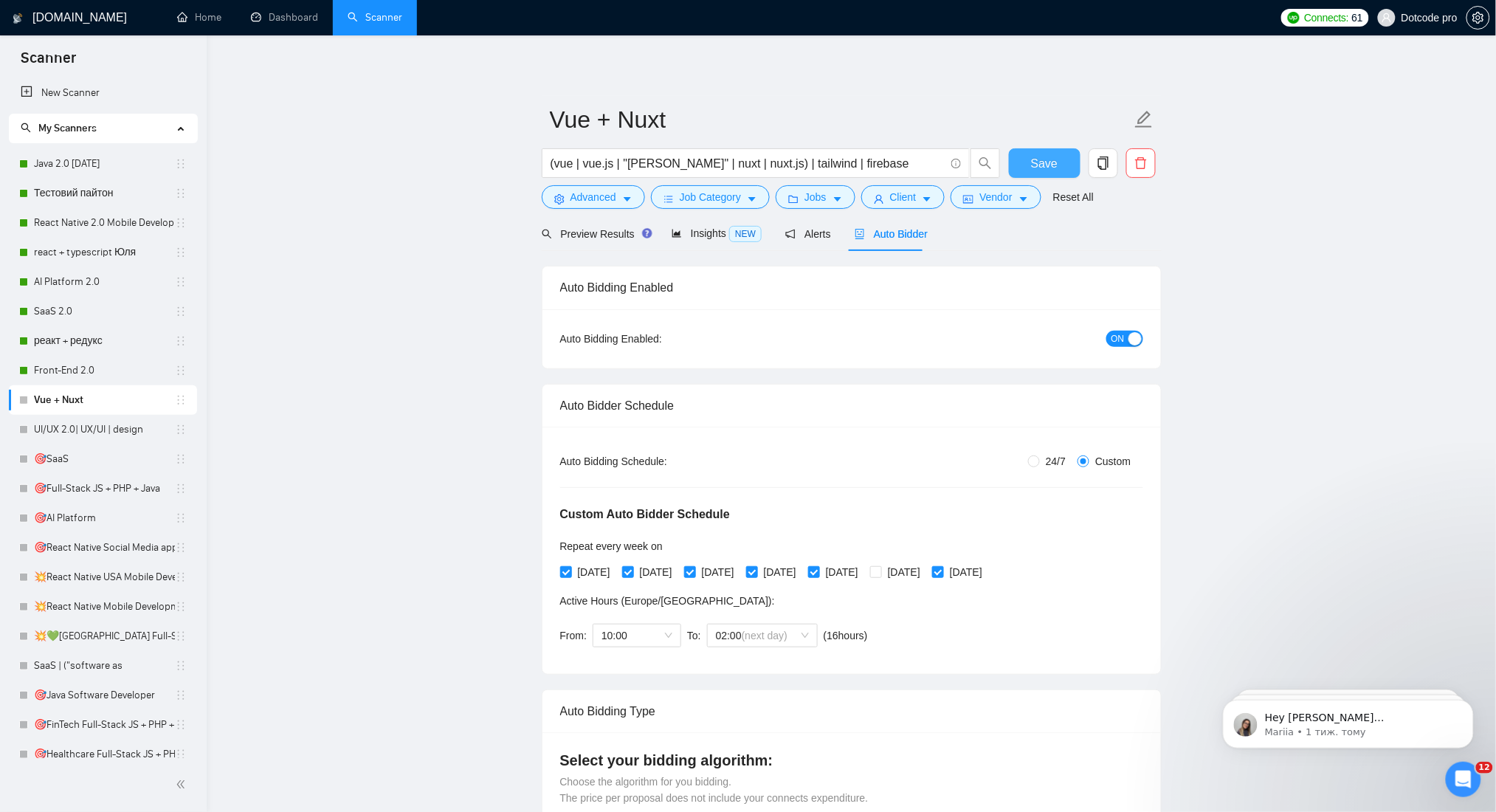
drag, startPoint x: 1044, startPoint y: 164, endPoint x: 0, endPoint y: 653, distance: 1152.8
click at [1043, 164] on span "Save" at bounding box center [1043, 163] width 26 height 18
click at [64, 432] on link "UI/UX 2.0| UX/UI | design" at bounding box center [104, 429] width 141 height 29
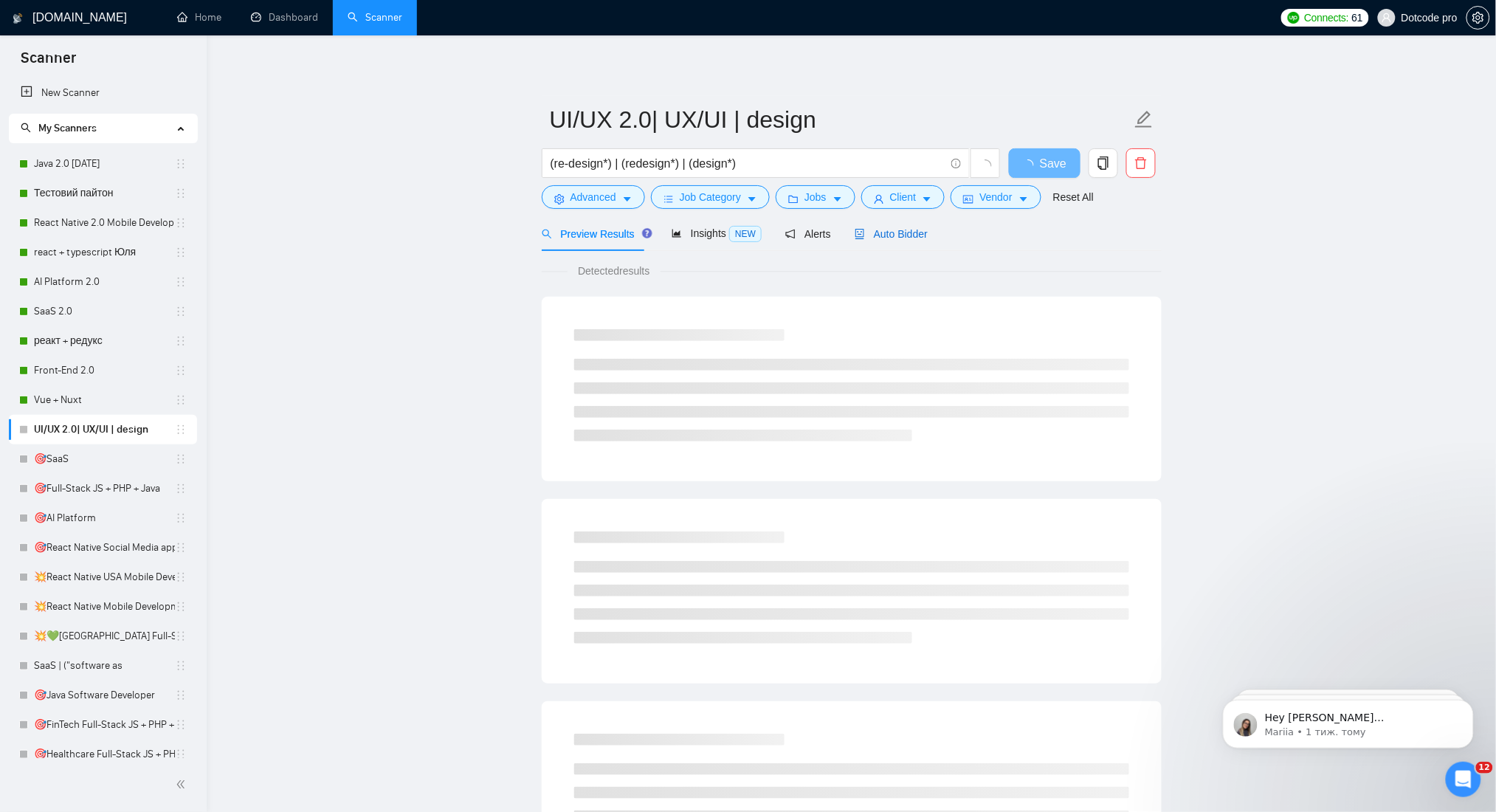
click at [874, 228] on span "Auto Bidder" at bounding box center [891, 234] width 73 height 12
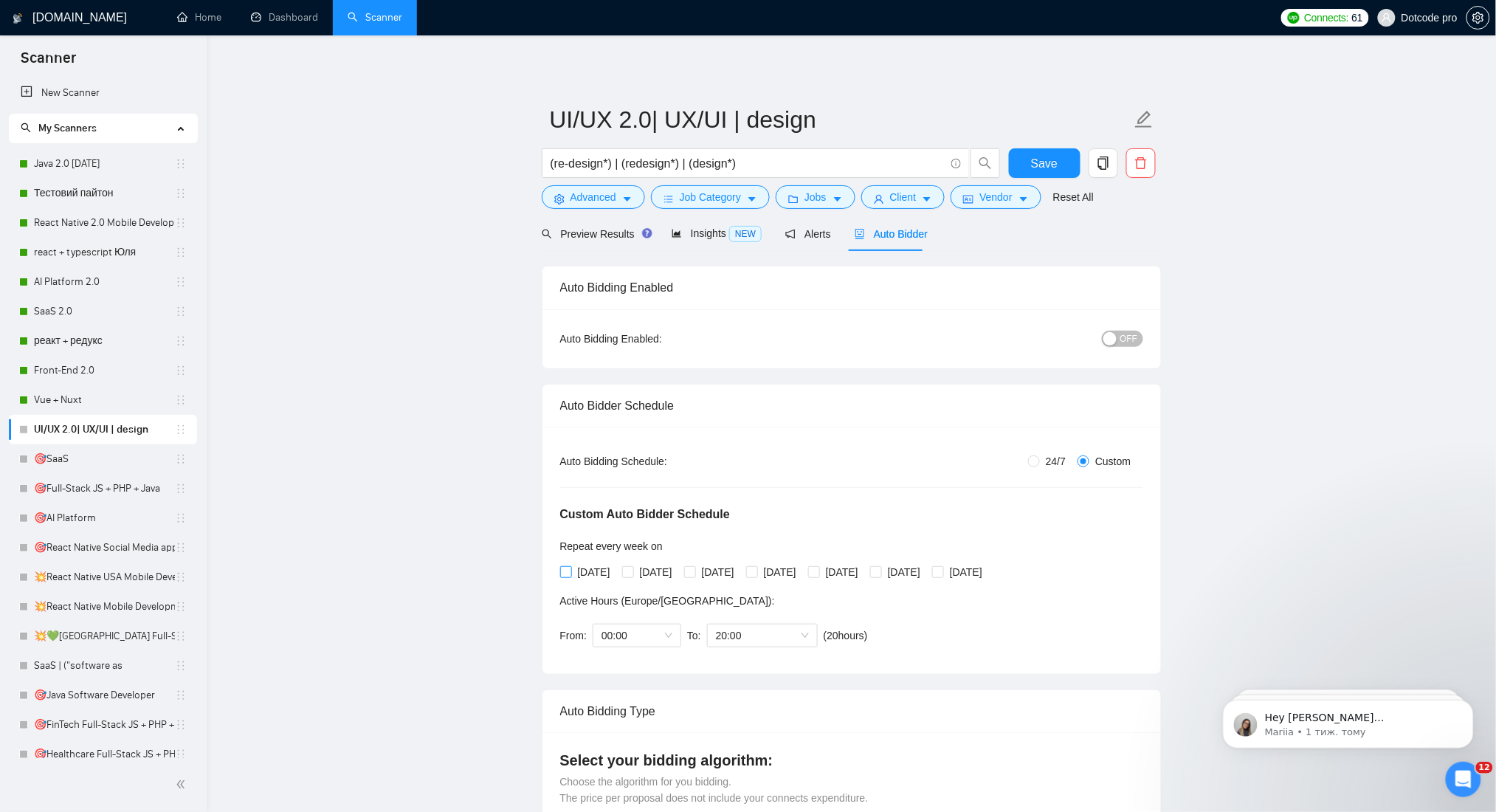
click at [591, 576] on span "Monday" at bounding box center [595, 571] width 45 height 17
click at [570, 576] on input "Monday" at bounding box center [565, 571] width 11 height 11
checkbox input "true"
click at [669, 576] on span "Tuesday" at bounding box center [657, 571] width 45 height 17
click at [632, 576] on input "Tuesday" at bounding box center [627, 571] width 11 height 11
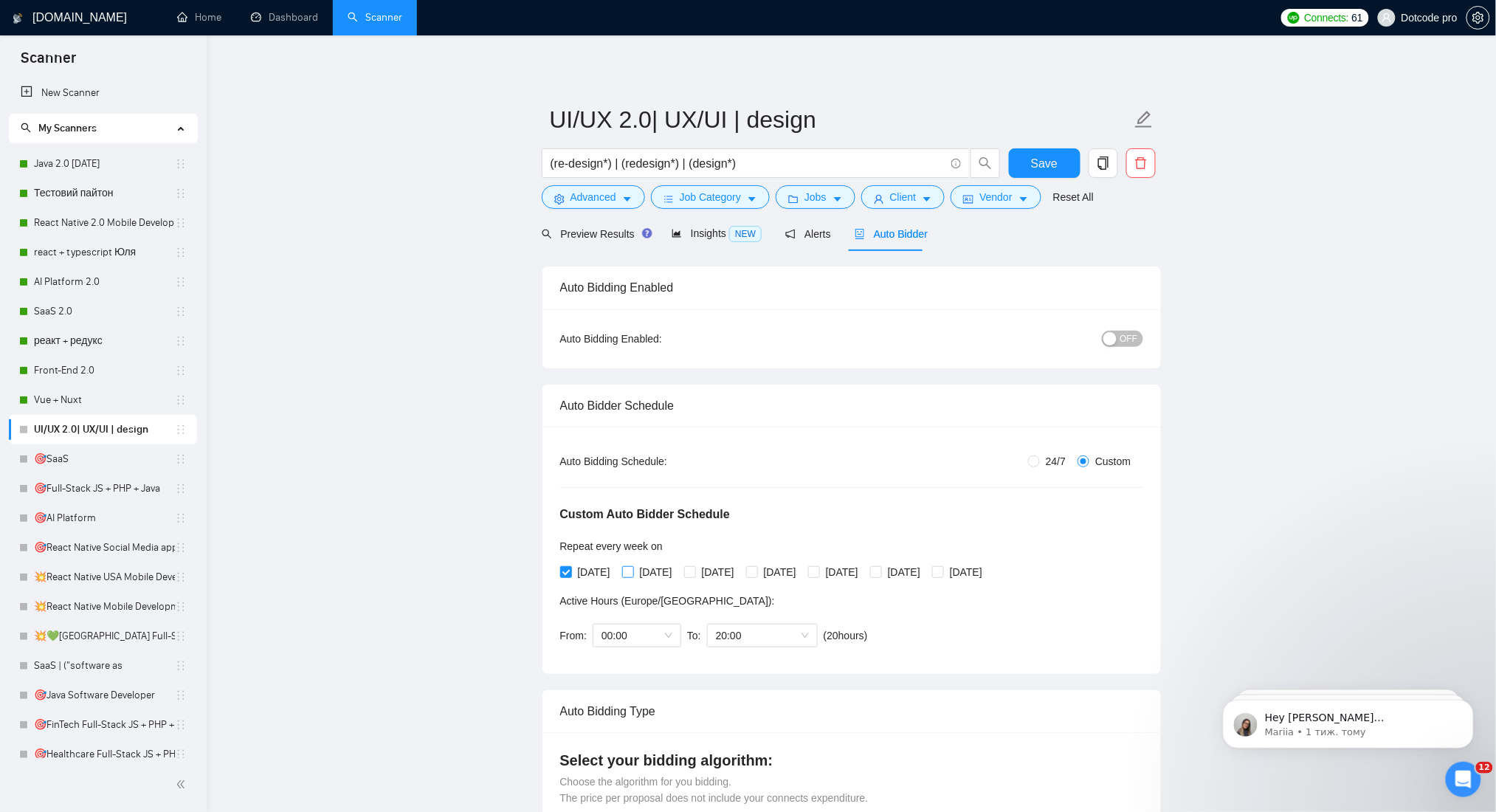
checkbox input "true"
click at [696, 572] on span at bounding box center [690, 572] width 12 height 12
click at [695, 572] on input "Wednesday" at bounding box center [689, 571] width 11 height 11
checkbox input "true"
click at [802, 572] on span "Thursday" at bounding box center [780, 571] width 45 height 17
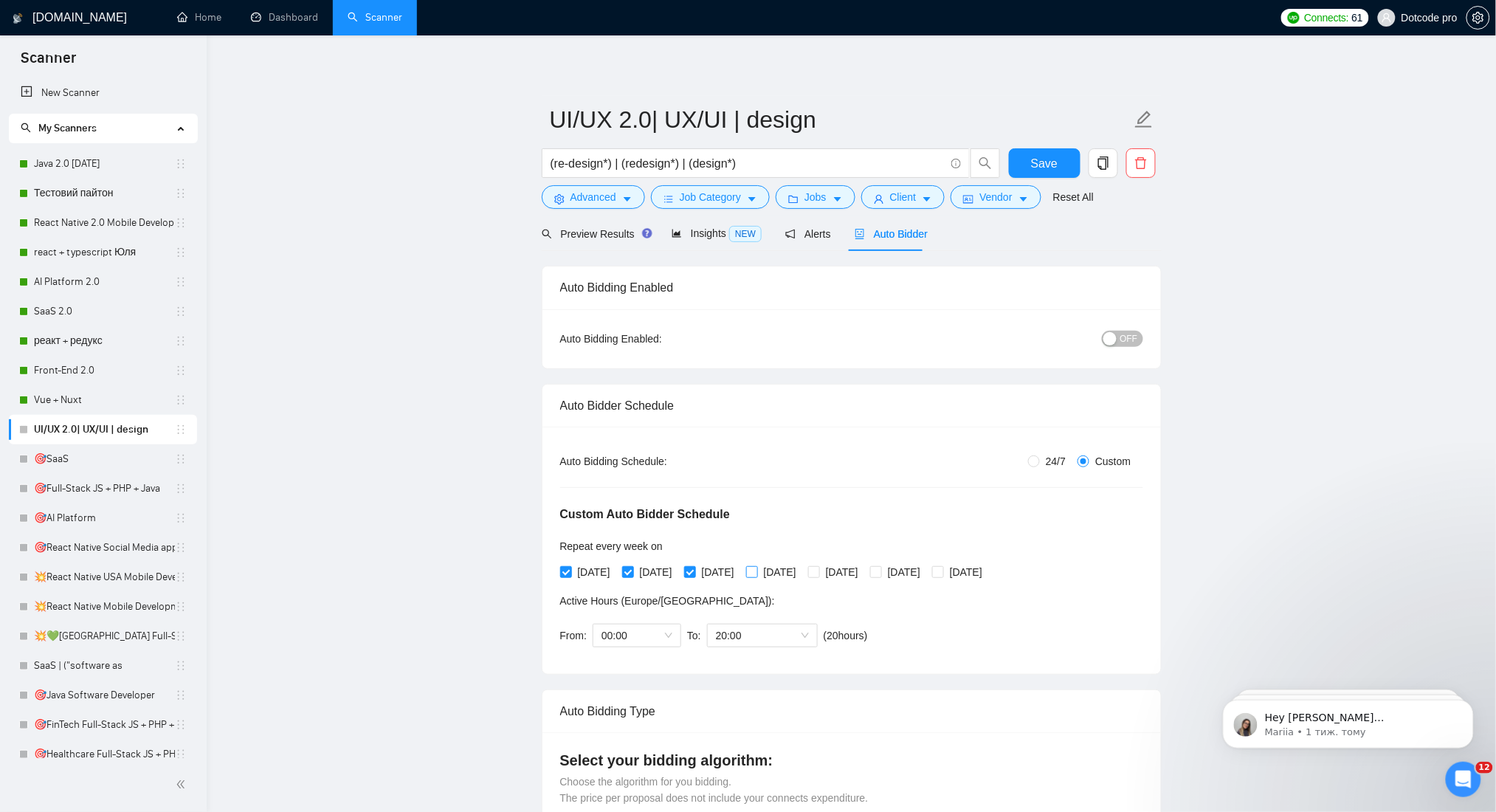
click at [757, 572] on input "Thursday" at bounding box center [751, 571] width 11 height 11
checkbox input "true"
click at [865, 572] on span "Friday" at bounding box center [842, 571] width 45 height 17
click at [818, 572] on input "Friday" at bounding box center [813, 571] width 11 height 11
checkbox input "true"
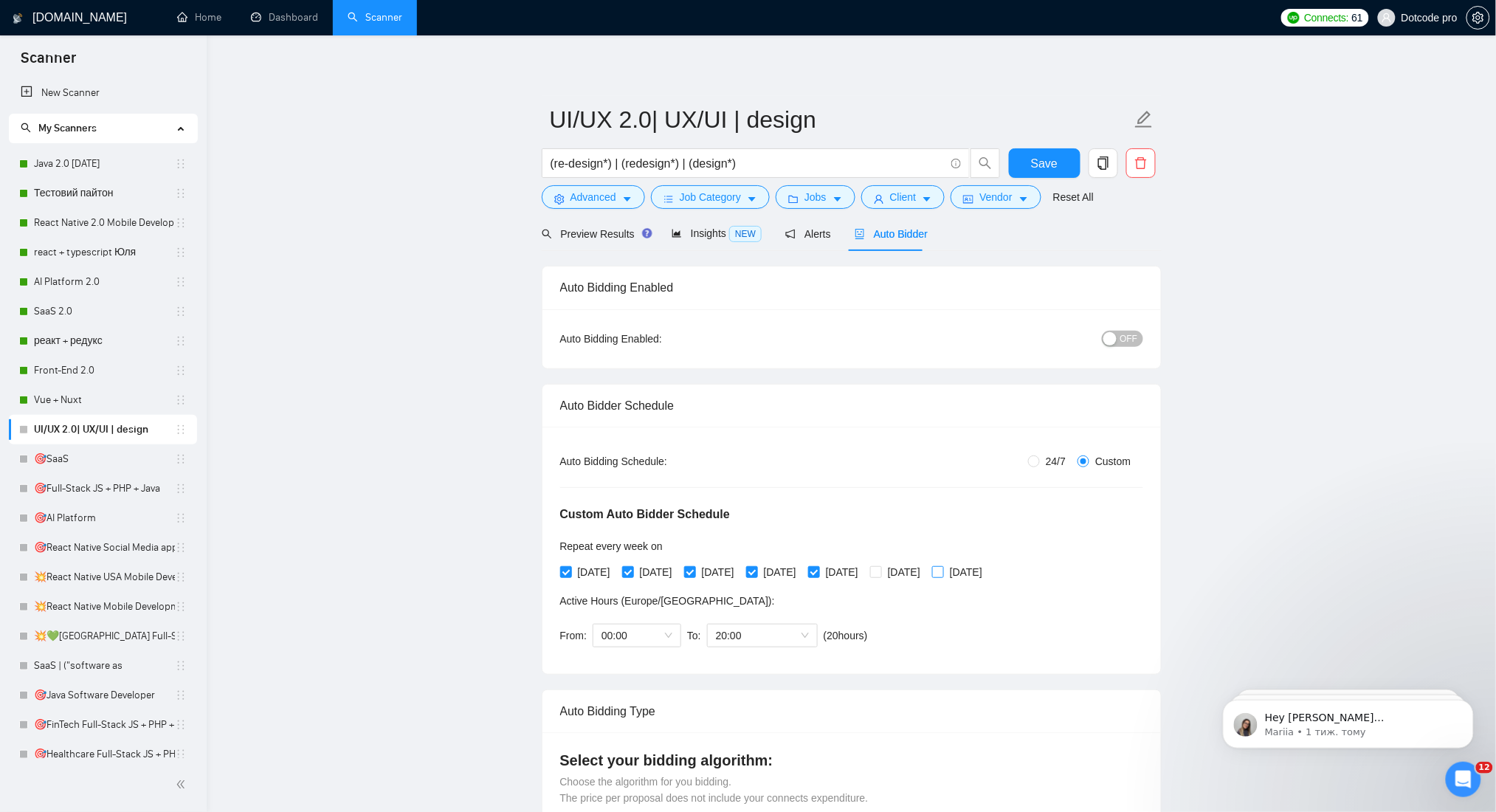
click at [942, 572] on input "Sunday" at bounding box center [936, 571] width 11 height 11
checkbox input "true"
click at [1125, 342] on span "OFF" at bounding box center [1129, 338] width 17 height 17
click at [782, 631] on span "20:00" at bounding box center [763, 635] width 93 height 22
click at [749, 664] on span "(next day)" at bounding box center [763, 665] width 46 height 12
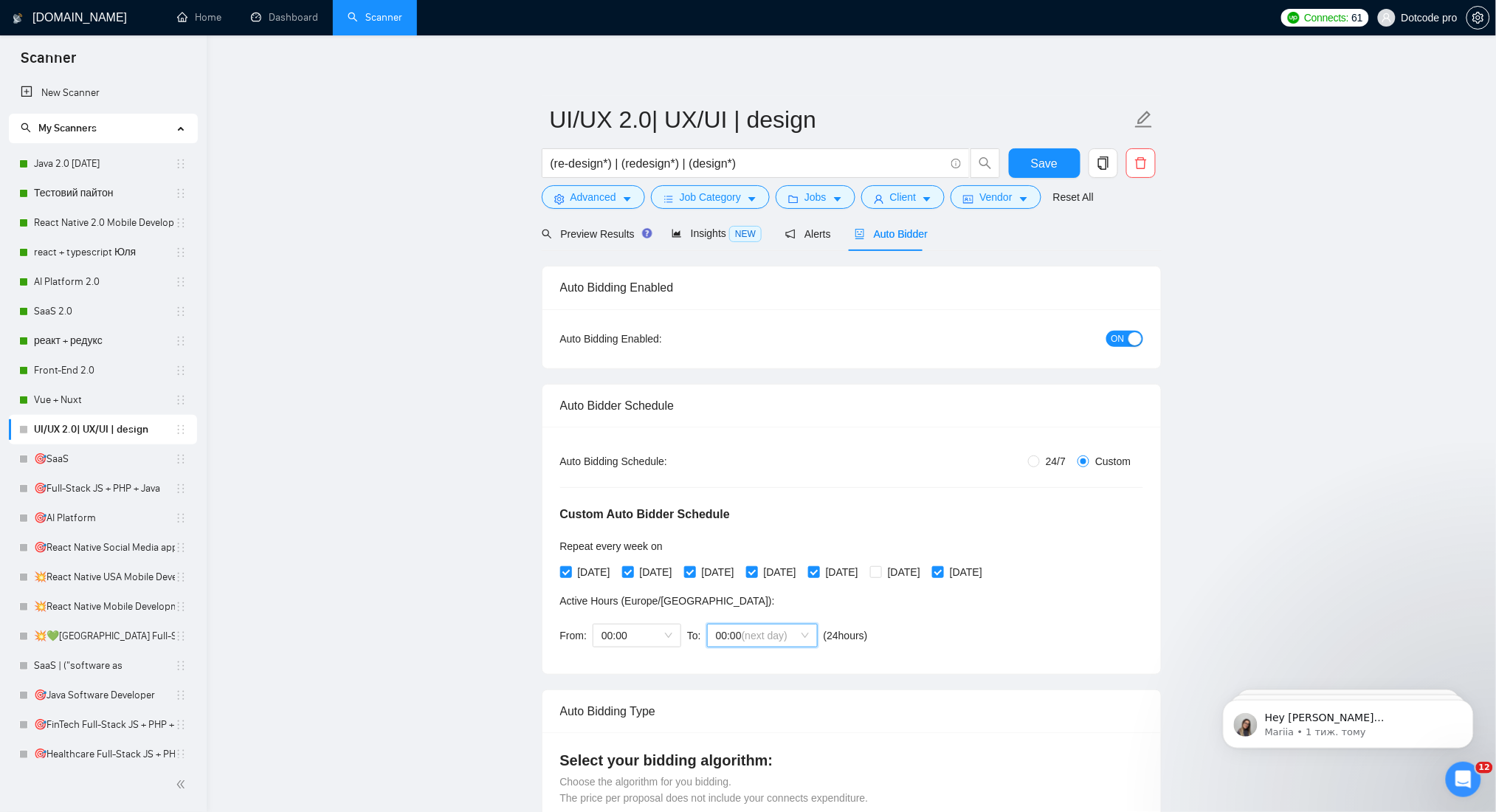
click at [741, 633] on span "(next day)" at bounding box center [764, 635] width 46 height 12
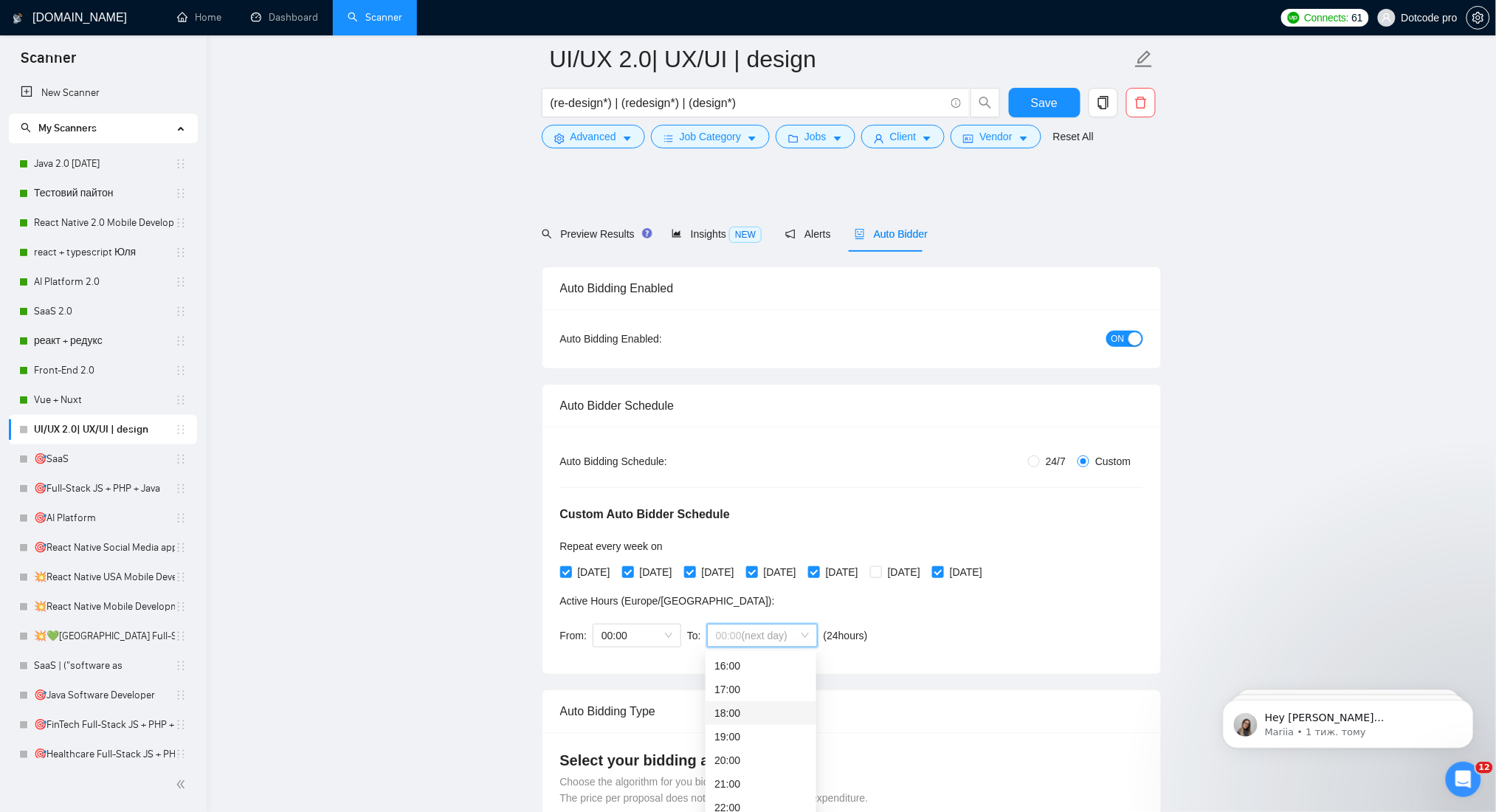
scroll to position [689, 0]
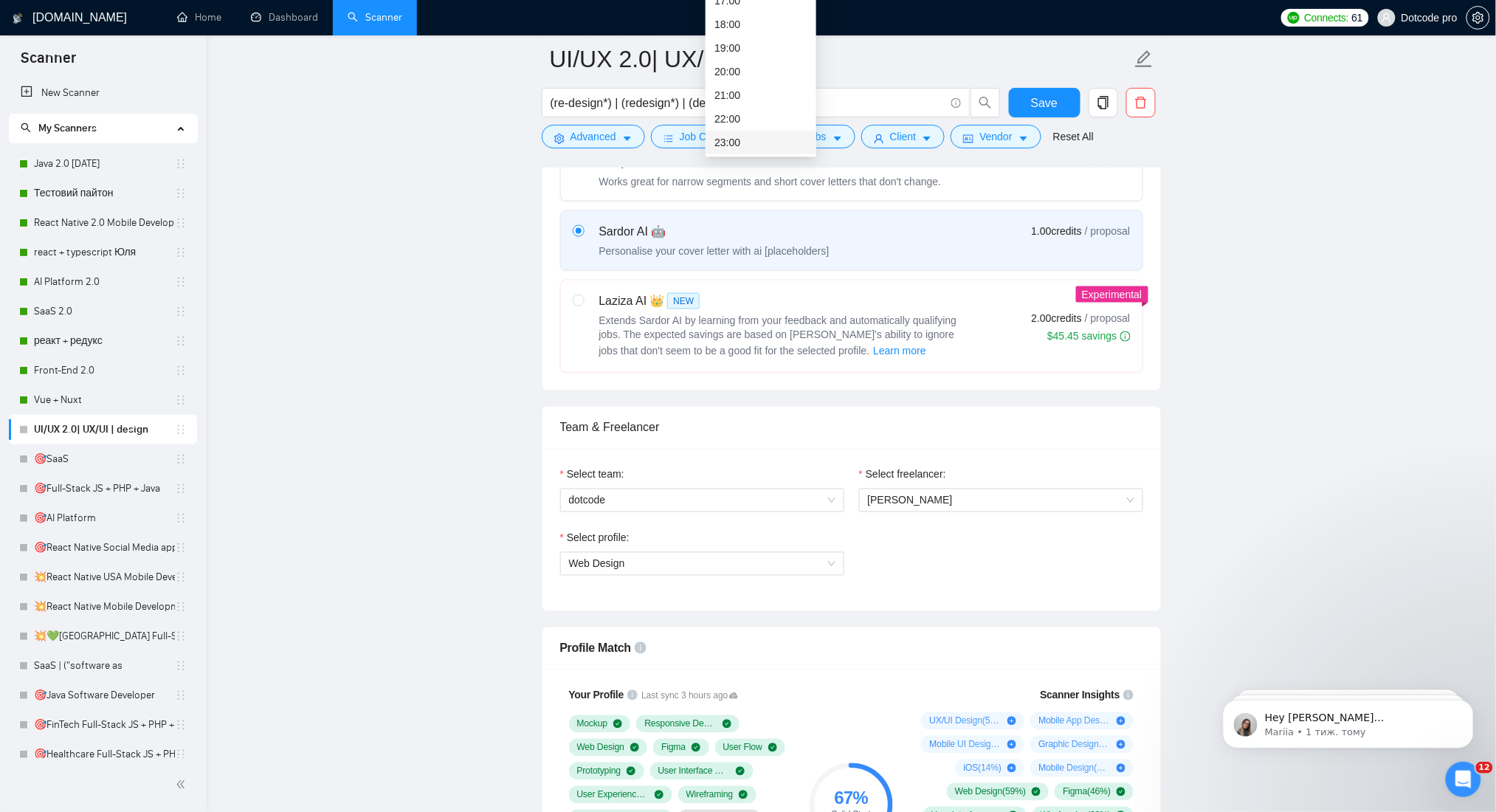
click at [763, 140] on div "23:00" at bounding box center [761, 142] width 93 height 17
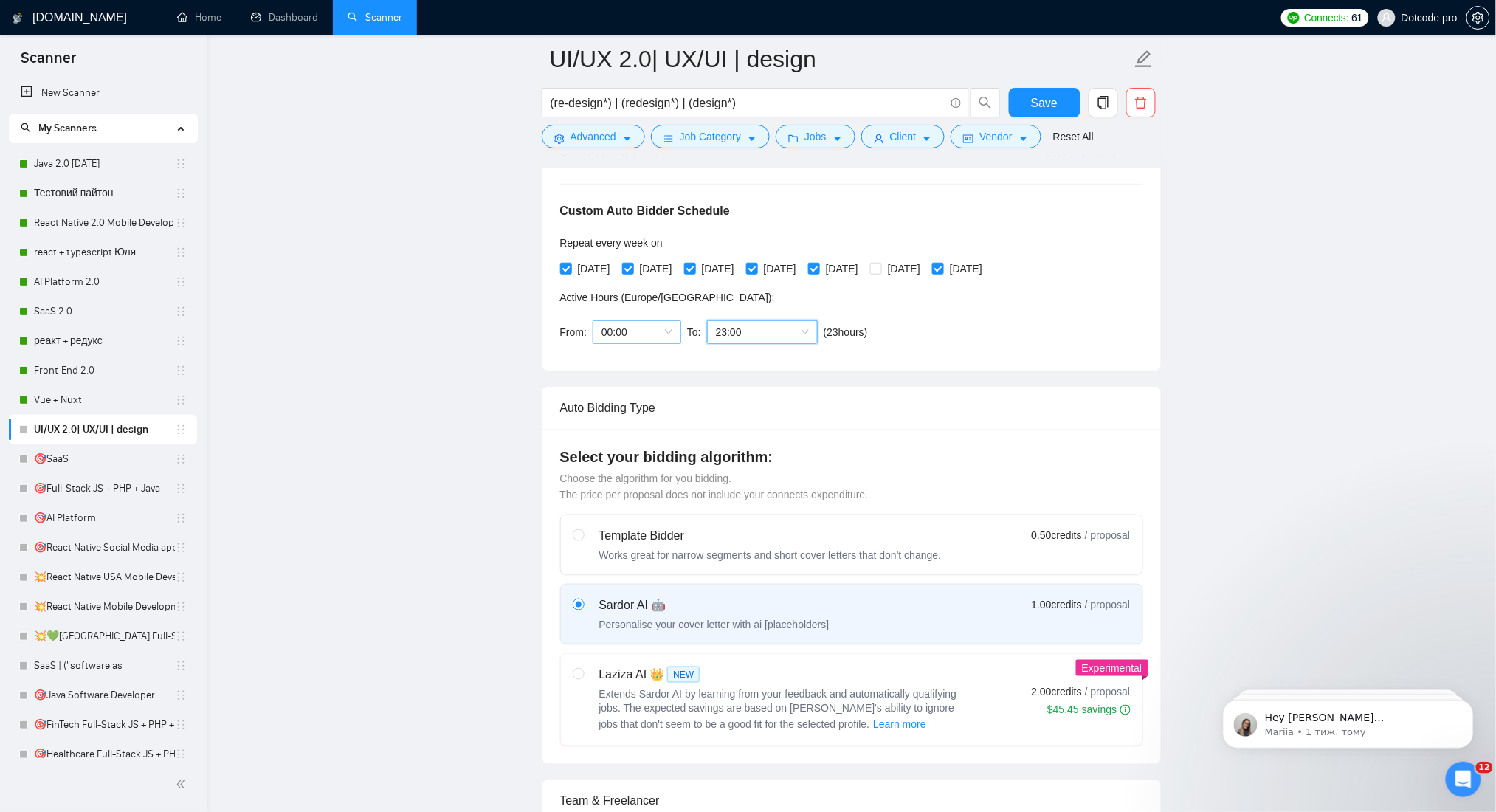
scroll to position [196, 0]
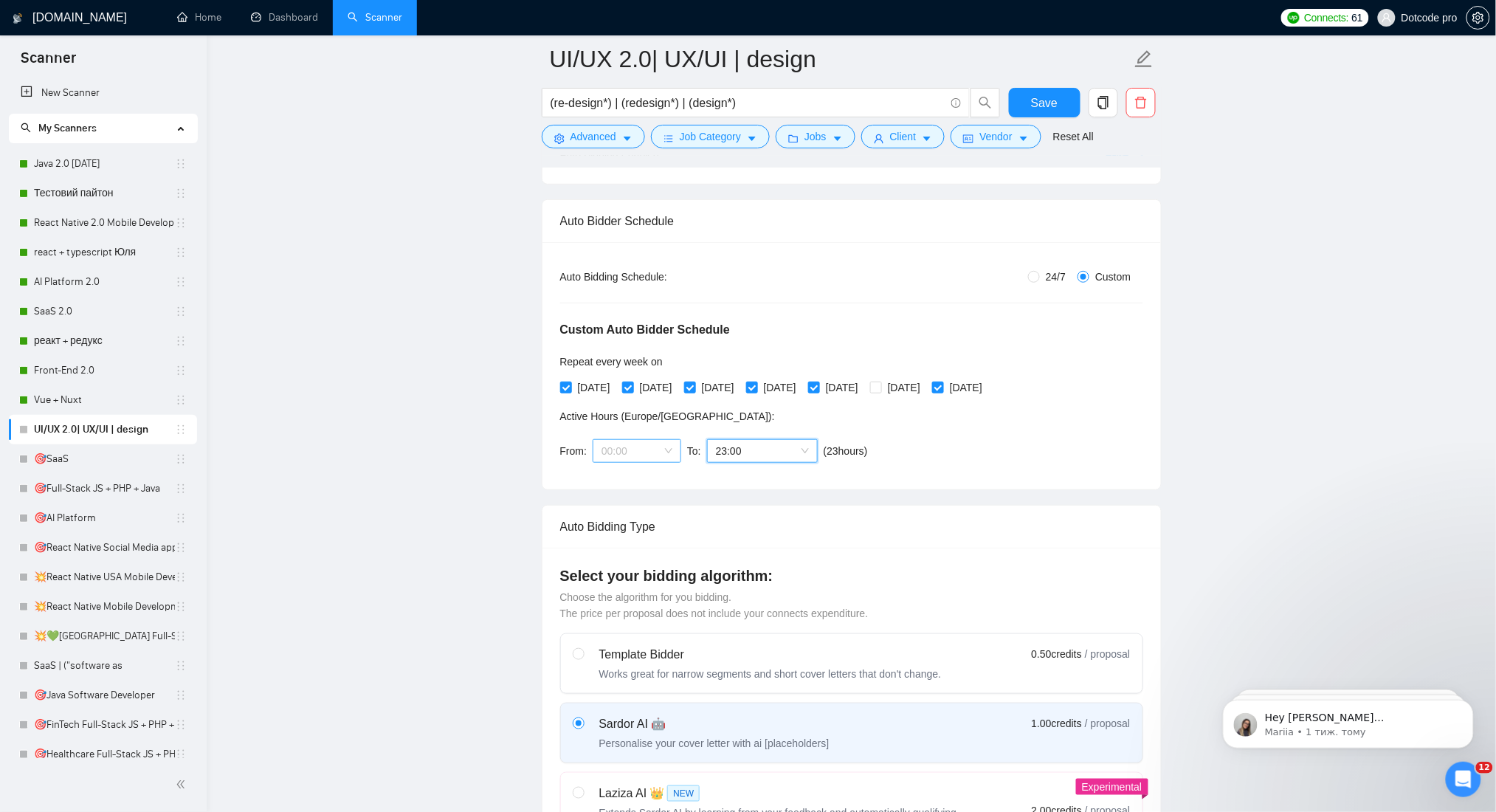
click at [640, 450] on span "00:00" at bounding box center [636, 451] width 71 height 22
click at [626, 594] on div "17:00" at bounding box center [635, 587] width 71 height 17
click at [630, 452] on span "17:00" at bounding box center [636, 451] width 71 height 22
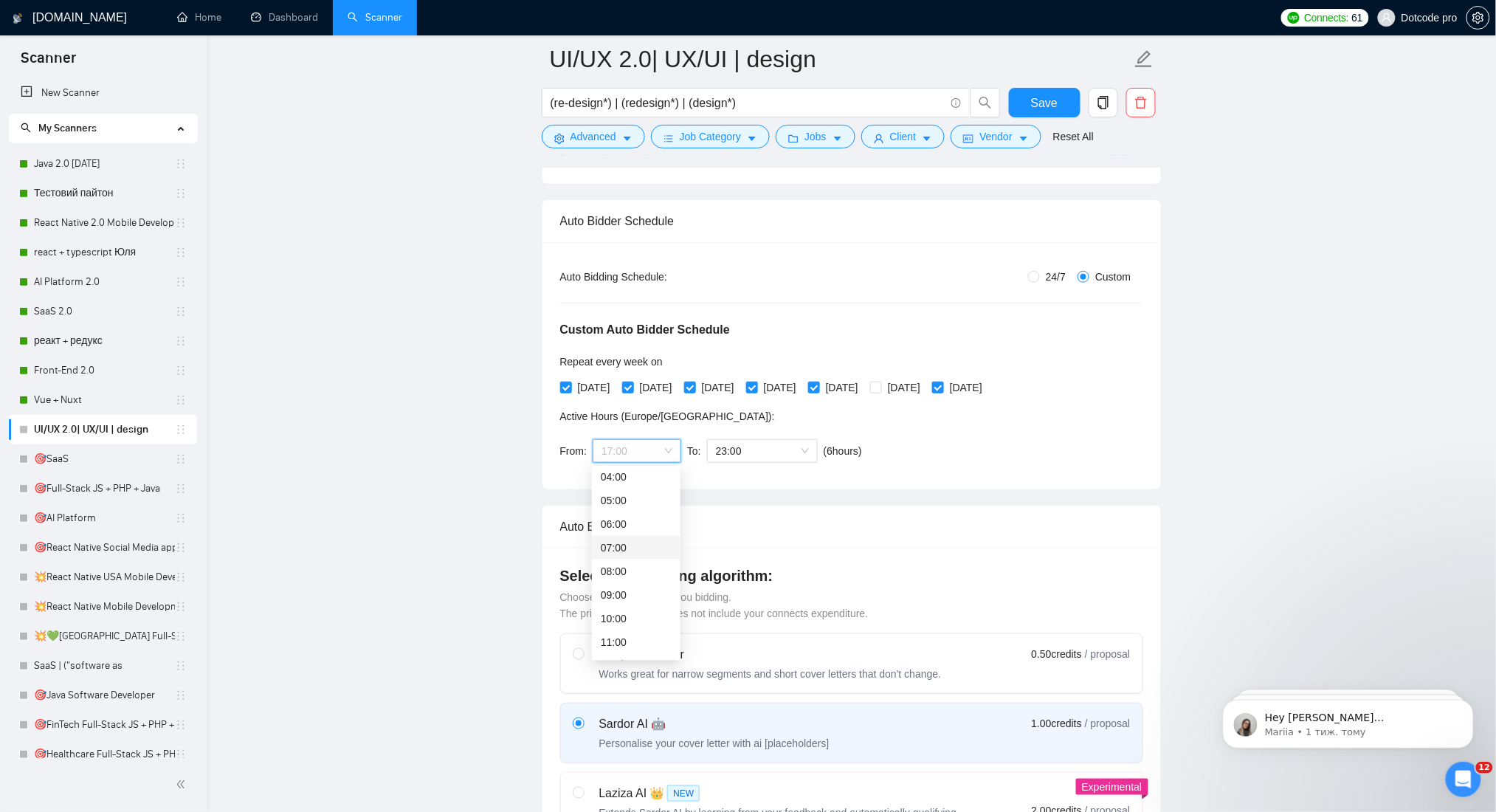
click at [627, 544] on div "07:00" at bounding box center [635, 547] width 71 height 17
click at [1018, 458] on div "Custom Auto Bidder Schedule Repeat every week on Monday Tuesday Wednesday Thurs…" at bounding box center [852, 378] width 583 height 186
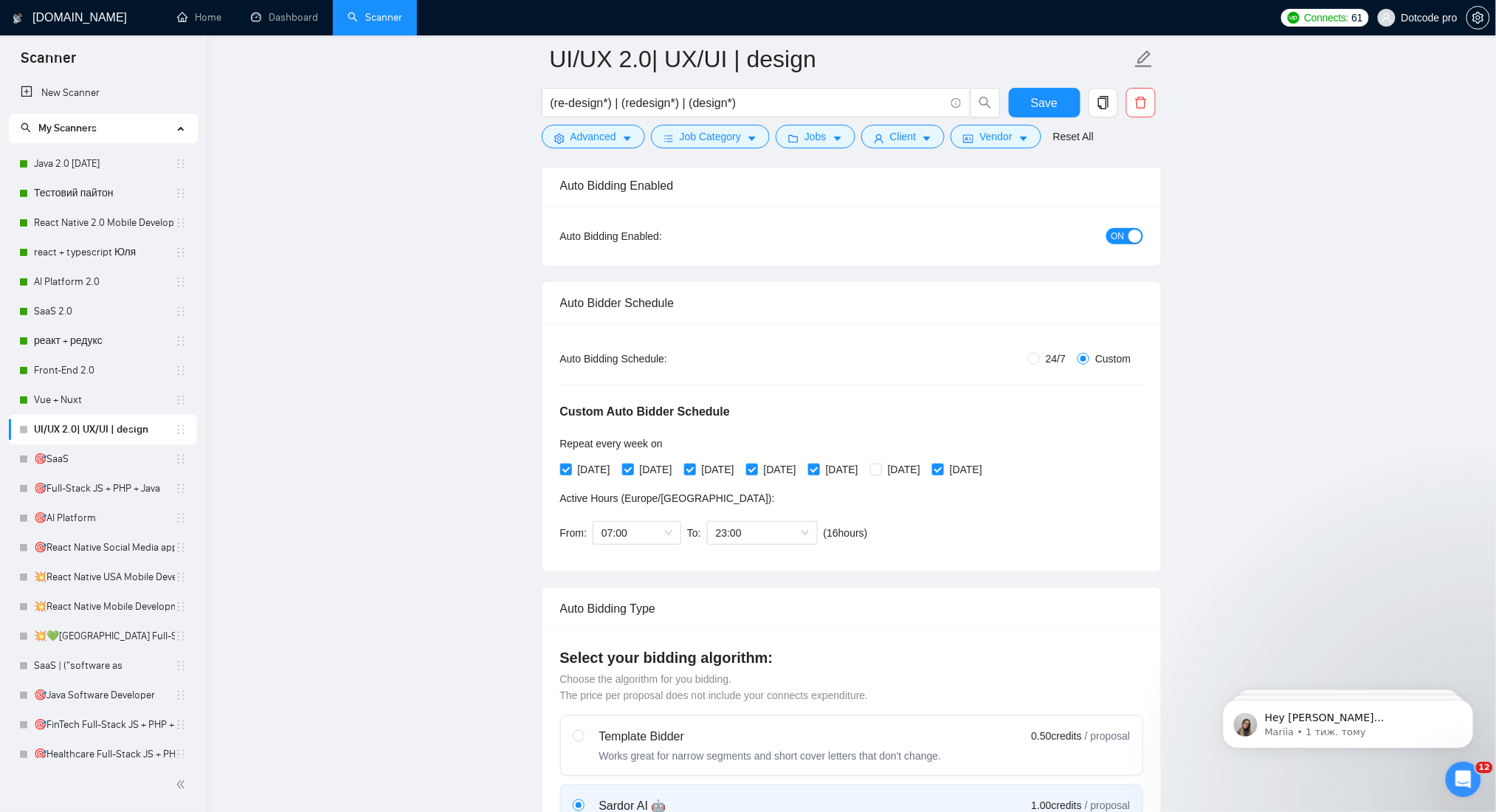
scroll to position [0, 0]
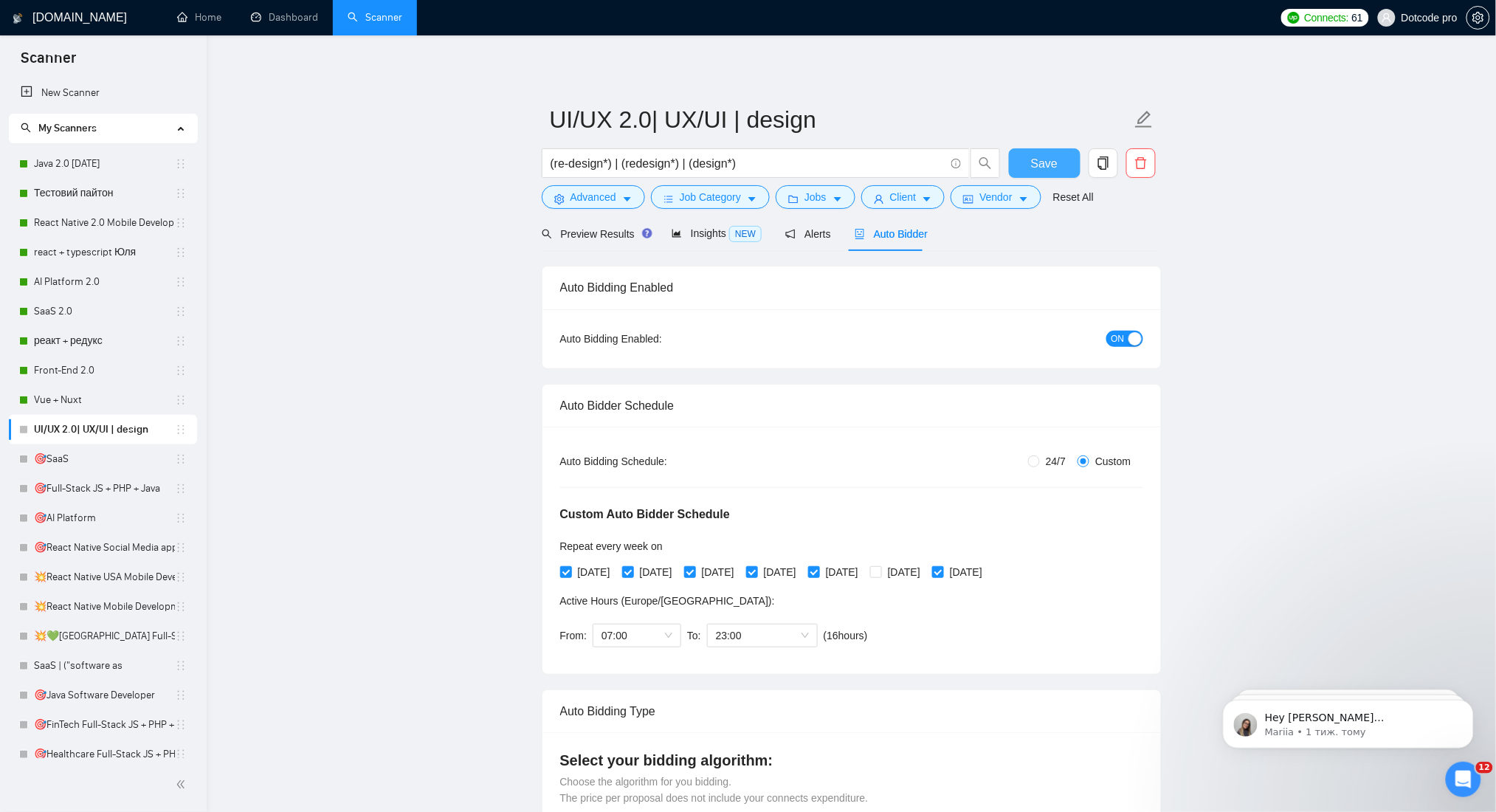
click at [1057, 154] on button "Save" at bounding box center [1044, 163] width 72 height 29
